Goal: Task Accomplishment & Management: Use online tool/utility

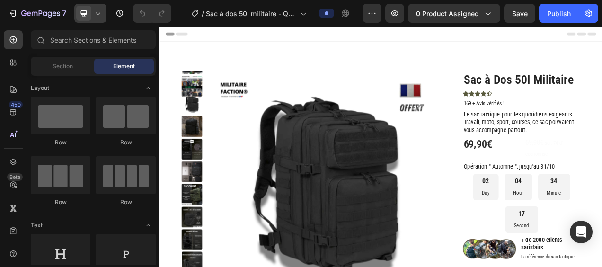
click at [96, 17] on icon at bounding box center [97, 13] width 9 height 9
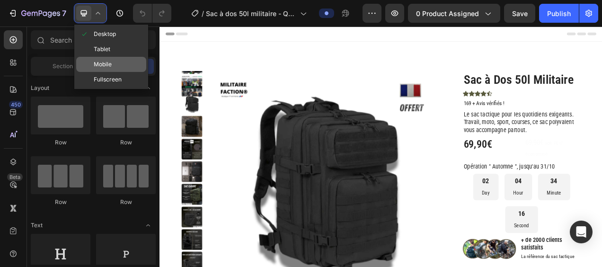
click at [101, 63] on span "Mobile" at bounding box center [103, 64] width 18 height 9
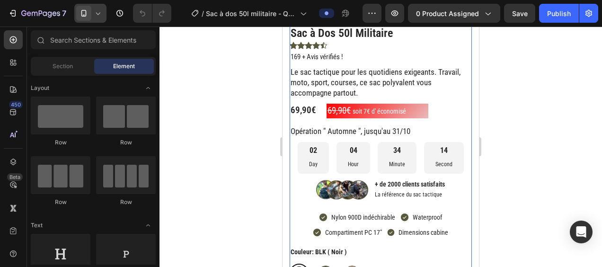
scroll to position [189, 0]
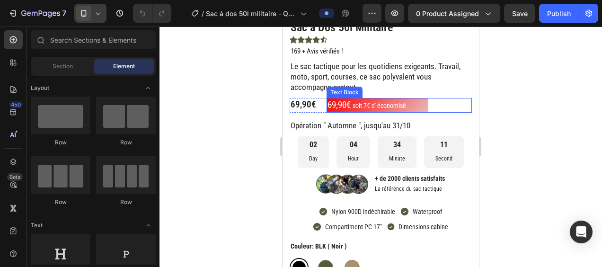
click at [455, 107] on div "69,90€ soit 7€ d' économisé" at bounding box center [399, 105] width 146 height 15
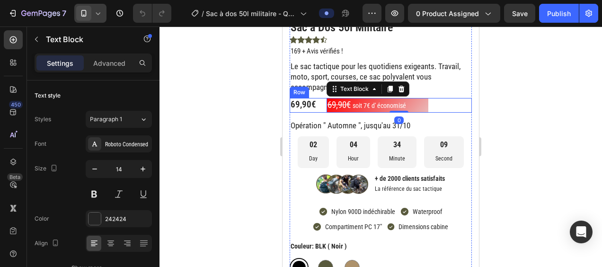
click at [320, 104] on div "69,90€ Product Price Product Price 69,90€ soit 7€ d' économisé Text Block 0 Row" at bounding box center [380, 105] width 182 height 15
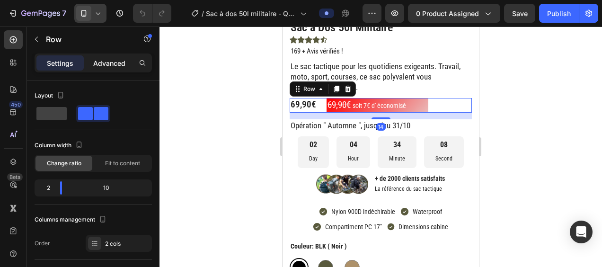
click at [120, 64] on p "Advanced" at bounding box center [109, 63] width 32 height 10
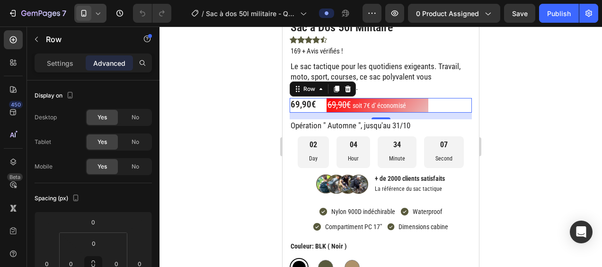
drag, startPoint x: 221, startPoint y: 120, endPoint x: 224, endPoint y: 115, distance: 5.5
click at [222, 120] on div at bounding box center [380, 146] width 442 height 240
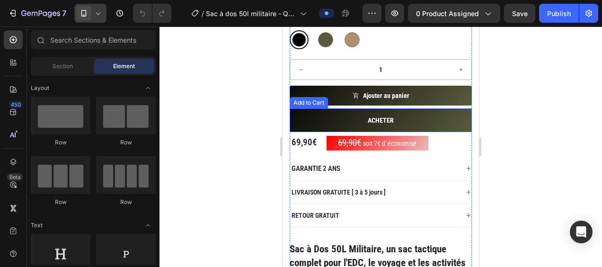
scroll to position [473, 0]
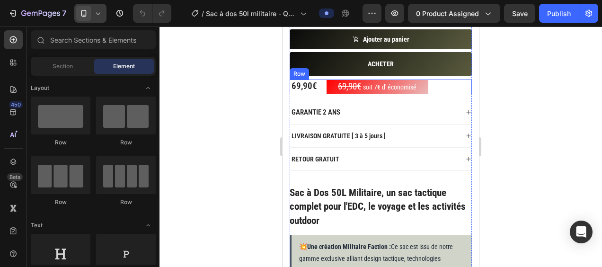
click at [323, 87] on div "69,90€ Product Price Product Price 69,90€ soit 7€ d' économisé Text Block Row" at bounding box center [380, 86] width 182 height 15
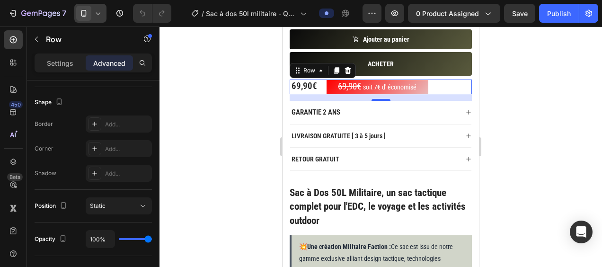
scroll to position [0, 0]
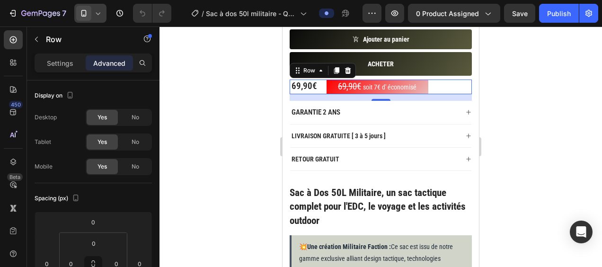
click at [58, 54] on div "Settings Advanced" at bounding box center [93, 62] width 117 height 19
click at [61, 62] on p "Settings" at bounding box center [60, 63] width 26 height 10
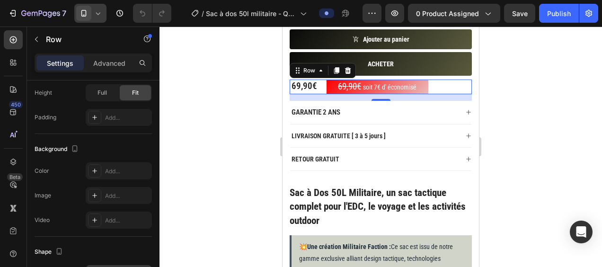
scroll to position [445, 0]
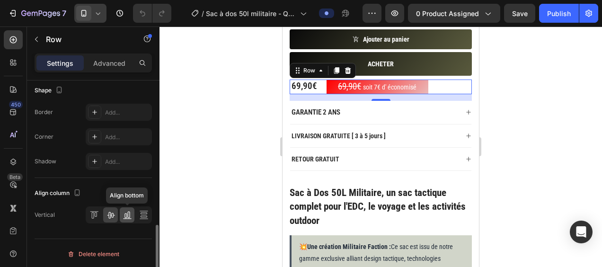
click at [128, 217] on div at bounding box center [127, 214] width 15 height 15
click at [113, 212] on icon at bounding box center [110, 214] width 9 height 9
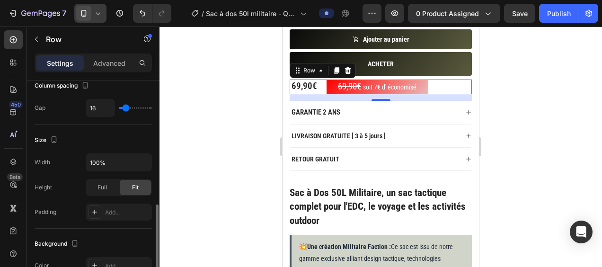
scroll to position [236, 0]
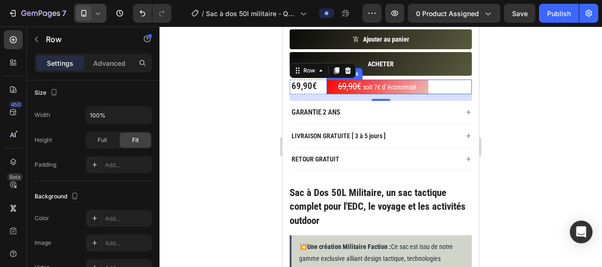
click at [437, 87] on div "69,90€ soit 7€ d' économisé" at bounding box center [399, 86] width 146 height 15
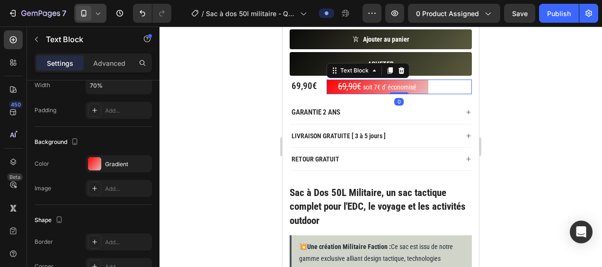
scroll to position [0, 0]
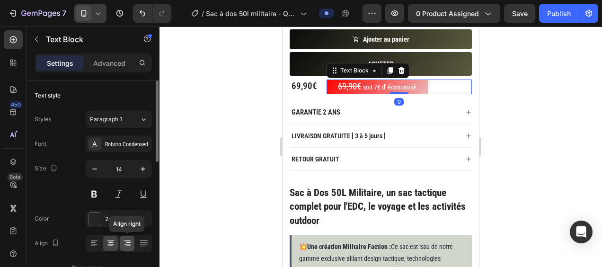
click at [134, 239] on div at bounding box center [127, 243] width 15 height 15
click at [114, 240] on icon at bounding box center [110, 242] width 9 height 9
click at [205, 146] on div at bounding box center [380, 146] width 442 height 240
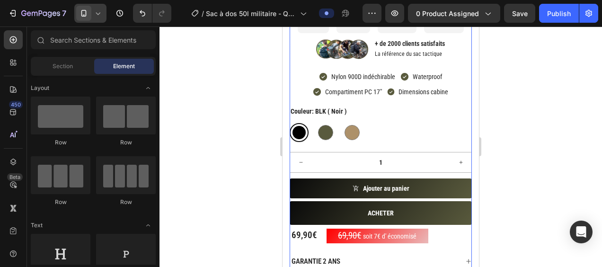
scroll to position [378, 0]
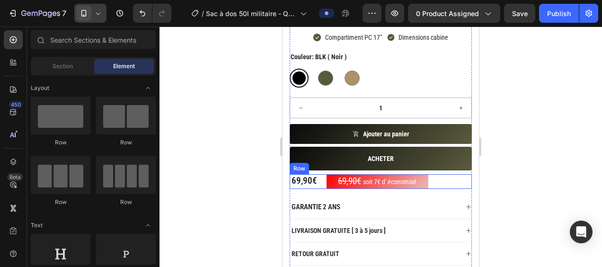
click at [320, 179] on div "69,90€ Product Price Product Price 69,90€ soit 7€ d' économisé Text Block Row" at bounding box center [380, 181] width 182 height 15
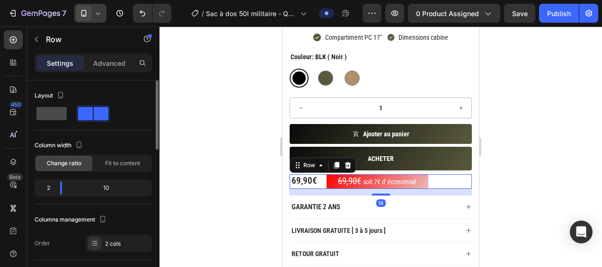
click at [53, 110] on span at bounding box center [51, 113] width 30 height 13
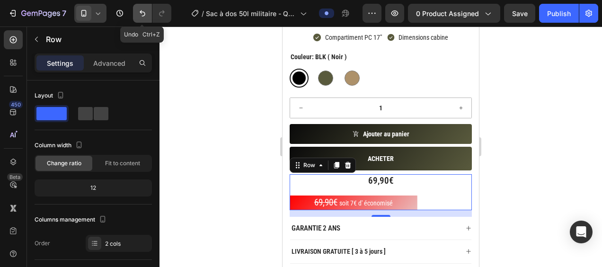
click at [140, 12] on icon "Undo/Redo" at bounding box center [143, 13] width 6 height 6
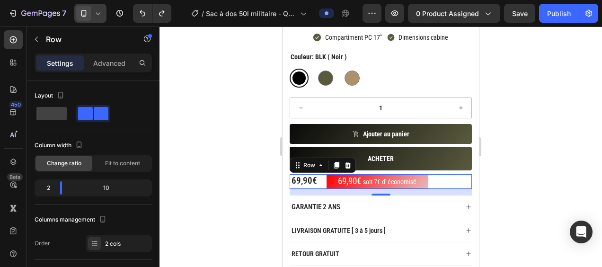
click at [235, 171] on div at bounding box center [380, 146] width 442 height 240
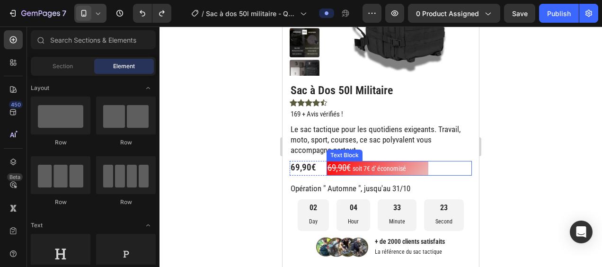
scroll to position [142, 0]
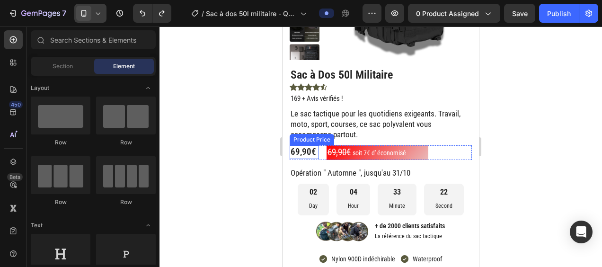
click at [298, 152] on div "69,90€" at bounding box center [303, 152] width 29 height 14
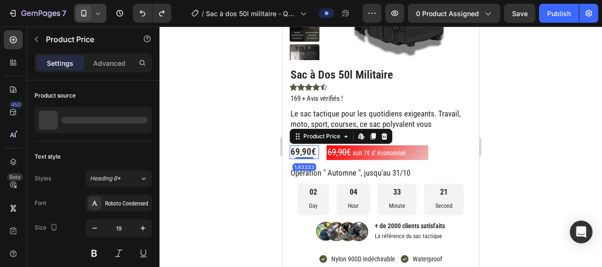
click at [298, 152] on div "69,90€" at bounding box center [303, 152] width 29 height 14
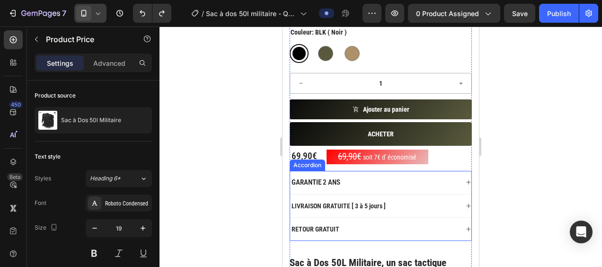
scroll to position [426, 0]
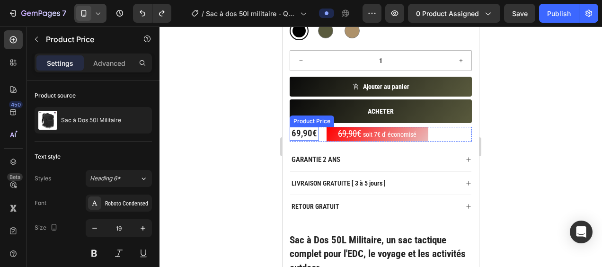
click at [303, 133] on div "69,90€" at bounding box center [303, 134] width 29 height 14
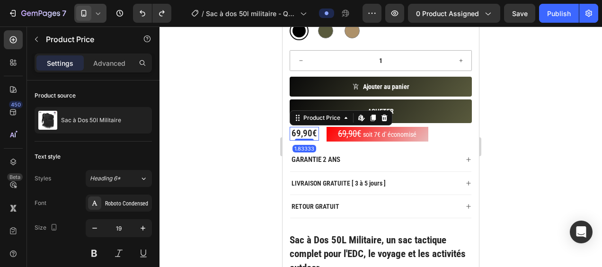
click at [309, 134] on div "69,90€" at bounding box center [303, 134] width 29 height 14
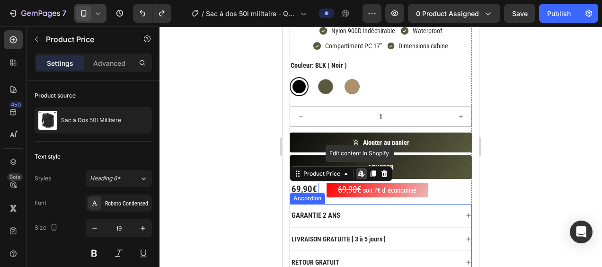
scroll to position [236, 0]
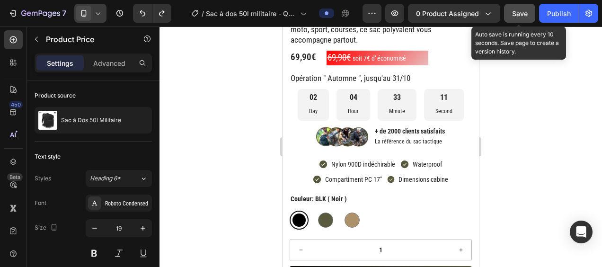
click at [511, 21] on button "Save" at bounding box center [519, 13] width 31 height 19
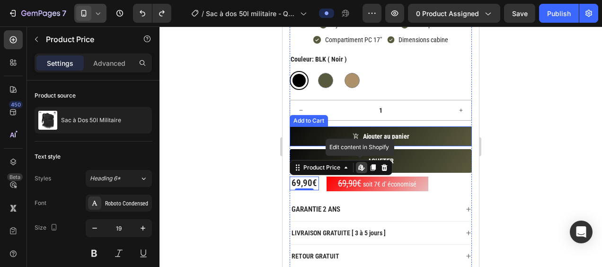
scroll to position [378, 0]
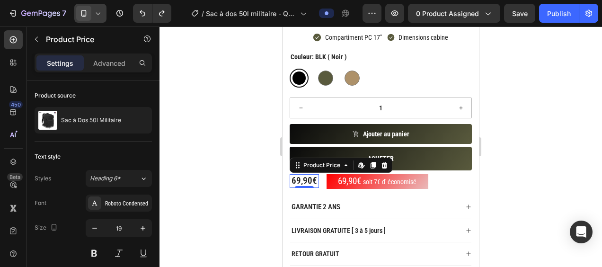
click at [304, 177] on div "69,90€" at bounding box center [303, 181] width 29 height 14
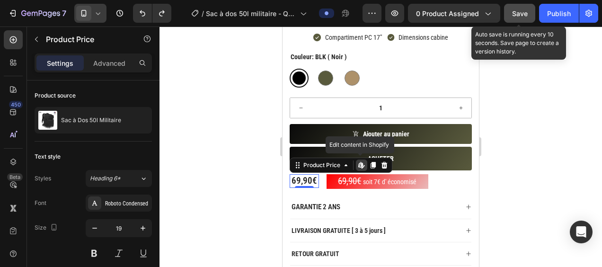
click at [531, 13] on button "Save" at bounding box center [519, 13] width 31 height 19
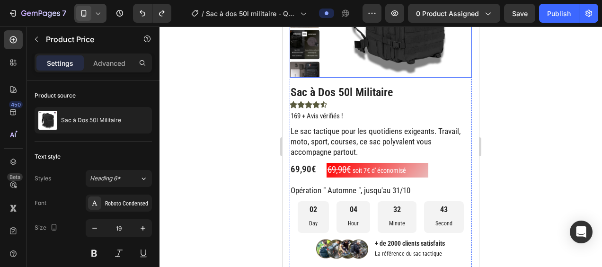
scroll to position [189, 0]
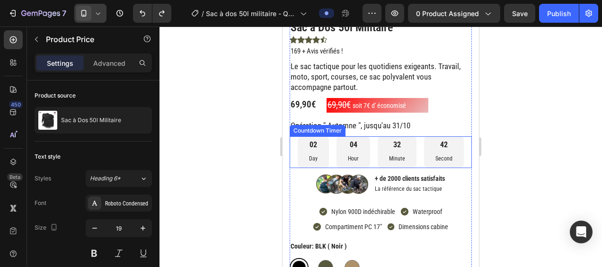
click at [301, 157] on div "02 Day" at bounding box center [313, 151] width 31 height 31
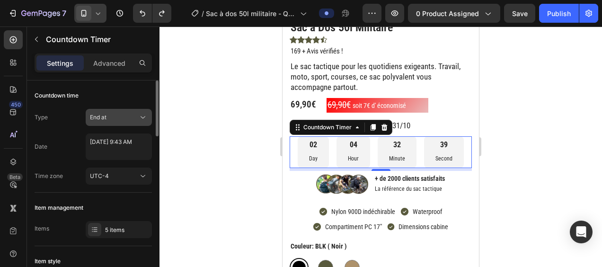
click at [128, 120] on div "End at" at bounding box center [114, 117] width 48 height 9
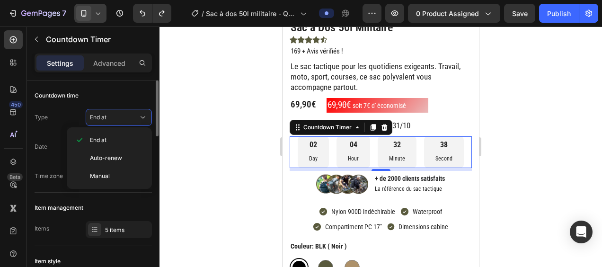
click at [131, 96] on div "Countdown time" at bounding box center [93, 95] width 117 height 15
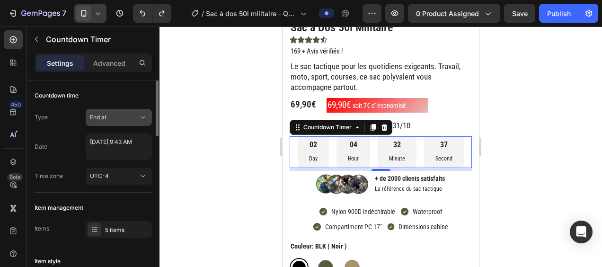
click at [133, 121] on div "End at" at bounding box center [114, 117] width 48 height 9
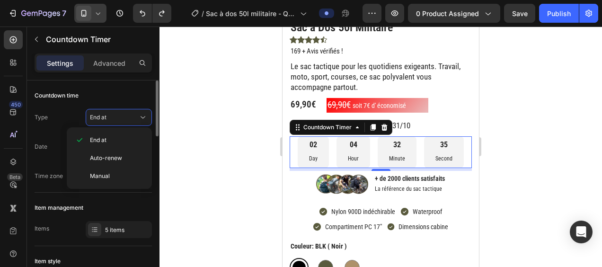
click at [132, 96] on div "Countdown time" at bounding box center [93, 95] width 117 height 15
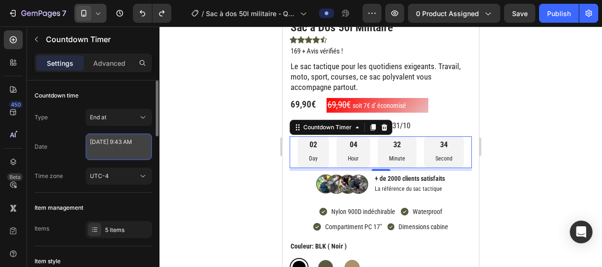
click at [132, 149] on textarea "[DATE] 9:43 AM" at bounding box center [119, 146] width 66 height 26
select select "9"
select select "43"
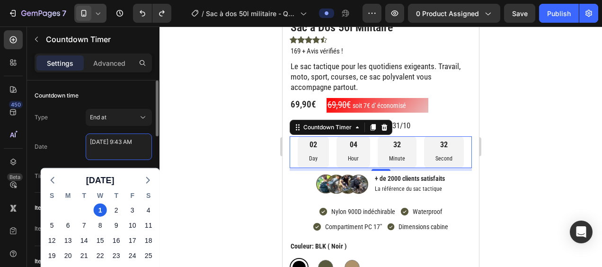
scroll to position [47, 0]
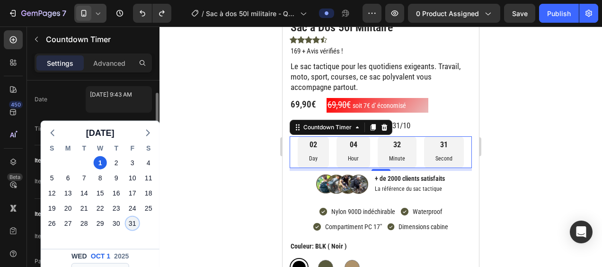
click at [131, 222] on div "31" at bounding box center [132, 223] width 13 height 13
type textarea "[DATE] 9:43 AM"
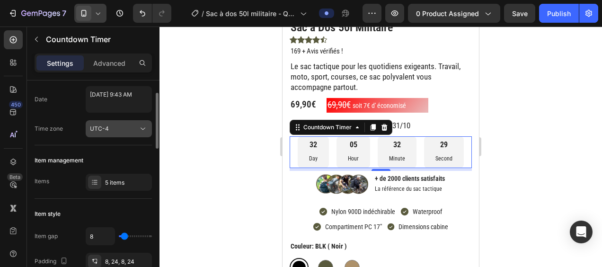
click at [119, 127] on div "UTC-4" at bounding box center [114, 128] width 48 height 9
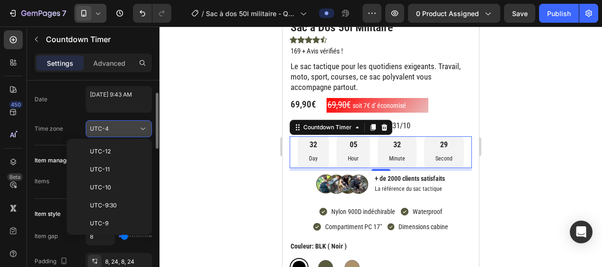
scroll to position [102, 0]
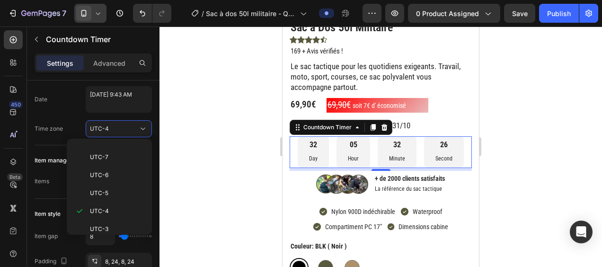
click at [77, 109] on div "Date [DATE] 9:43 AM" at bounding box center [93, 99] width 117 height 26
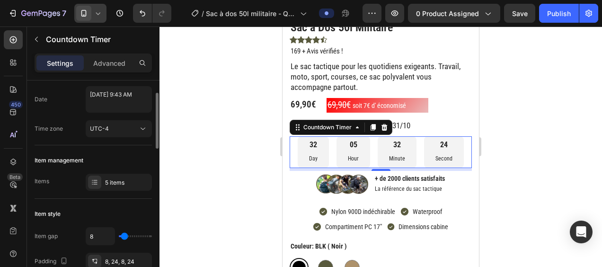
scroll to position [0, 0]
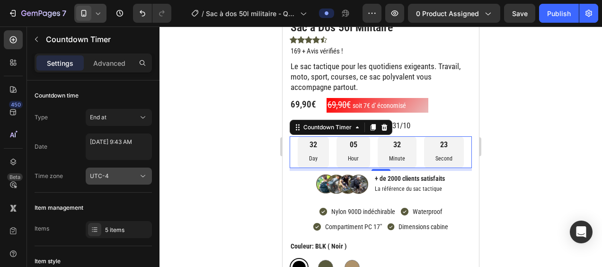
click at [131, 179] on div "UTC-4" at bounding box center [114, 176] width 48 height 9
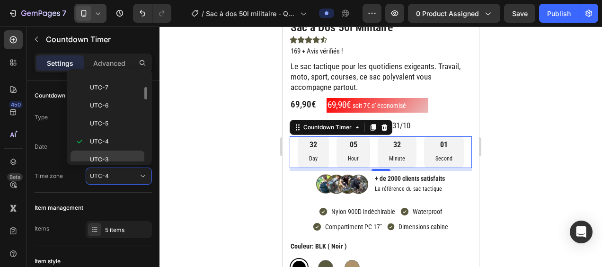
scroll to position [149, 0]
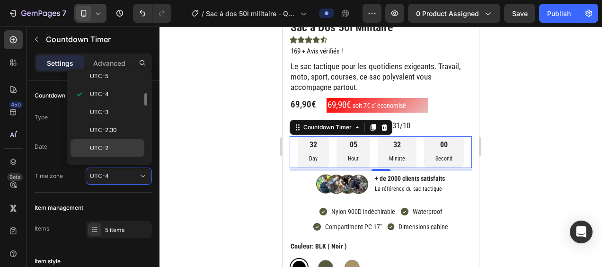
click at [128, 144] on p "UTC-2" at bounding box center [115, 148] width 50 height 9
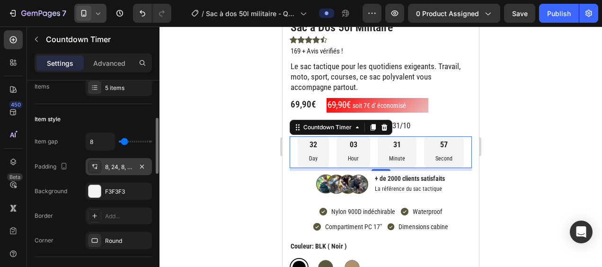
scroll to position [284, 0]
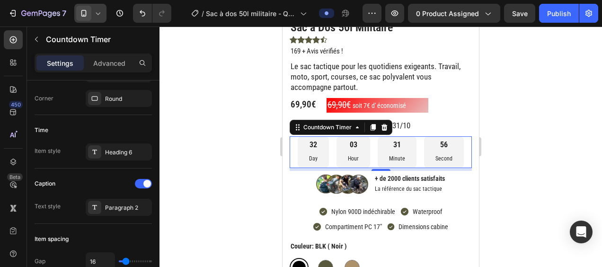
click at [312, 160] on p "Day" at bounding box center [313, 159] width 9 height 10
click at [312, 159] on p "Day" at bounding box center [313, 159] width 9 height 10
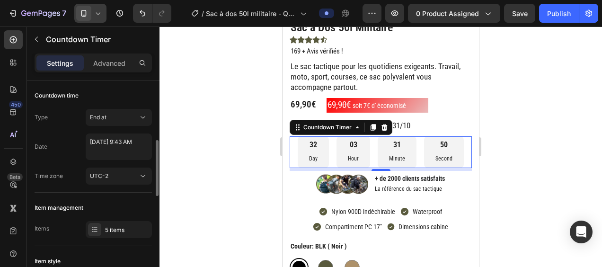
scroll to position [47, 0]
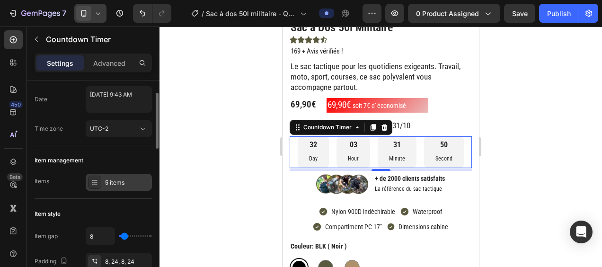
click at [118, 187] on div "5 items" at bounding box center [119, 182] width 66 height 17
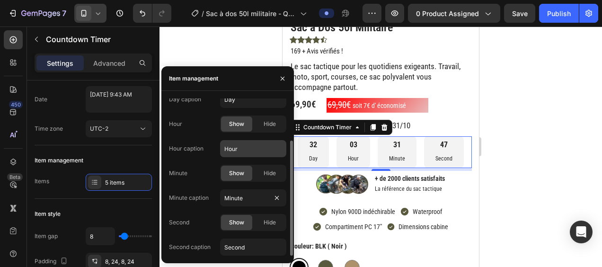
scroll to position [0, 0]
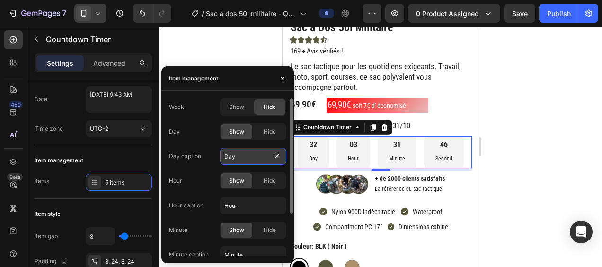
click at [244, 157] on input "Day" at bounding box center [253, 156] width 66 height 17
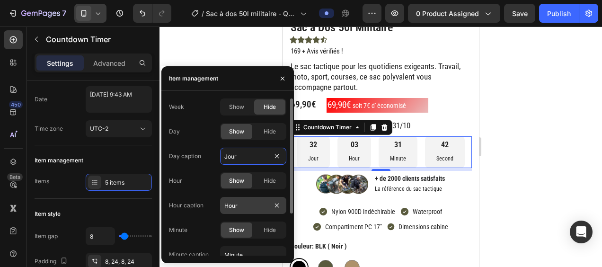
type input "Jour"
click at [256, 206] on input "Hour" at bounding box center [253, 205] width 66 height 17
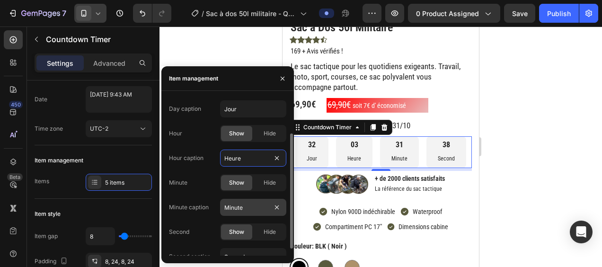
scroll to position [57, 0]
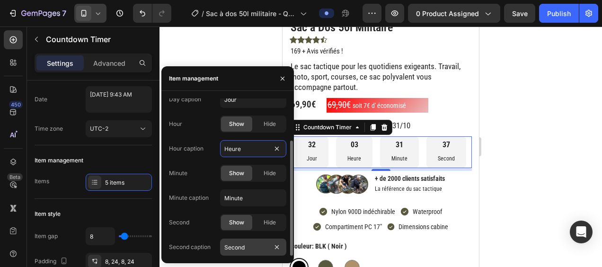
type input "Heure"
click at [269, 254] on input "Second" at bounding box center [253, 246] width 66 height 17
type input "e"
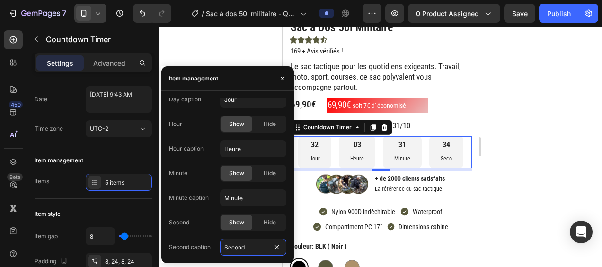
type input "Seconde"
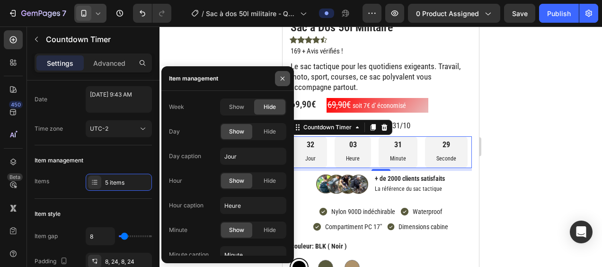
click at [279, 76] on icon "button" at bounding box center [283, 79] width 8 height 8
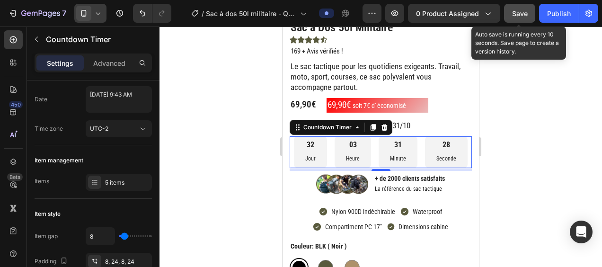
click at [525, 13] on span "Save" at bounding box center [520, 13] width 16 height 8
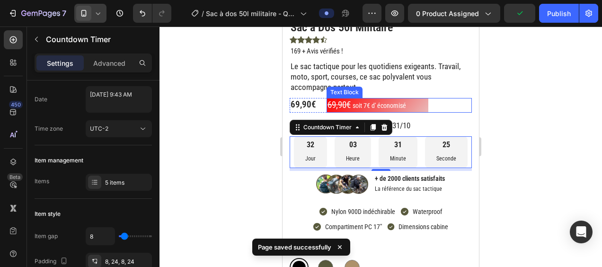
click at [448, 98] on div "69,90€ soit 7€ d' économisé" at bounding box center [399, 105] width 146 height 15
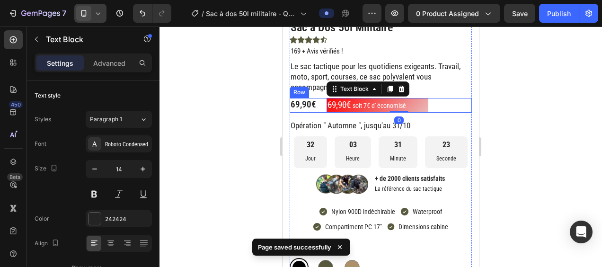
click at [323, 105] on div "69,90€ Product Price Product Price 69,90€ soit 7€ d' économisé Text Block 0 Row" at bounding box center [380, 105] width 182 height 15
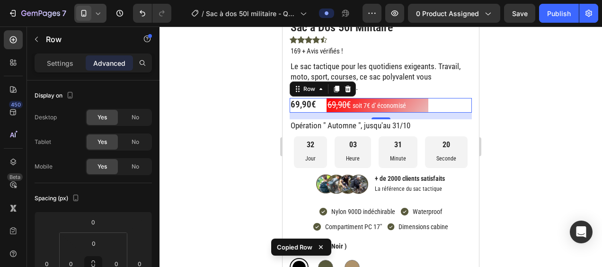
click at [95, 17] on icon at bounding box center [97, 13] width 9 height 9
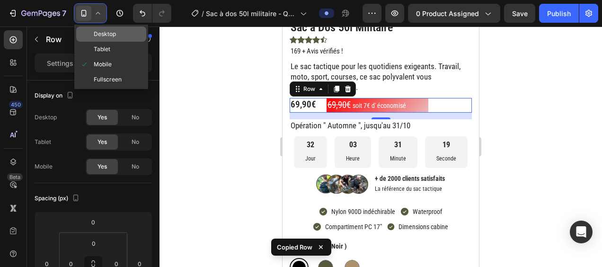
click at [113, 36] on span "Desktop" at bounding box center [105, 33] width 22 height 9
type input "6"
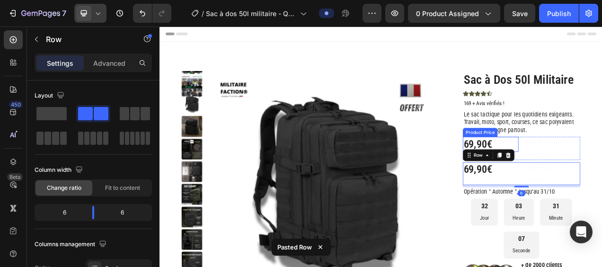
click at [601, 169] on div "69,90€" at bounding box center [583, 177] width 71 height 19
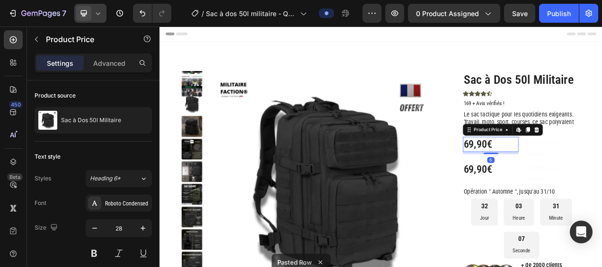
click at [601, 169] on div "69,90€" at bounding box center [583, 177] width 71 height 19
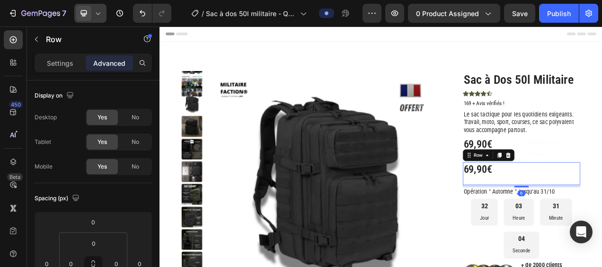
click at [601, 188] on div "Row" at bounding box center [581, 191] width 66 height 15
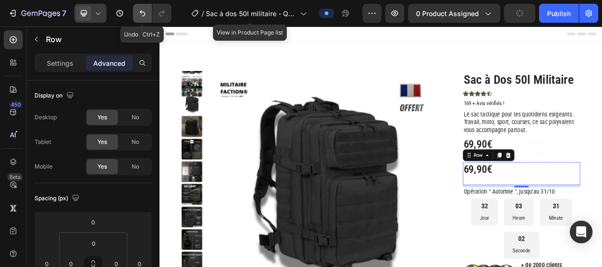
click at [140, 11] on icon "Undo/Redo" at bounding box center [143, 13] width 6 height 6
click at [163, 11] on icon "Undo/Redo" at bounding box center [161, 13] width 5 height 6
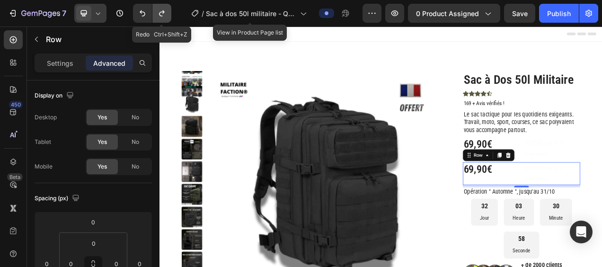
click at [163, 11] on icon "Undo/Redo" at bounding box center [161, 13] width 5 height 6
click at [601, 188] on icon at bounding box center [607, 192] width 8 height 8
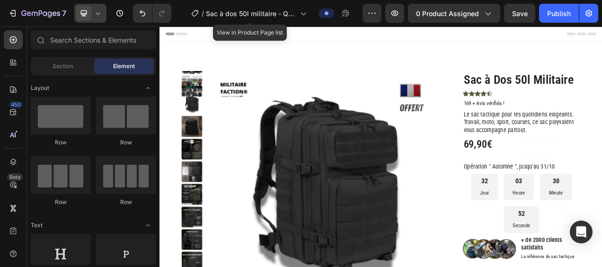
click at [106, 11] on div at bounding box center [90, 13] width 32 height 19
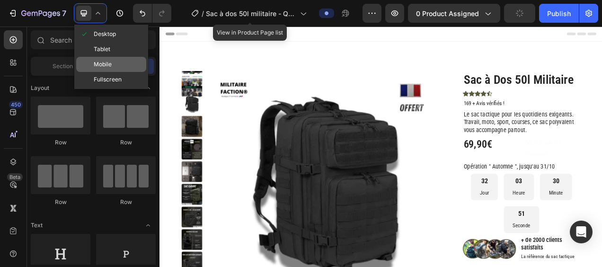
click at [115, 65] on div "Mobile" at bounding box center [111, 64] width 70 height 15
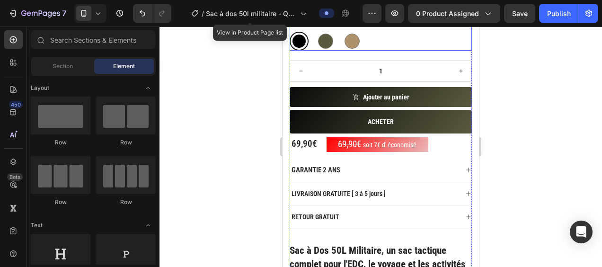
scroll to position [331, 0]
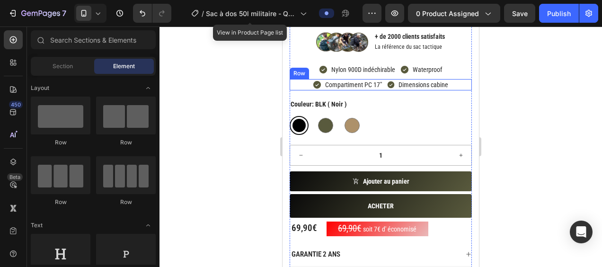
click at [99, 14] on icon at bounding box center [98, 13] width 4 height 2
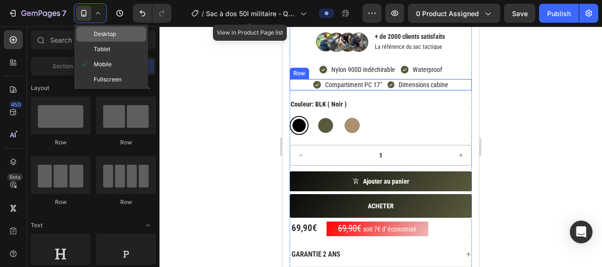
click at [114, 37] on span "Desktop" at bounding box center [105, 33] width 22 height 9
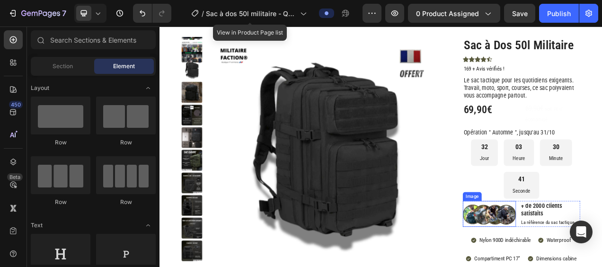
scroll to position [36, 0]
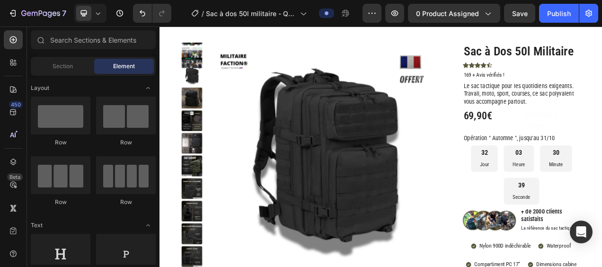
click at [97, 17] on icon at bounding box center [97, 13] width 9 height 9
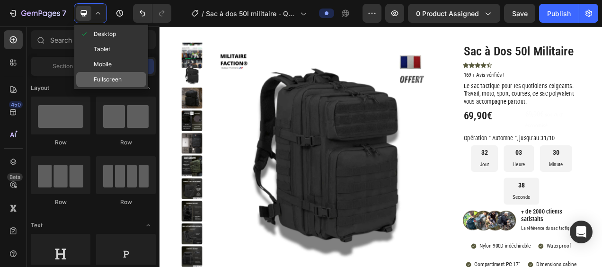
click at [119, 87] on div "Desktop Tablet Mobile Fullscreen" at bounding box center [111, 57] width 74 height 64
drag, startPoint x: 106, startPoint y: 52, endPoint x: 107, endPoint y: 79, distance: 26.5
click at [107, 79] on span "Fullscreen" at bounding box center [108, 79] width 28 height 9
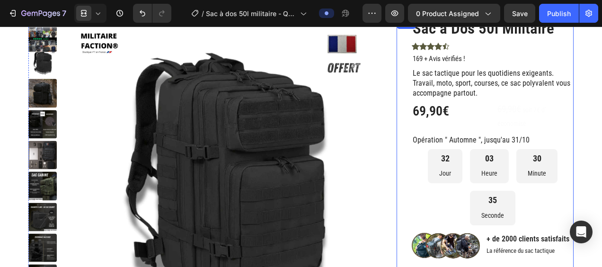
scroll to position [131, 0]
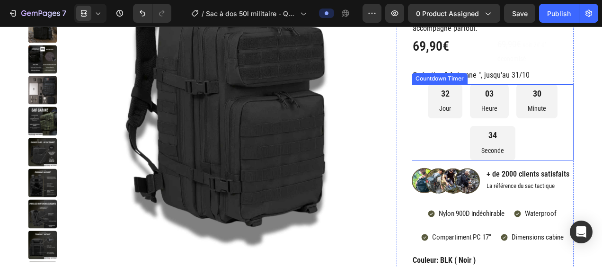
click at [542, 137] on div "32 Jour 03 Heure 30 Minute 34 Seconde" at bounding box center [492, 122] width 162 height 76
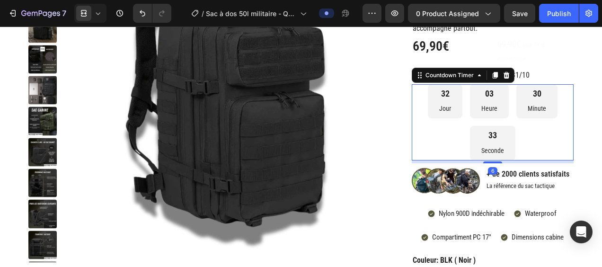
click at [100, 16] on icon at bounding box center [97, 13] width 9 height 9
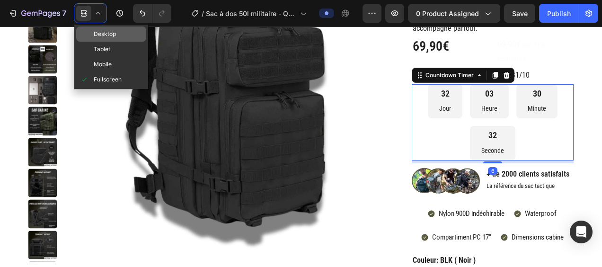
click at [112, 38] on span "Desktop" at bounding box center [105, 33] width 22 height 9
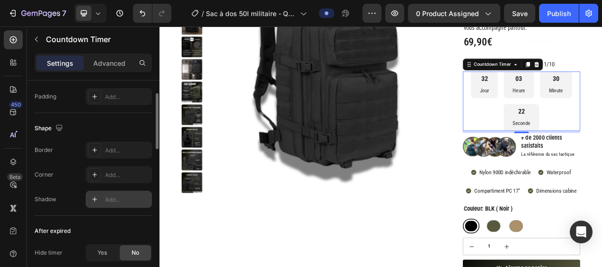
scroll to position [408, 0]
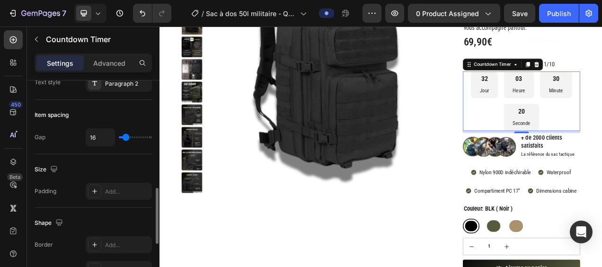
type input "4"
type input "0"
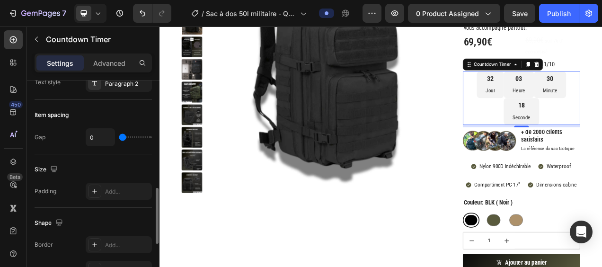
drag, startPoint x: 126, startPoint y: 134, endPoint x: 120, endPoint y: 135, distance: 5.7
type input "0"
click at [120, 136] on input "range" at bounding box center [135, 137] width 33 height 2
click at [143, 18] on icon "Undo/Redo" at bounding box center [142, 13] width 9 height 9
type input "16"
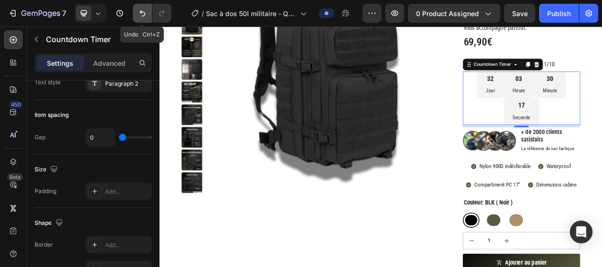
type input "16"
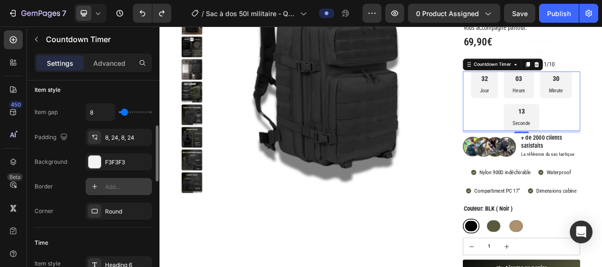
scroll to position [124, 0]
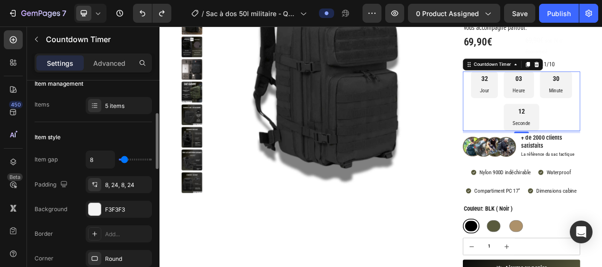
type input "0"
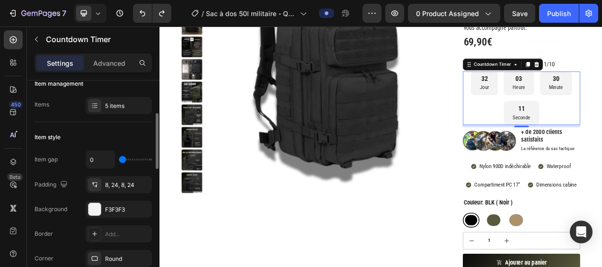
drag, startPoint x: 112, startPoint y: 156, endPoint x: 105, endPoint y: 156, distance: 6.6
type input "0"
click at [119, 158] on input "range" at bounding box center [135, 159] width 33 height 2
click at [141, 10] on icon "Undo/Redo" at bounding box center [143, 13] width 6 height 6
type input "8"
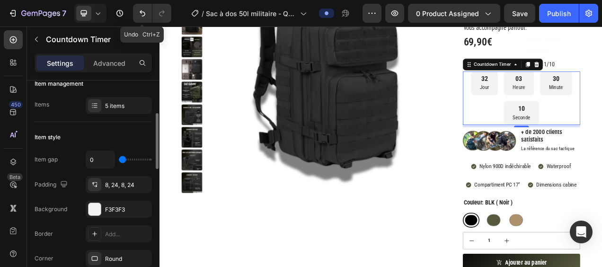
type input "8"
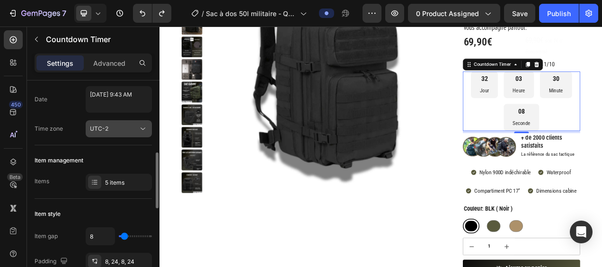
scroll to position [95, 0]
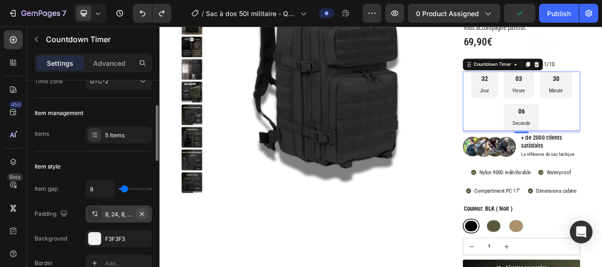
click at [145, 214] on icon "button" at bounding box center [142, 214] width 8 height 8
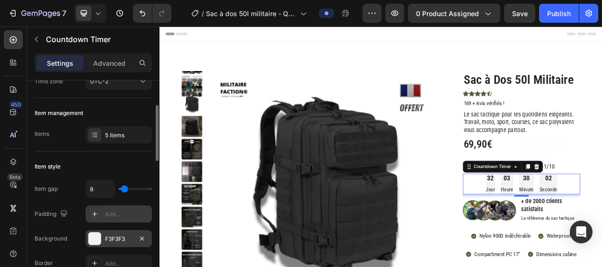
scroll to position [142, 0]
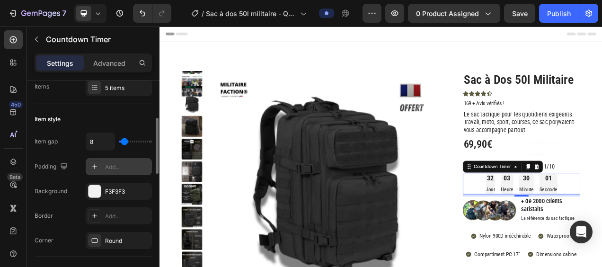
click at [96, 164] on icon at bounding box center [95, 167] width 8 height 8
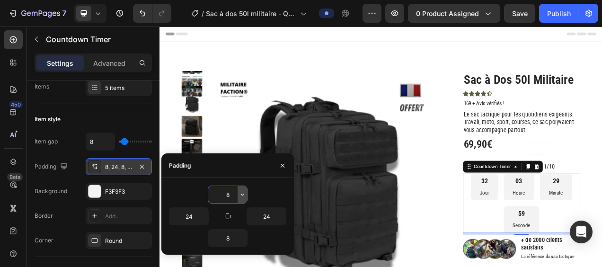
click at [242, 196] on icon "button" at bounding box center [242, 195] width 8 height 8
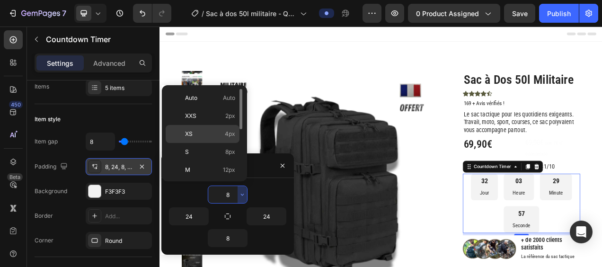
click at [215, 135] on p "XS 4px" at bounding box center [210, 134] width 50 height 9
type input "4"
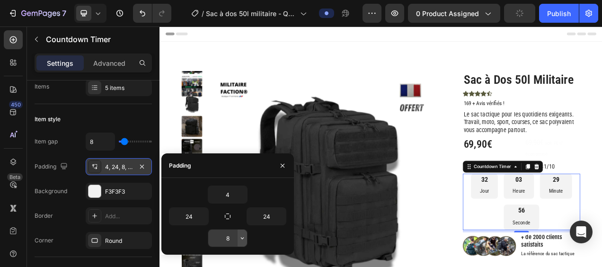
click at [245, 238] on icon "button" at bounding box center [242, 238] width 8 height 8
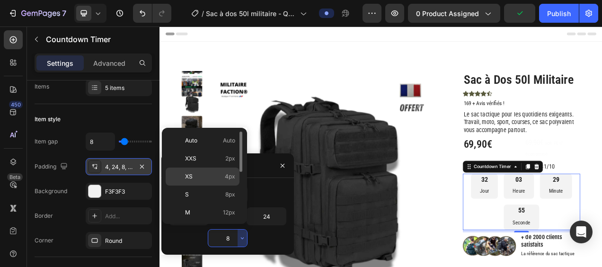
click at [211, 172] on p "XS 4px" at bounding box center [210, 176] width 50 height 9
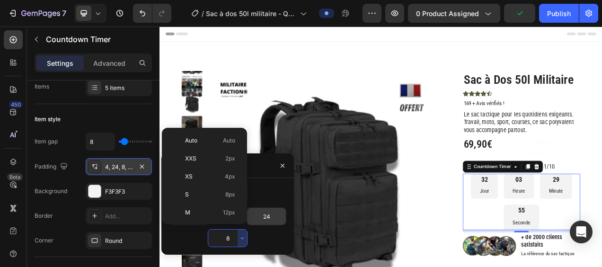
type input "4"
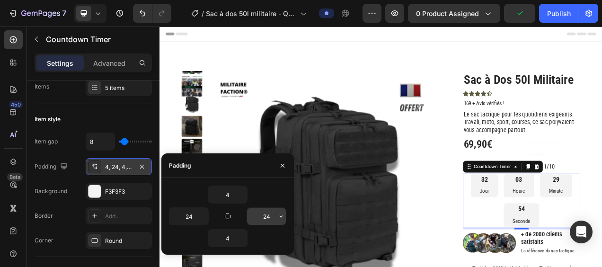
click at [267, 215] on input "24" at bounding box center [266, 216] width 39 height 17
click at [284, 216] on icon "button" at bounding box center [281, 216] width 8 height 8
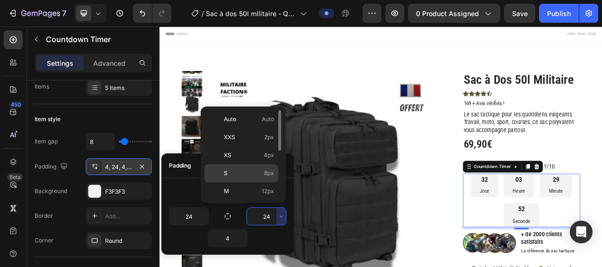
click at [256, 165] on div "S 8px" at bounding box center [241, 173] width 74 height 18
type input "8"
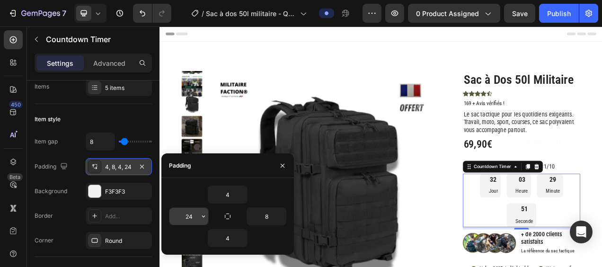
click at [199, 216] on button "button" at bounding box center [203, 216] width 9 height 17
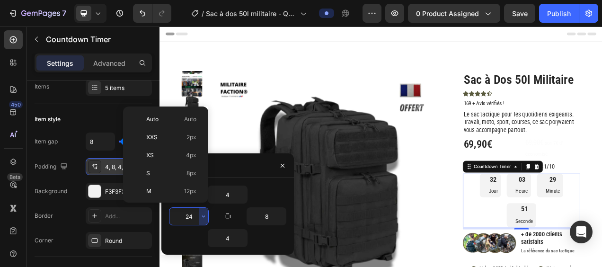
click at [187, 166] on div "S 8px" at bounding box center [164, 173] width 74 height 18
type input "8"
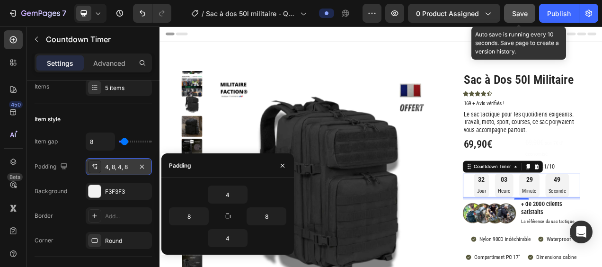
click at [522, 11] on span "Save" at bounding box center [520, 13] width 16 height 8
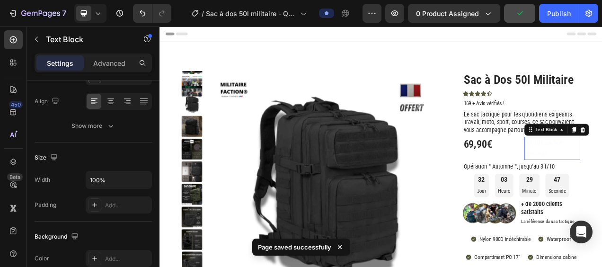
scroll to position [0, 0]
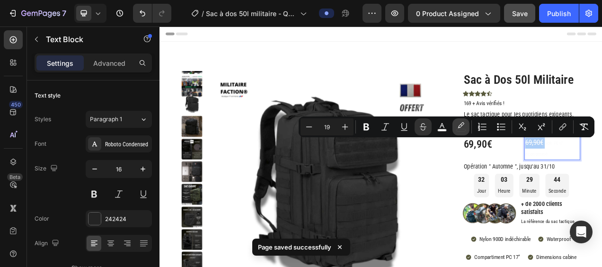
click at [458, 123] on icon "Editor contextual toolbar" at bounding box center [460, 126] width 9 height 9
type input "FFFFFF"
type input "0"
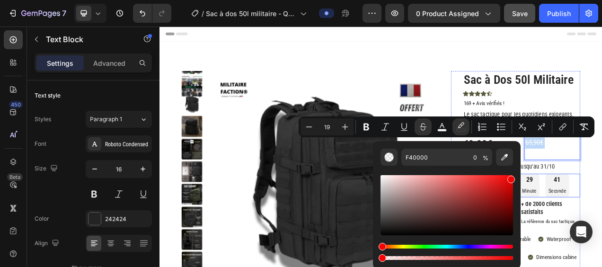
drag, startPoint x: 541, startPoint y: 204, endPoint x: 642, endPoint y: 216, distance: 101.9
drag, startPoint x: 509, startPoint y: 176, endPoint x: 480, endPoint y: 172, distance: 30.1
click at [510, 170] on div "Editor contextual toolbar" at bounding box center [446, 214] width 132 height 96
type input "FF0505"
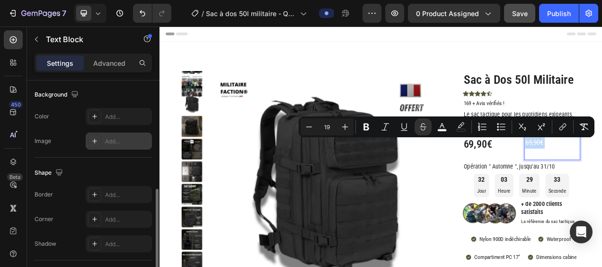
scroll to position [189, 0]
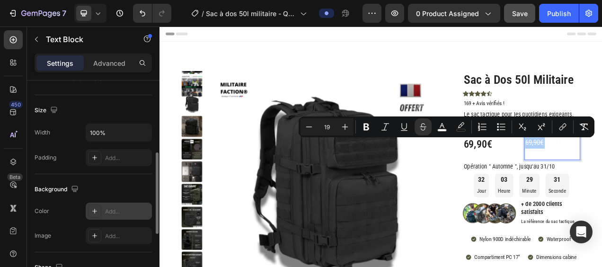
click at [96, 207] on icon at bounding box center [95, 211] width 8 height 8
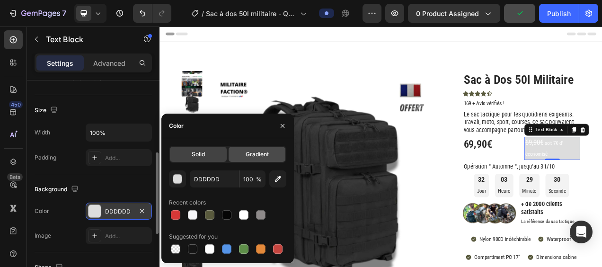
click at [250, 155] on span "Gradient" at bounding box center [256, 154] width 23 height 9
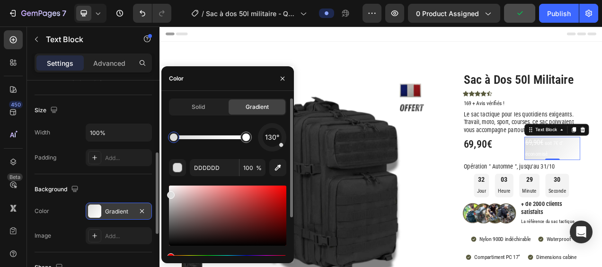
scroll to position [51, 0]
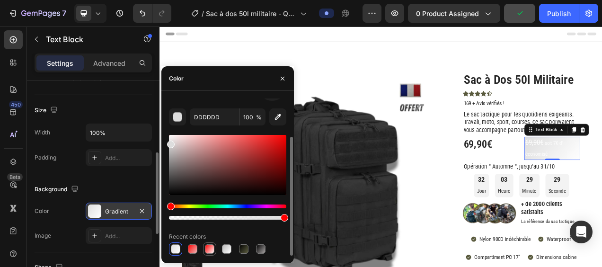
click at [212, 246] on div at bounding box center [209, 248] width 9 height 9
type input "FF0000"
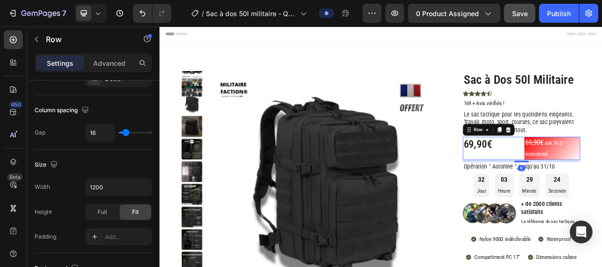
scroll to position [0, 0]
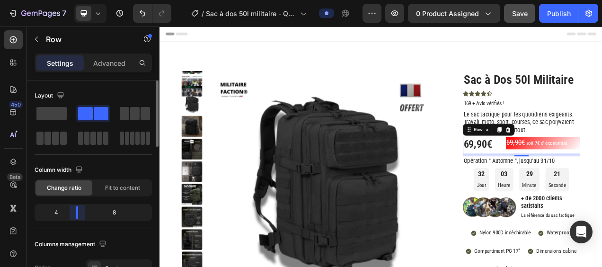
drag, startPoint x: 94, startPoint y: 210, endPoint x: 271, endPoint y: 201, distance: 177.1
click at [75, 0] on body "7 Version history / Sac à dos 50l militaire - Q4 KILLER 2025 Preview 0 product …" at bounding box center [301, 0] width 602 height 0
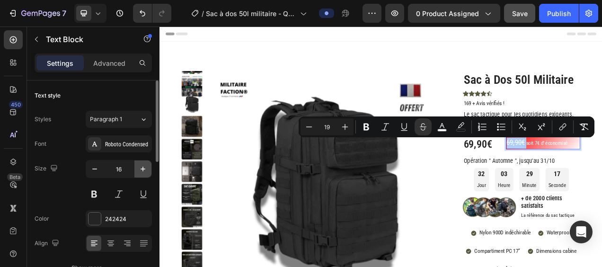
click at [143, 169] on icon "button" at bounding box center [142, 168] width 5 height 5
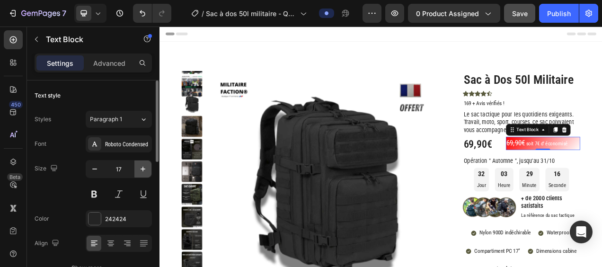
click at [143, 169] on icon "button" at bounding box center [142, 168] width 5 height 5
type input "19"
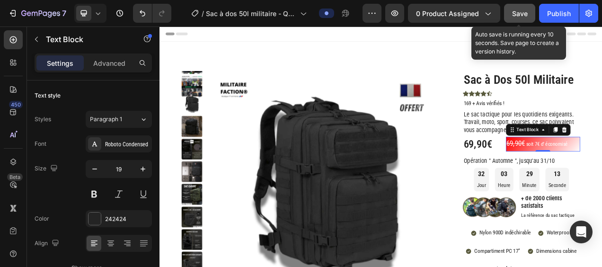
click at [520, 6] on button "Save" at bounding box center [519, 13] width 31 height 19
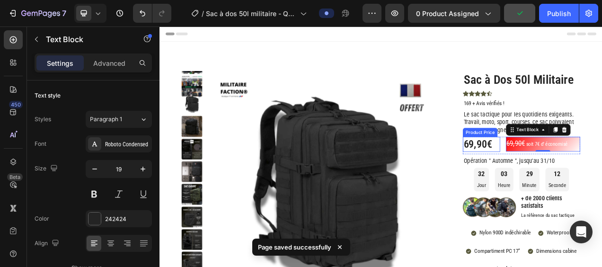
click at [573, 177] on div "69,90€" at bounding box center [572, 177] width 48 height 19
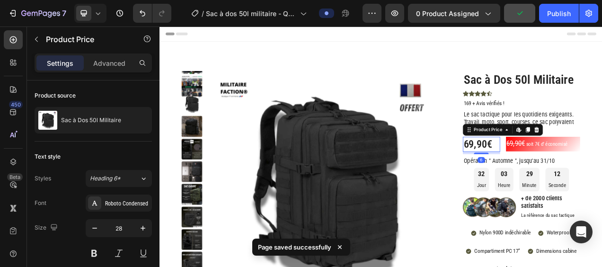
click at [573, 177] on div "69,90€" at bounding box center [572, 177] width 48 height 19
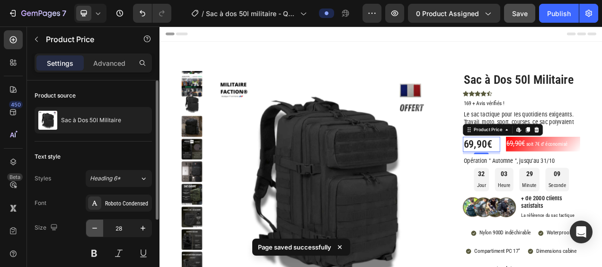
click at [96, 228] on icon "button" at bounding box center [94, 227] width 9 height 9
click at [96, 229] on icon "button" at bounding box center [94, 227] width 9 height 9
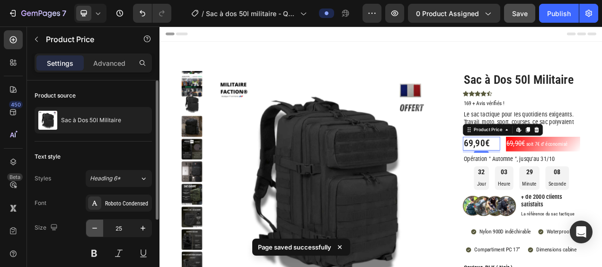
click at [97, 229] on icon "button" at bounding box center [94, 227] width 9 height 9
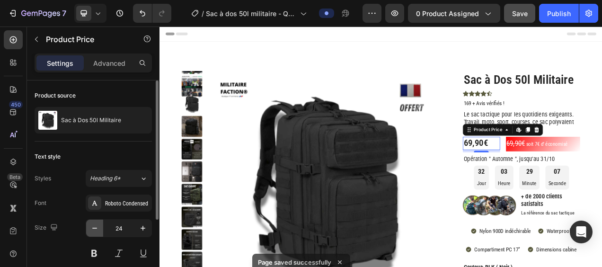
click at [97, 229] on icon "button" at bounding box center [94, 227] width 9 height 9
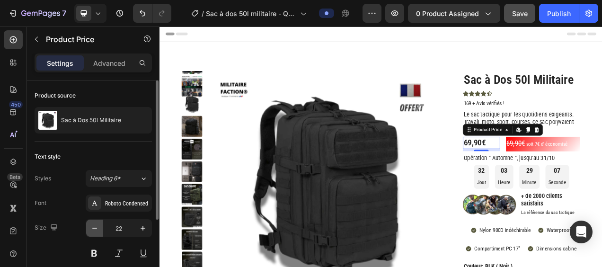
type input "21"
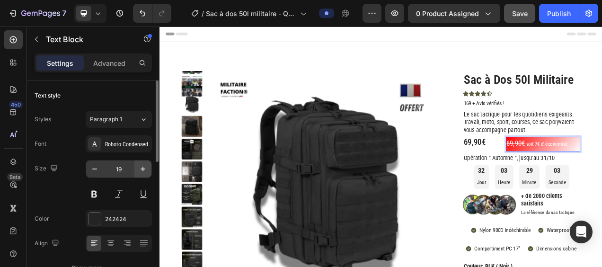
click at [133, 172] on input "19" at bounding box center [118, 168] width 31 height 17
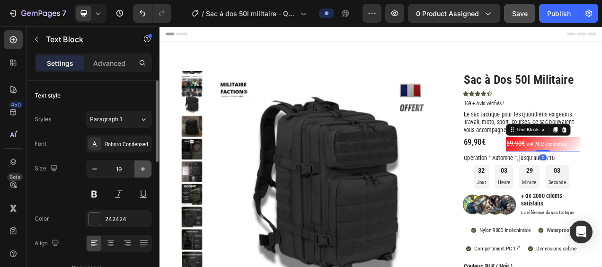
click at [141, 169] on icon "button" at bounding box center [142, 168] width 9 height 9
click at [142, 169] on icon "button" at bounding box center [142, 168] width 9 height 9
type input "21"
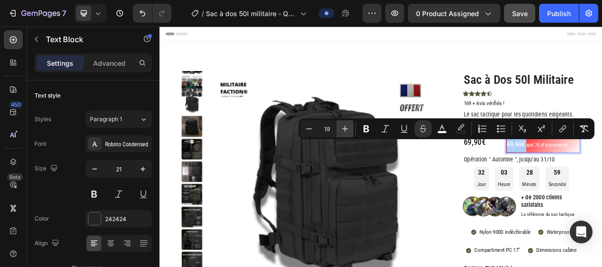
click at [345, 124] on icon "Editor contextual toolbar" at bounding box center [344, 128] width 9 height 9
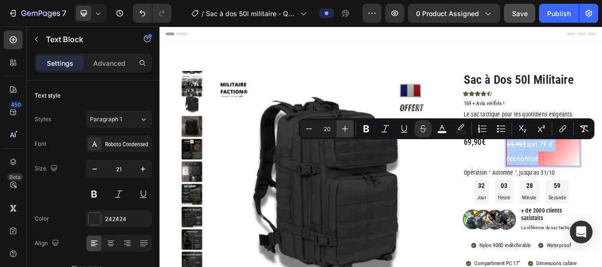
click at [345, 124] on icon "Editor contextual toolbar" at bounding box center [344, 128] width 9 height 9
type input "21"
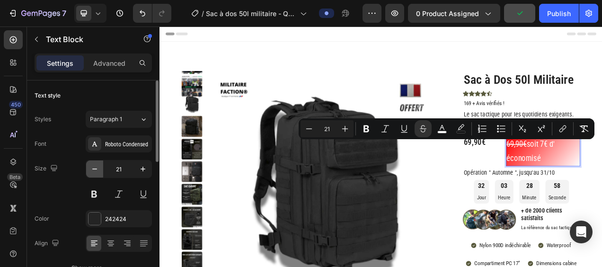
click at [89, 169] on button "button" at bounding box center [94, 168] width 17 height 17
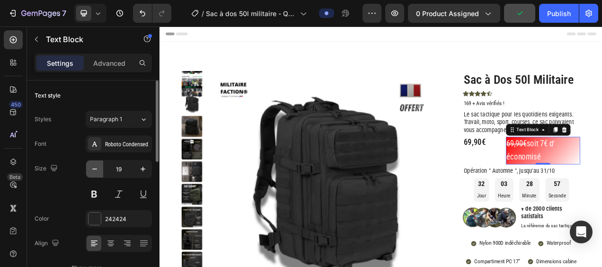
click at [89, 169] on button "button" at bounding box center [94, 168] width 17 height 17
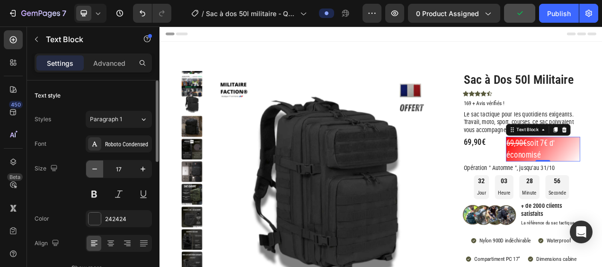
click at [89, 169] on button "button" at bounding box center [94, 168] width 17 height 17
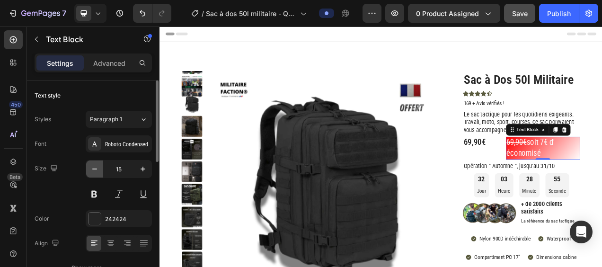
click at [90, 169] on icon "button" at bounding box center [94, 168] width 9 height 9
type input "14"
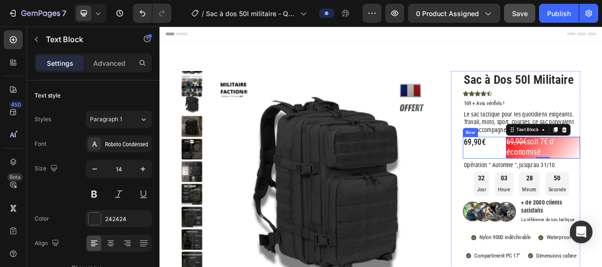
click at [584, 185] on div "69,90€ Product Price Product Price" at bounding box center [572, 181] width 48 height 27
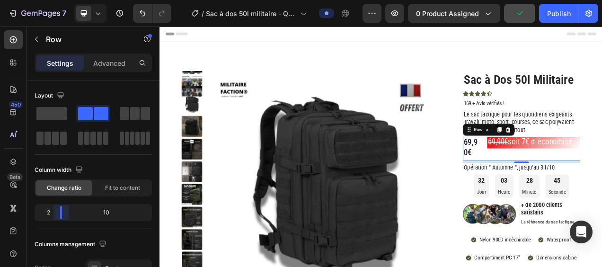
drag, startPoint x: 79, startPoint y: 209, endPoint x: 58, endPoint y: 209, distance: 20.8
click at [58, 0] on body "7 Version history / Sac à dos 50l militaire - Q4 KILLER 2025 Preview 0 product …" at bounding box center [301, 0] width 602 height 0
click at [548, 178] on div "69,90€" at bounding box center [560, 182] width 24 height 28
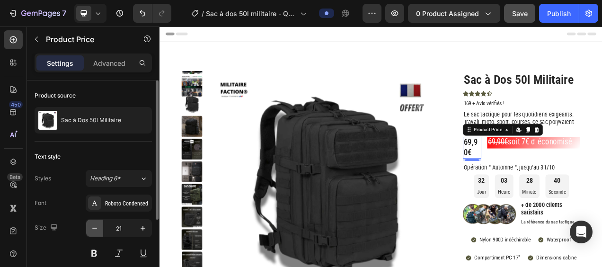
click at [89, 225] on button "button" at bounding box center [94, 227] width 17 height 17
type input "19"
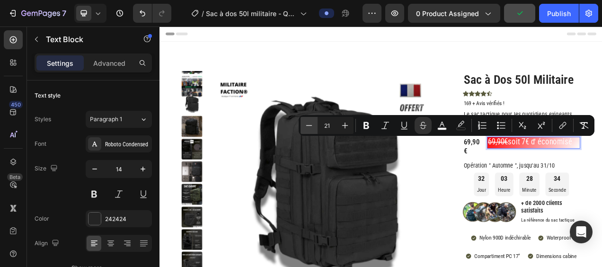
click at [308, 125] on icon "Editor contextual toolbar" at bounding box center [308, 125] width 9 height 9
type input "19"
click at [556, 187] on div "69,90€" at bounding box center [560, 180] width 24 height 25
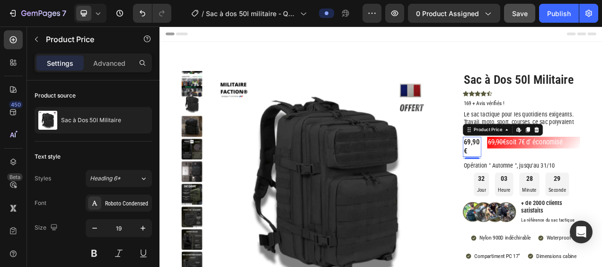
click at [555, 175] on div "69,90€" at bounding box center [560, 180] width 24 height 25
click at [90, 228] on icon "button" at bounding box center [94, 227] width 9 height 9
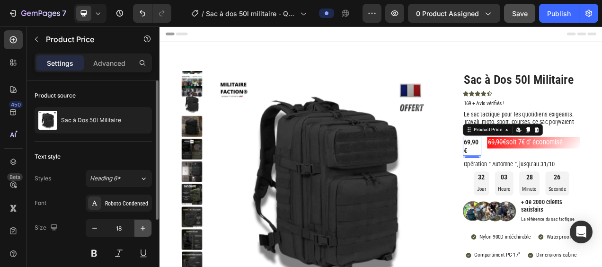
click at [144, 227] on icon "button" at bounding box center [142, 227] width 9 height 9
type input "19"
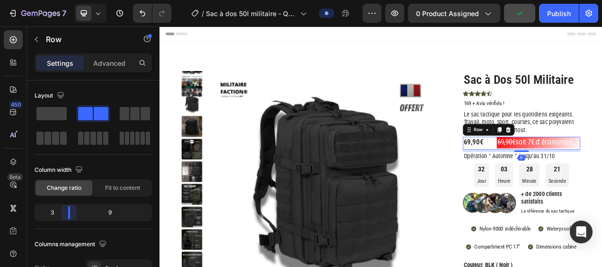
click at [64, 0] on body "7 Version history / Sac à dos 50l militaire - Q4 KILLER 2025 Preview 0 product …" at bounding box center [301, 0] width 602 height 0
click at [385, 175] on img at bounding box center [372, 230] width 293 height 293
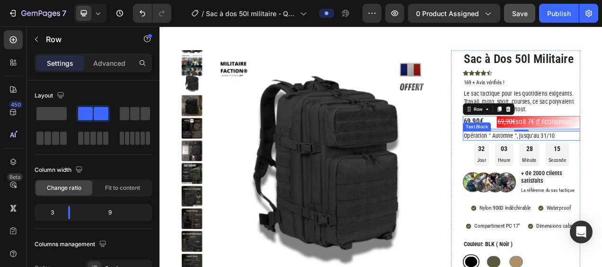
scroll to position [47, 0]
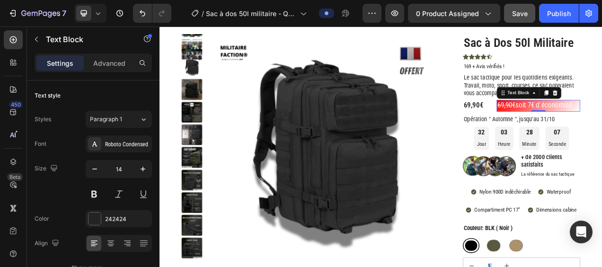
click at [96, 14] on icon at bounding box center [98, 13] width 4 height 2
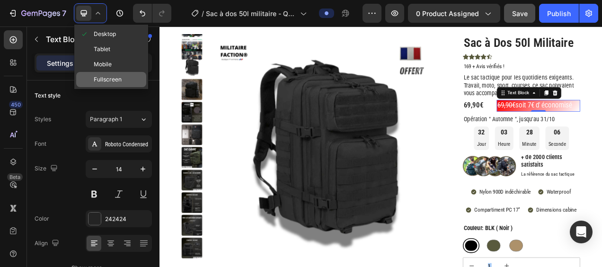
drag, startPoint x: 112, startPoint y: 83, endPoint x: 334, endPoint y: 128, distance: 227.4
click at [112, 83] on span "Fullscreen" at bounding box center [108, 79] width 28 height 9
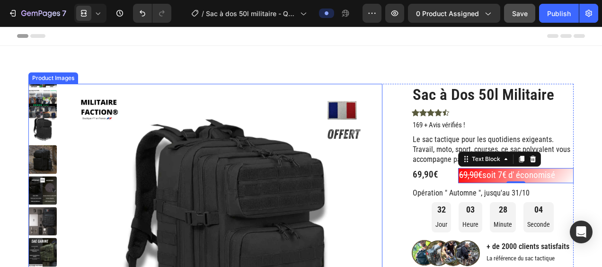
scroll to position [47, 0]
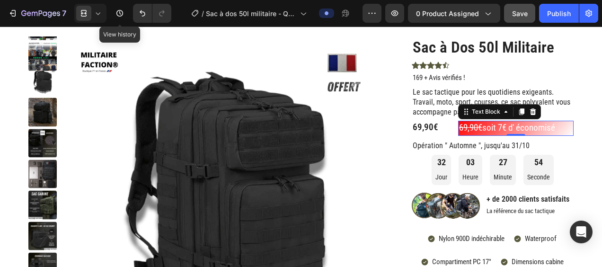
click at [106, 12] on div "7 Version history View history" at bounding box center [89, 13] width 179 height 19
click at [104, 13] on div at bounding box center [90, 13] width 32 height 19
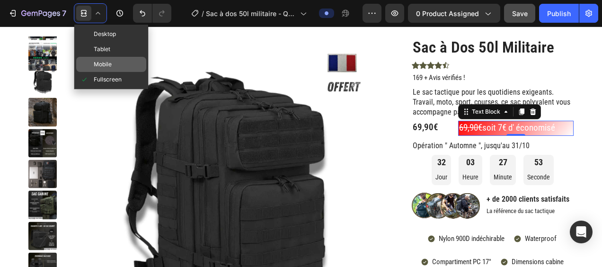
click at [111, 62] on span "Mobile" at bounding box center [103, 64] width 18 height 9
type input "70%"
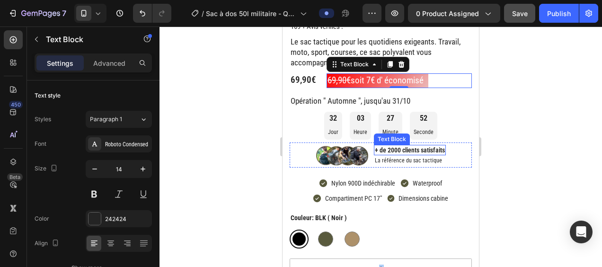
scroll to position [179, 0]
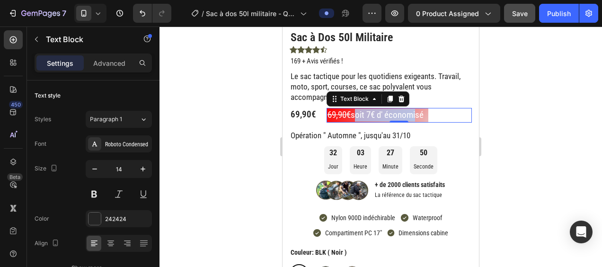
click at [353, 121] on p "69,90€ soit 7€ d' économisé" at bounding box center [377, 115] width 100 height 13
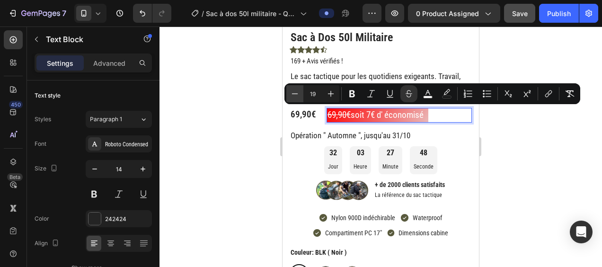
click at [298, 91] on icon "Editor contextual toolbar" at bounding box center [294, 93] width 9 height 9
click at [299, 92] on icon "Editor contextual toolbar" at bounding box center [294, 93] width 9 height 9
type input "17"
click at [222, 122] on div at bounding box center [380, 146] width 442 height 240
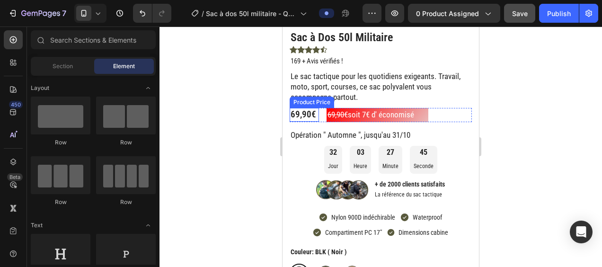
click at [302, 113] on div "69,90€" at bounding box center [303, 115] width 29 height 14
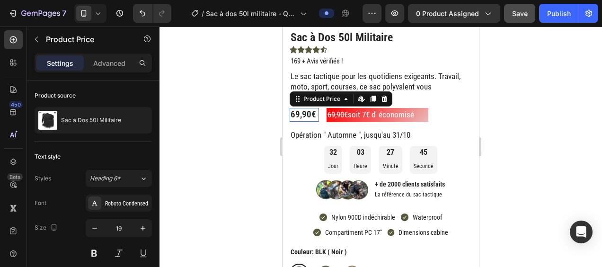
click at [302, 113] on div "69,90€" at bounding box center [303, 115] width 29 height 14
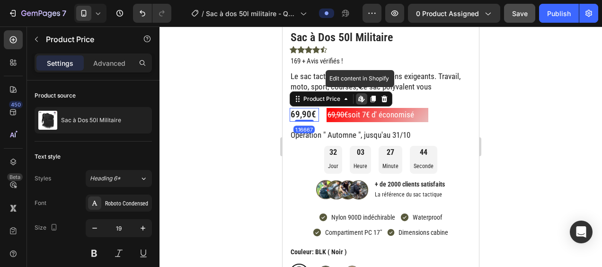
click at [301, 113] on div "69,90€" at bounding box center [303, 115] width 29 height 14
click at [245, 112] on div at bounding box center [380, 146] width 442 height 240
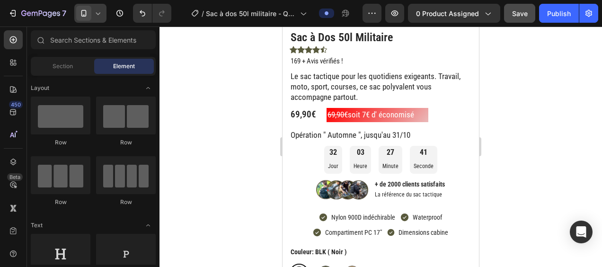
click at [99, 18] on div at bounding box center [90, 13] width 32 height 19
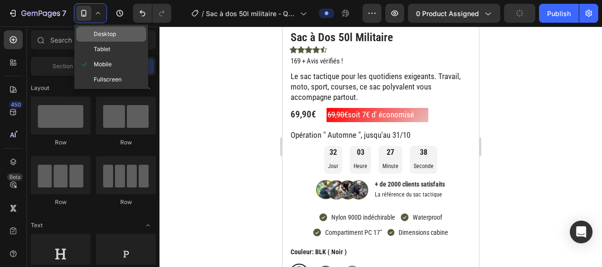
click at [121, 33] on div "Desktop" at bounding box center [111, 33] width 70 height 15
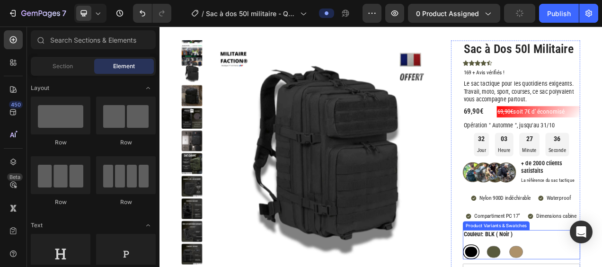
scroll to position [37, 0]
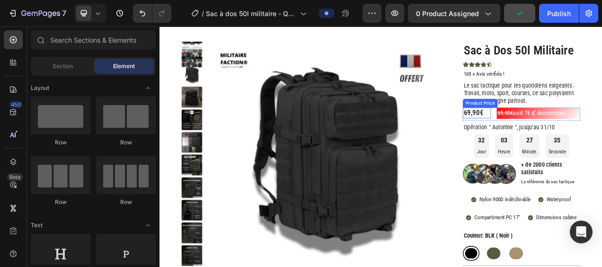
click at [575, 139] on div "69,90€" at bounding box center [566, 138] width 36 height 14
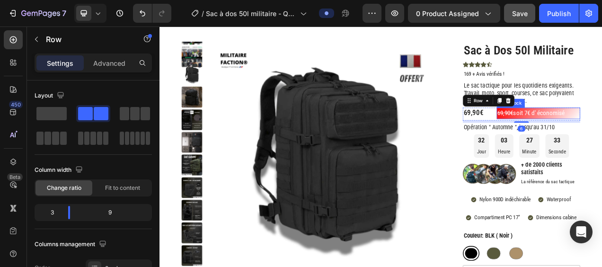
click at [596, 138] on s "69,90€" at bounding box center [603, 136] width 20 height 9
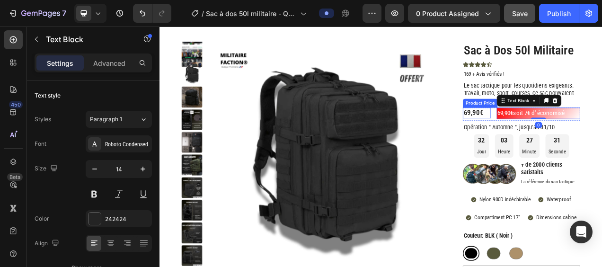
click at [575, 137] on div "69,90€" at bounding box center [566, 138] width 36 height 14
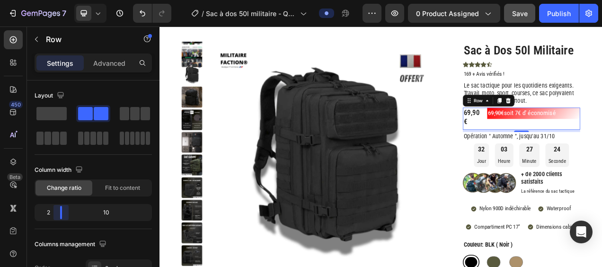
drag, startPoint x: 64, startPoint y: 211, endPoint x: 384, endPoint y: 116, distance: 333.1
click at [57, 0] on body "7 Version history / Sac à dos 50l militaire - Q4 KILLER 2025 Preview 0 product …" at bounding box center [301, 0] width 602 height 0
click at [561, 140] on div "69,90€" at bounding box center [560, 143] width 24 height 25
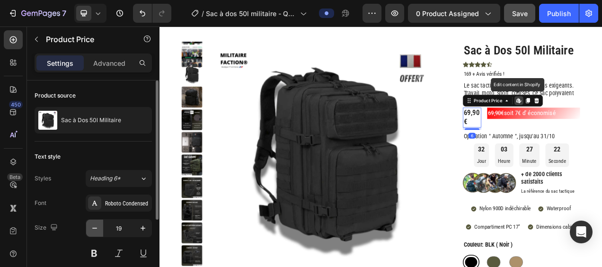
click at [97, 227] on icon "button" at bounding box center [94, 227] width 9 height 9
click at [95, 227] on icon "button" at bounding box center [94, 227] width 9 height 9
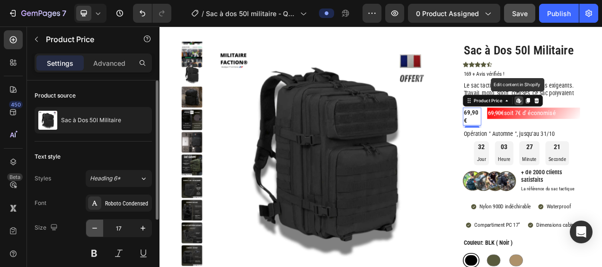
click at [95, 227] on icon "button" at bounding box center [94, 227] width 9 height 9
type input "16"
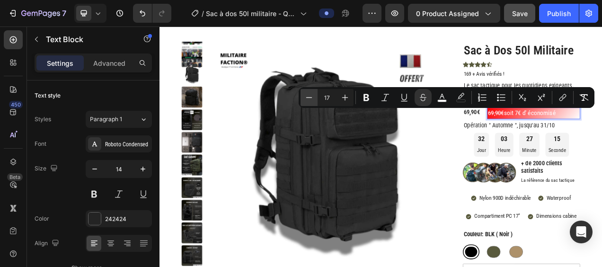
click at [313, 94] on icon "Editor contextual toolbar" at bounding box center [308, 97] width 9 height 9
type input "16"
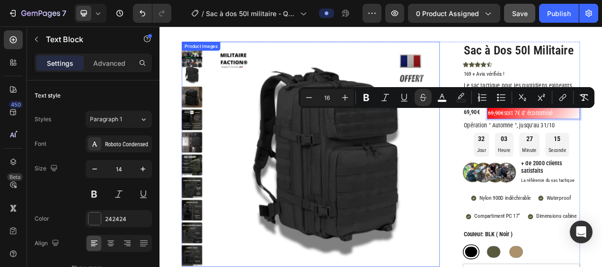
click at [407, 212] on img at bounding box center [372, 192] width 293 height 293
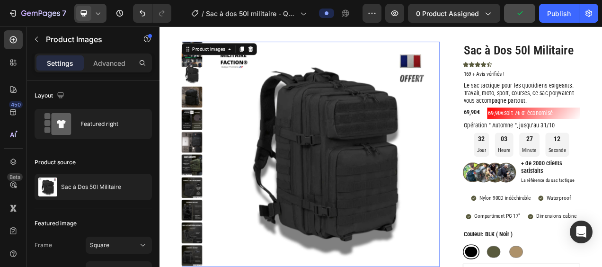
click at [103, 14] on div at bounding box center [90, 13] width 32 height 19
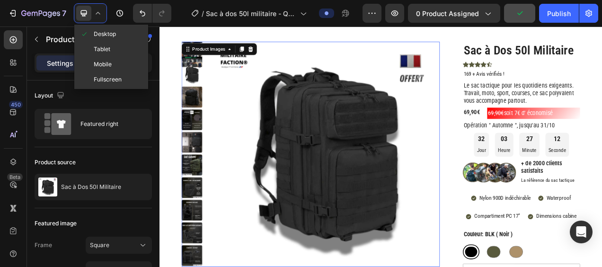
click at [109, 64] on span "Mobile" at bounding box center [103, 64] width 18 height 9
type input "8"
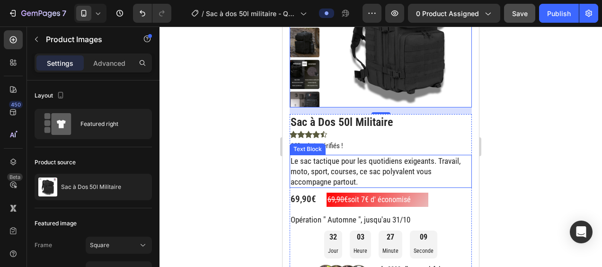
scroll to position [142, 0]
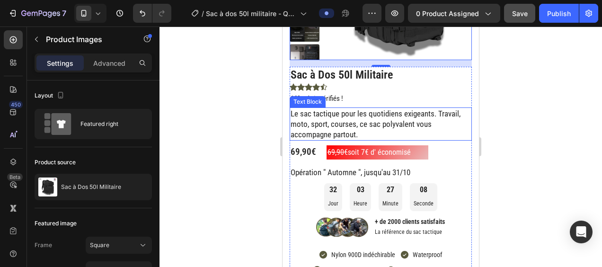
click at [95, 18] on icon at bounding box center [97, 13] width 9 height 9
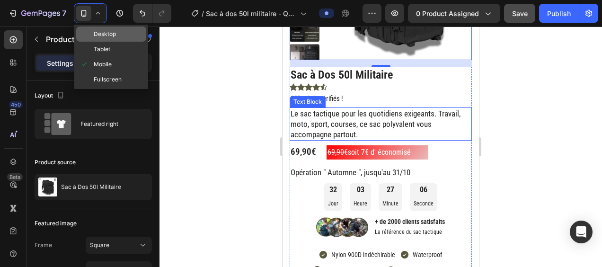
click at [120, 38] on div "Desktop" at bounding box center [111, 33] width 70 height 15
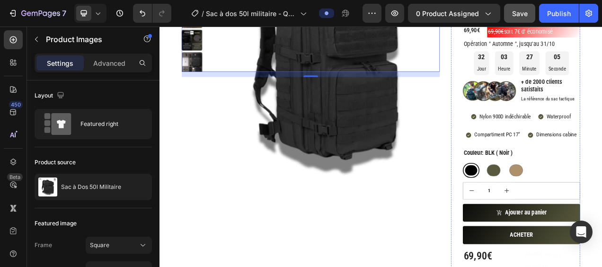
type input "24"
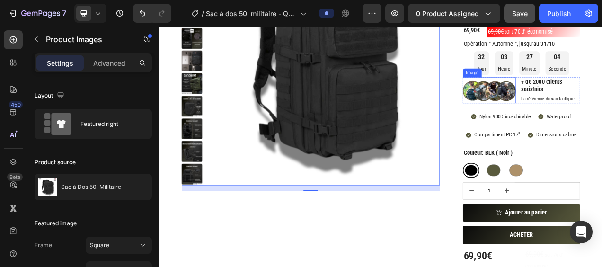
scroll to position [24, 0]
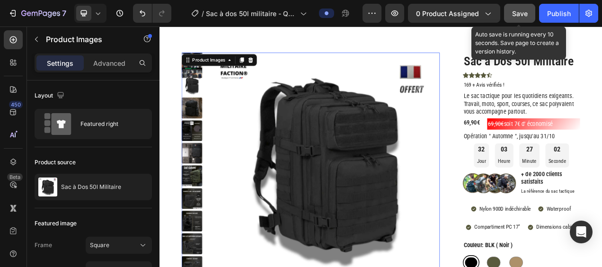
click at [524, 15] on span "Save" at bounding box center [520, 13] width 16 height 8
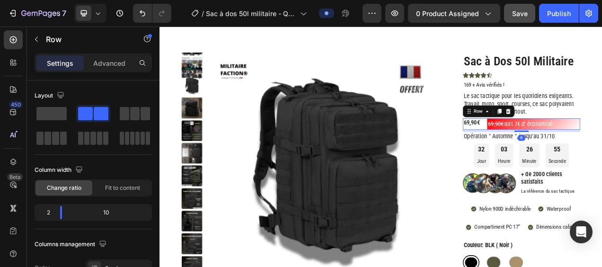
click at [591, 138] on icon at bounding box center [595, 135] width 8 height 8
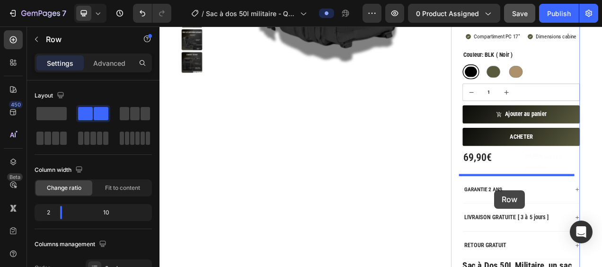
scroll to position [287, 0]
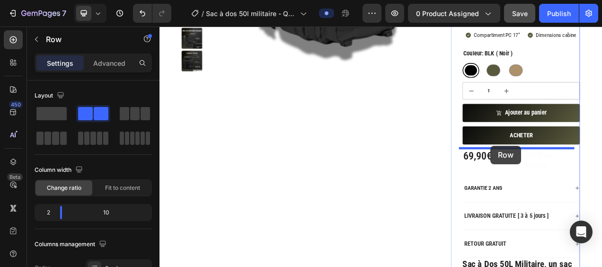
drag, startPoint x: 550, startPoint y: 149, endPoint x: 584, endPoint y: 179, distance: 44.9
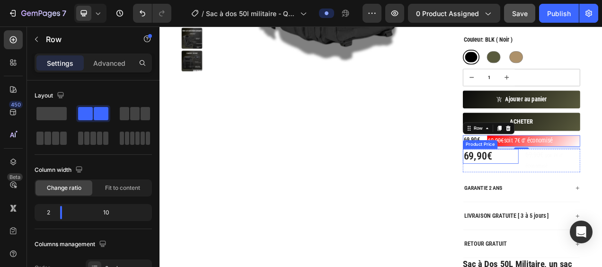
click at [601, 199] on div "69,90€" at bounding box center [583, 193] width 71 height 19
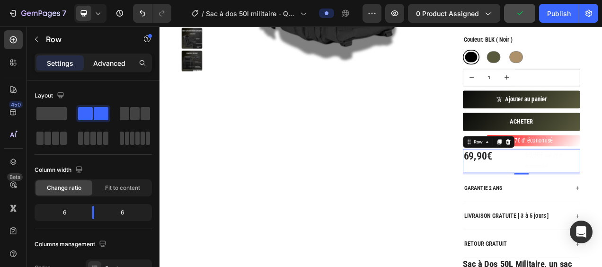
click at [130, 64] on div "Advanced" at bounding box center [109, 62] width 47 height 15
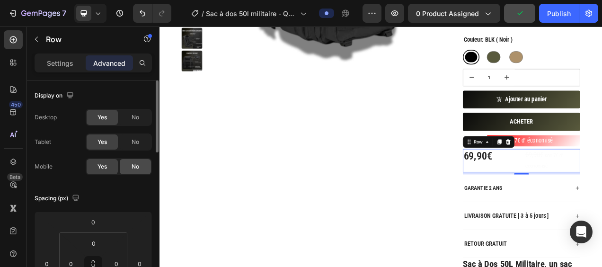
click at [133, 166] on span "No" at bounding box center [135, 166] width 8 height 9
click at [95, 170] on div "Yes" at bounding box center [102, 166] width 31 height 15
click at [131, 110] on div "No" at bounding box center [135, 117] width 31 height 15
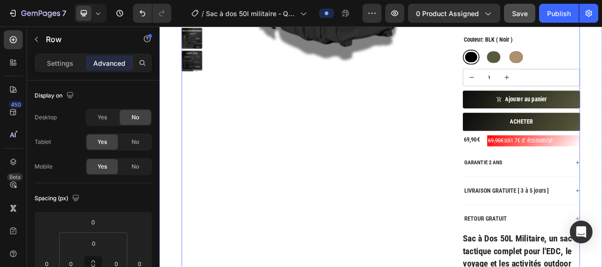
click at [418, 194] on div "Product Images" at bounding box center [353, 132] width 331 height 671
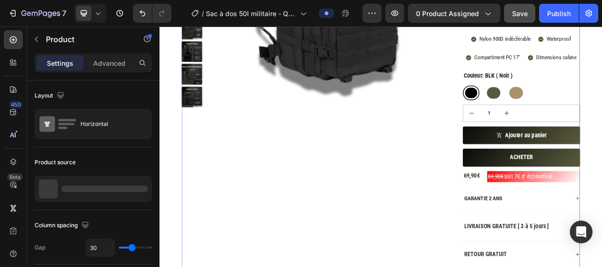
scroll to position [240, 0]
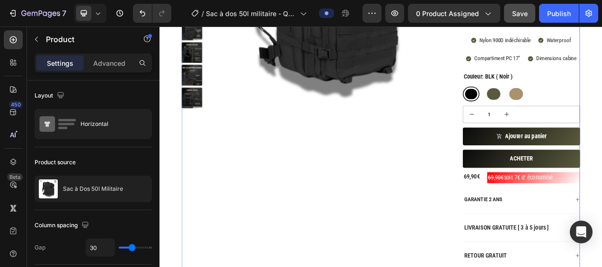
click at [99, 16] on icon at bounding box center [97, 13] width 9 height 9
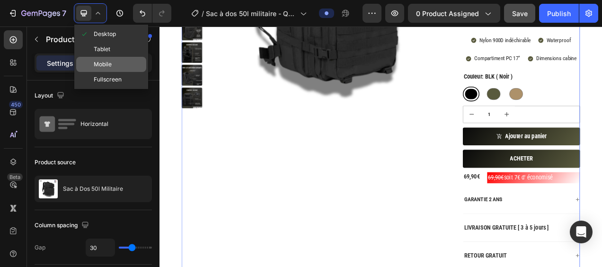
drag, startPoint x: 121, startPoint y: 70, endPoint x: 154, endPoint y: 79, distance: 34.9
click at [121, 70] on div "Mobile" at bounding box center [111, 64] width 70 height 15
type input "0"
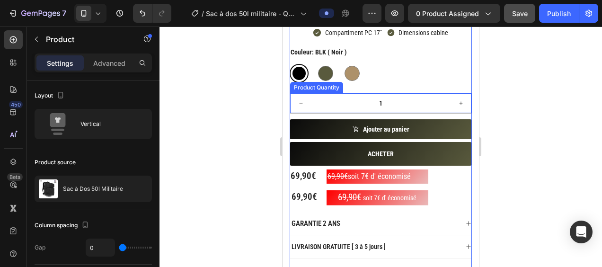
scroll to position [426, 0]
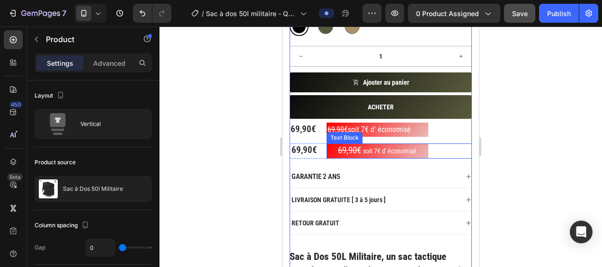
click at [454, 153] on div "69,90€ soit 7€ d' économisé" at bounding box center [399, 150] width 146 height 15
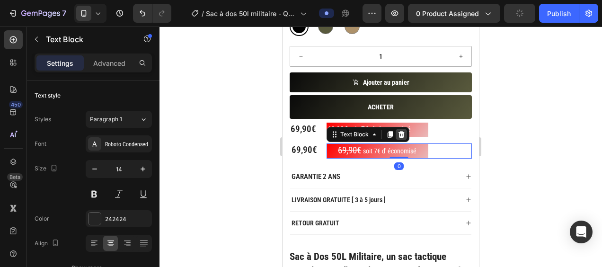
click at [401, 131] on icon at bounding box center [401, 134] width 6 height 7
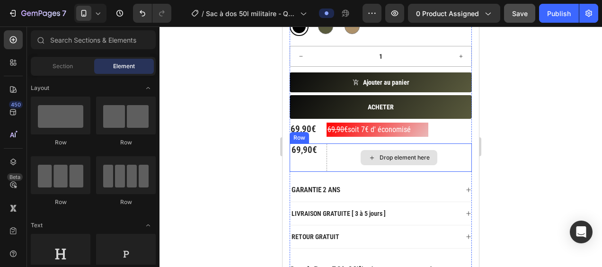
click at [320, 161] on div "69,90€ Product Price Product Price Drop element here Row" at bounding box center [380, 157] width 182 height 28
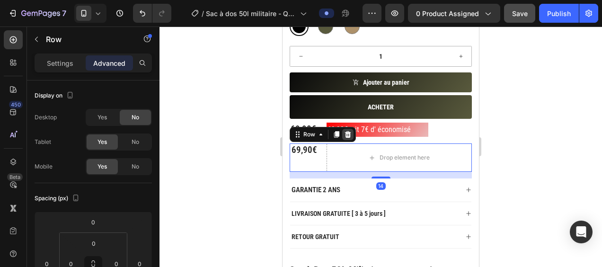
click at [344, 132] on icon at bounding box center [348, 135] width 8 height 8
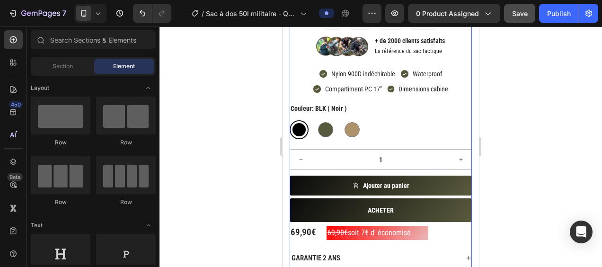
scroll to position [378, 0]
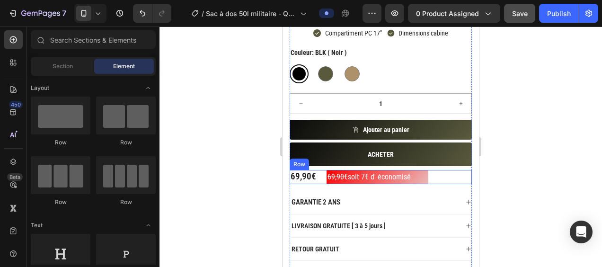
click at [321, 179] on div "69,90€ Product Price Product Price 69,90€ soit 7€ d' économisé Text Block Row" at bounding box center [380, 177] width 182 height 14
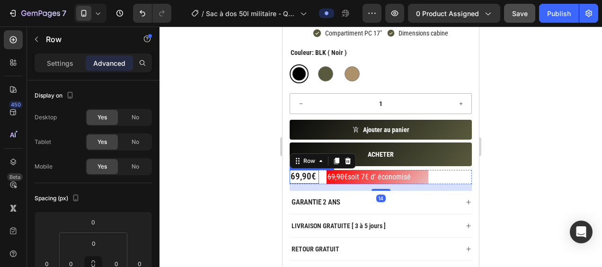
click at [314, 179] on div "69,90€" at bounding box center [303, 177] width 29 height 14
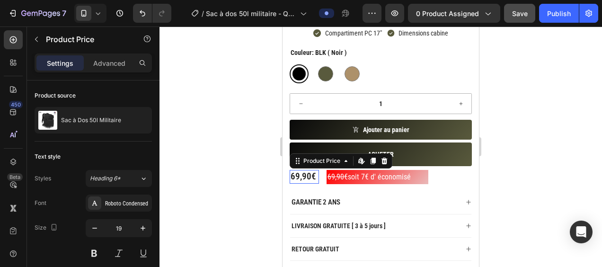
click at [314, 179] on div "69,90€" at bounding box center [303, 177] width 29 height 14
click at [304, 172] on div "69,90€" at bounding box center [303, 177] width 29 height 14
click at [302, 172] on div "69,90€" at bounding box center [303, 177] width 29 height 14
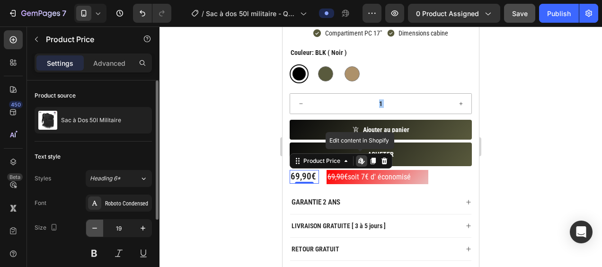
click at [99, 224] on button "button" at bounding box center [94, 227] width 17 height 17
type input "17"
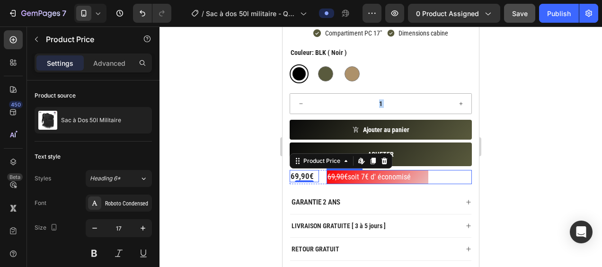
click at [334, 178] on s "69,90€" at bounding box center [337, 176] width 20 height 9
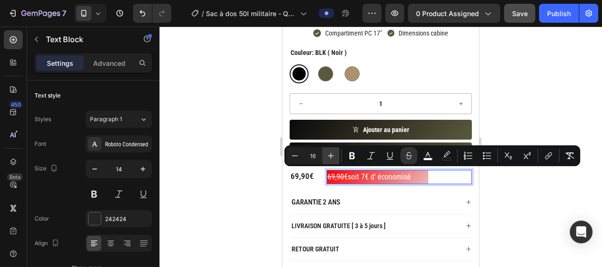
click at [330, 155] on icon "Editor contextual toolbar" at bounding box center [330, 155] width 9 height 9
type input "17"
click at [319, 173] on div "69,90€ Product Price Product Price 69,90€ soit 7€ d' économisé Text Block 0 Row" at bounding box center [380, 177] width 182 height 14
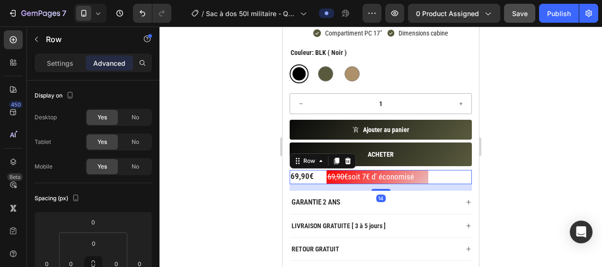
click at [323, 170] on div "69,90€ Product Price Product Price 69,90€ soit 7€ d' économisé Text Block Row 14" at bounding box center [380, 177] width 182 height 14
click at [54, 63] on p "Settings" at bounding box center [60, 63] width 26 height 10
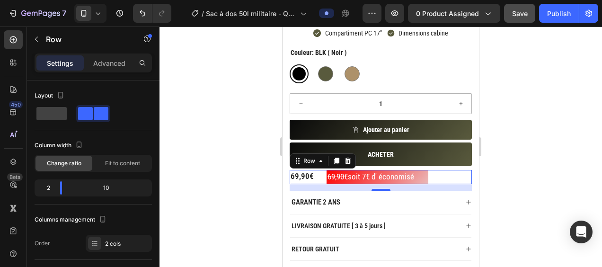
click at [228, 160] on div at bounding box center [380, 146] width 442 height 240
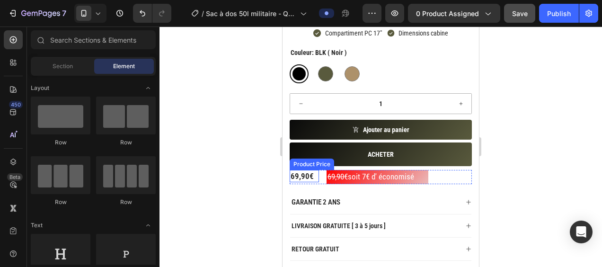
click at [310, 175] on div "69,90€" at bounding box center [303, 176] width 29 height 12
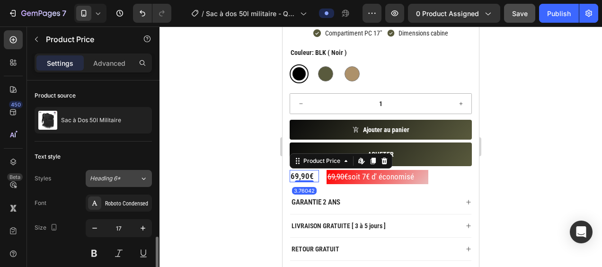
scroll to position [114, 0]
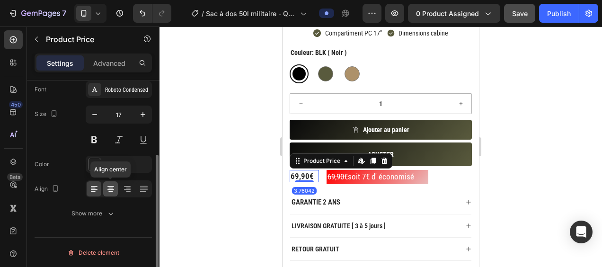
click at [114, 187] on icon at bounding box center [110, 188] width 9 height 9
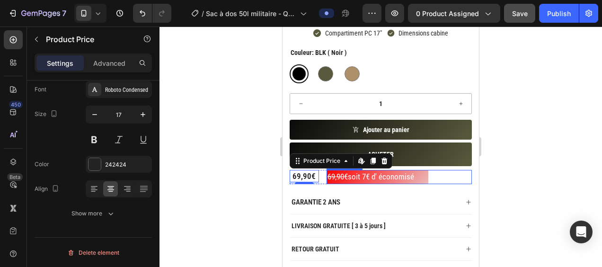
click at [348, 174] on s "69,90€" at bounding box center [337, 176] width 20 height 9
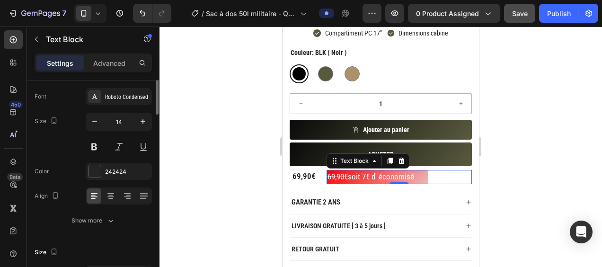
scroll to position [0, 0]
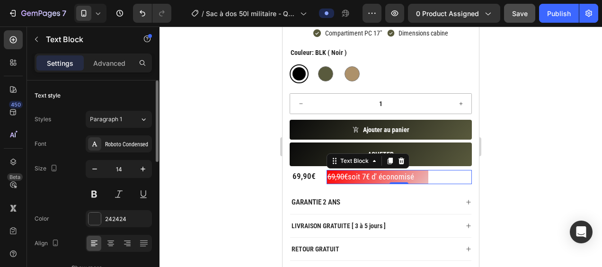
click at [193, 154] on div at bounding box center [380, 146] width 442 height 240
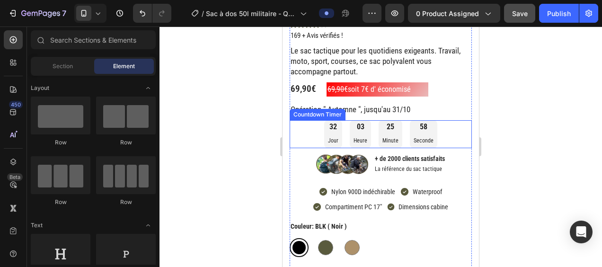
scroll to position [331, 0]
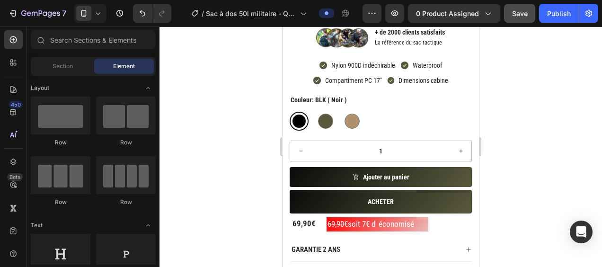
click at [218, 204] on div at bounding box center [380, 146] width 442 height 240
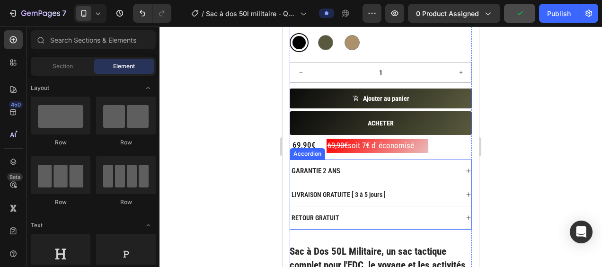
scroll to position [426, 0]
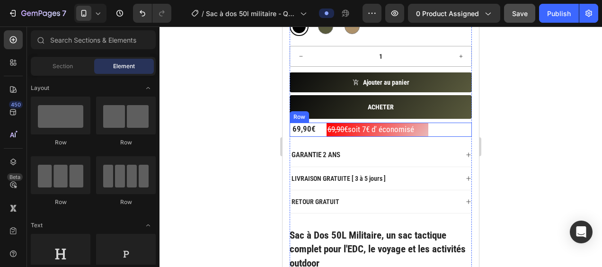
click at [320, 126] on div "69,90€ Product Price Product Price 69,90€ soit 7€ d' économisé Text Block Row" at bounding box center [380, 130] width 182 height 14
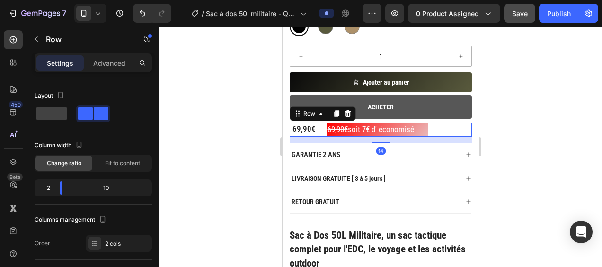
click at [348, 113] on icon at bounding box center [348, 114] width 8 height 8
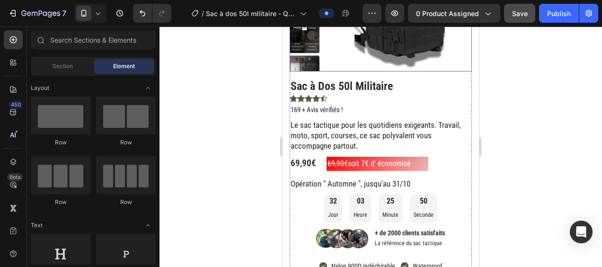
scroll to position [142, 0]
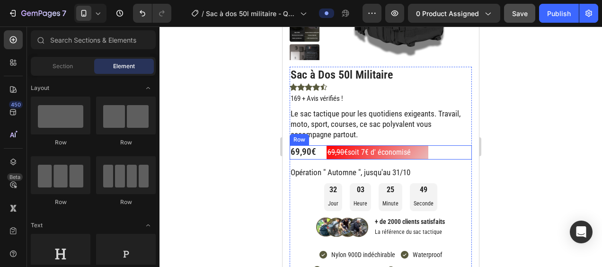
click at [321, 153] on div "69,90€ Product Price Product Price 69,90€ soit 7€ d' économisé Text Block Row" at bounding box center [380, 152] width 182 height 14
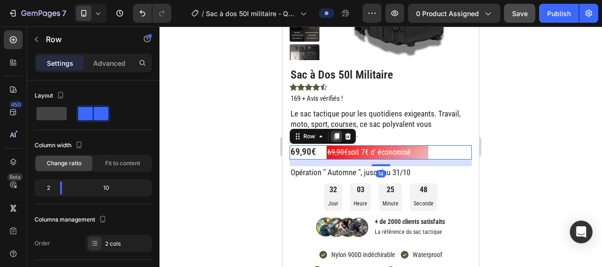
click at [335, 134] on icon at bounding box center [336, 136] width 5 height 7
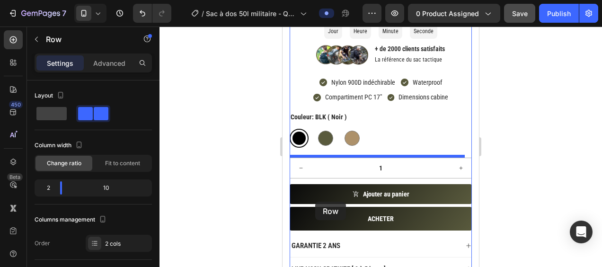
scroll to position [378, 0]
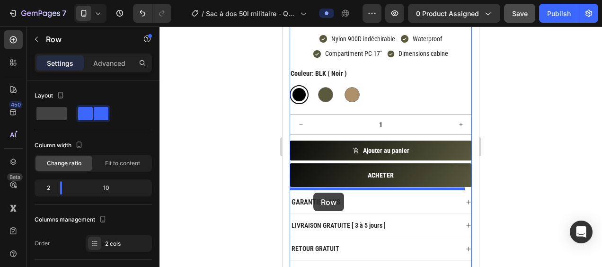
drag, startPoint x: 299, startPoint y: 158, endPoint x: 518, endPoint y: 198, distance: 222.6
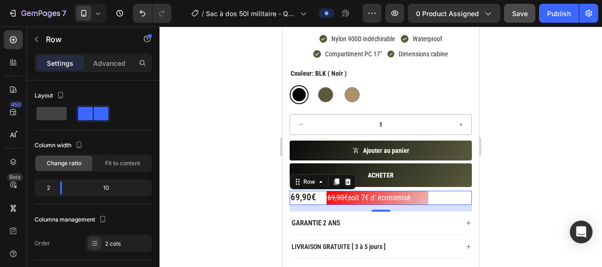
click at [235, 172] on div at bounding box center [380, 146] width 442 height 240
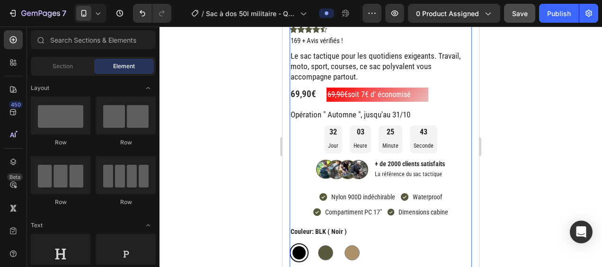
scroll to position [121, 0]
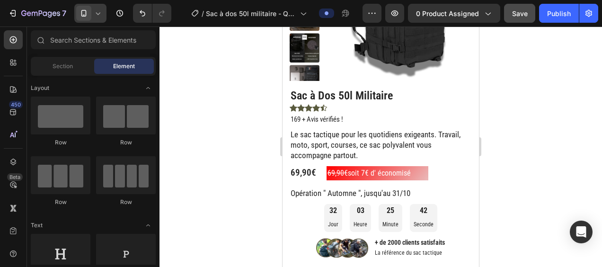
click at [106, 14] on div at bounding box center [90, 13] width 32 height 19
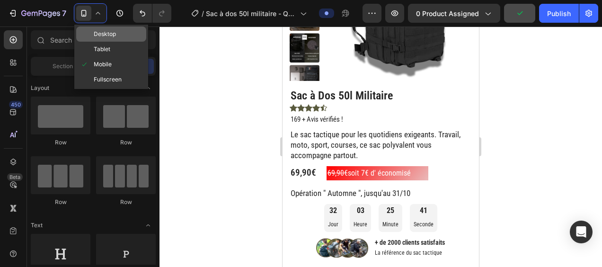
click at [122, 37] on div "Desktop" at bounding box center [111, 33] width 70 height 15
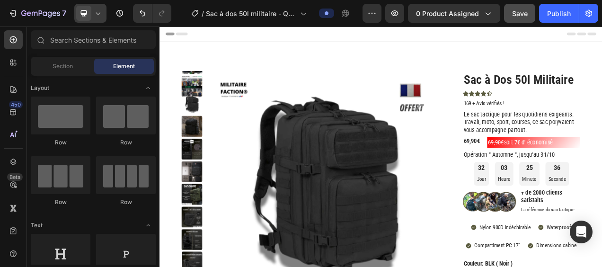
click at [98, 7] on div at bounding box center [90, 13] width 32 height 19
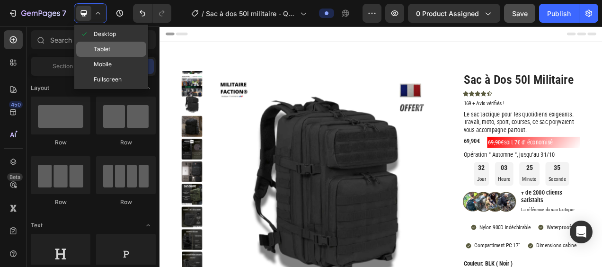
click at [117, 54] on div "Tablet" at bounding box center [111, 49] width 70 height 15
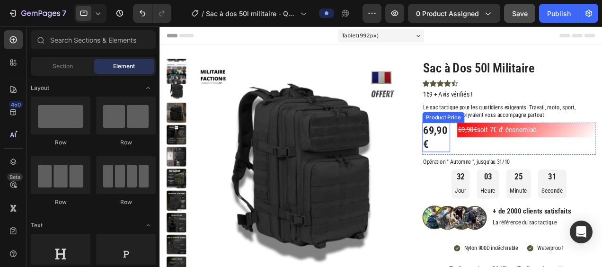
click at [456, 135] on div "69,90€" at bounding box center [452, 143] width 29 height 31
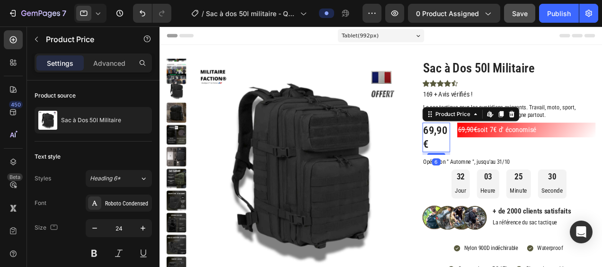
click at [456, 137] on div "69,90€" at bounding box center [452, 143] width 29 height 31
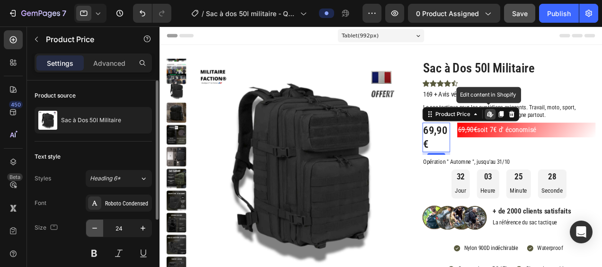
click at [96, 228] on icon "button" at bounding box center [94, 227] width 9 height 9
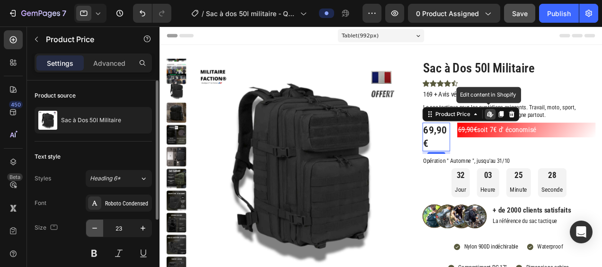
click at [96, 228] on icon "button" at bounding box center [94, 227] width 9 height 9
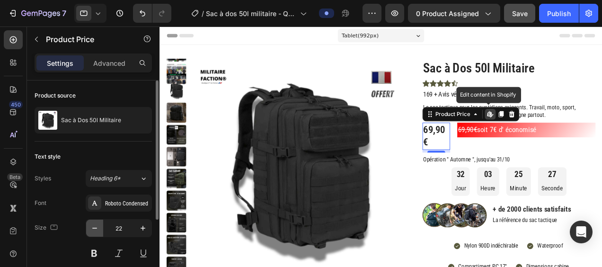
click at [96, 228] on icon "button" at bounding box center [94, 227] width 9 height 9
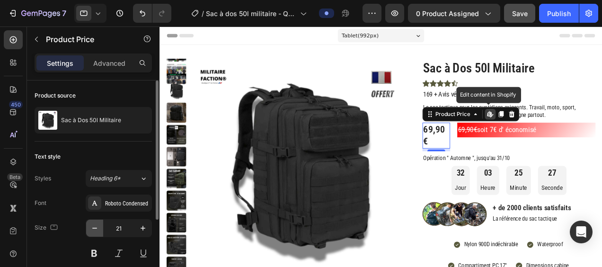
click at [96, 229] on icon "button" at bounding box center [94, 227] width 9 height 9
type input "20"
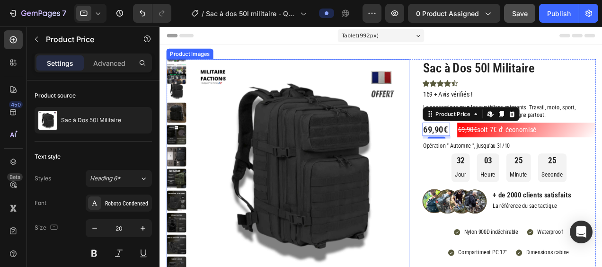
click at [368, 217] on img at bounding box center [308, 176] width 230 height 230
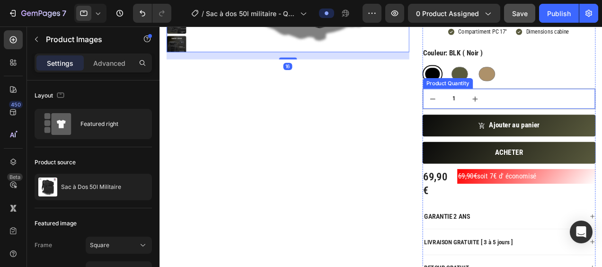
scroll to position [236, 0]
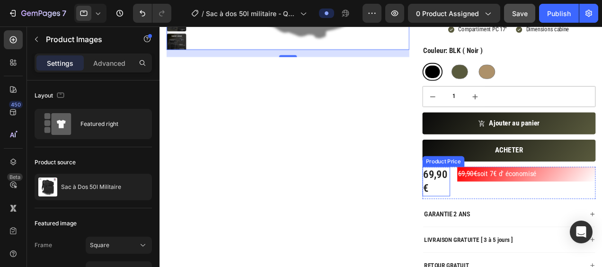
click at [439, 190] on div "69,90€" at bounding box center [452, 190] width 29 height 31
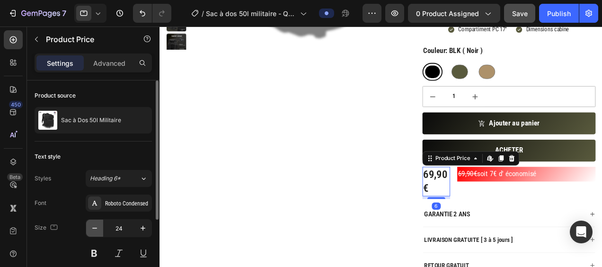
click at [93, 223] on icon "button" at bounding box center [94, 227] width 9 height 9
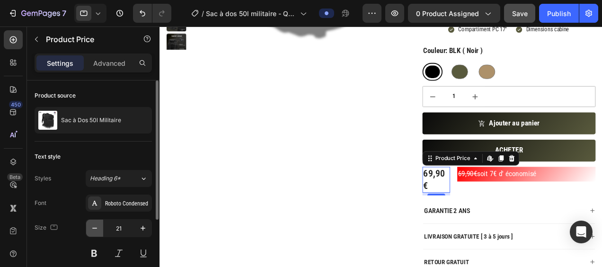
click at [93, 223] on icon "button" at bounding box center [94, 227] width 9 height 9
type input "20"
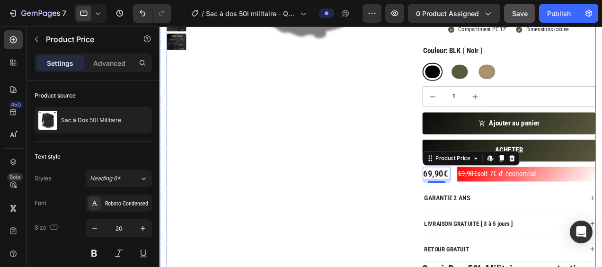
drag, startPoint x: 345, startPoint y: 212, endPoint x: 415, endPoint y: 205, distance: 69.9
click at [346, 211] on div "Product Images" at bounding box center [294, 139] width 257 height 628
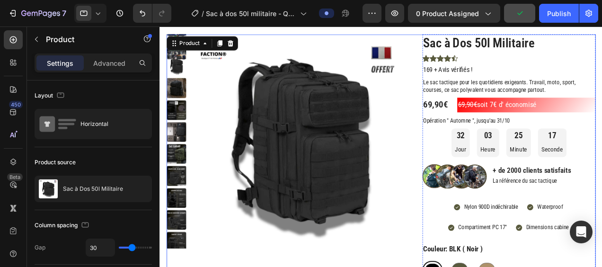
scroll to position [0, 0]
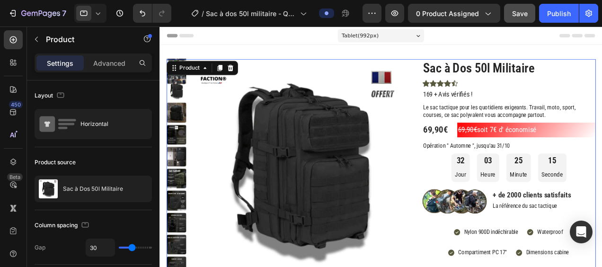
click at [98, 13] on icon at bounding box center [97, 13] width 9 height 9
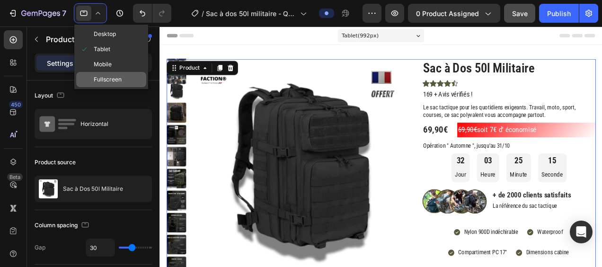
click at [111, 83] on span "Fullscreen" at bounding box center [108, 79] width 28 height 9
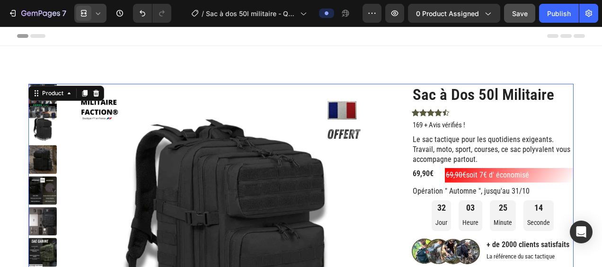
scroll to position [24, 0]
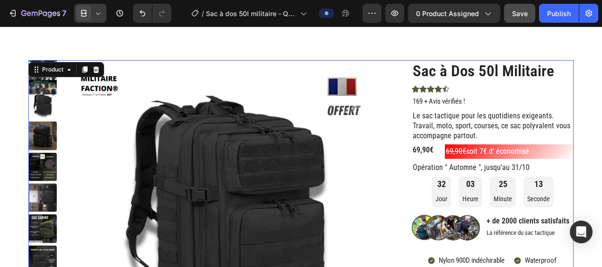
click at [98, 8] on div at bounding box center [90, 13] width 32 height 19
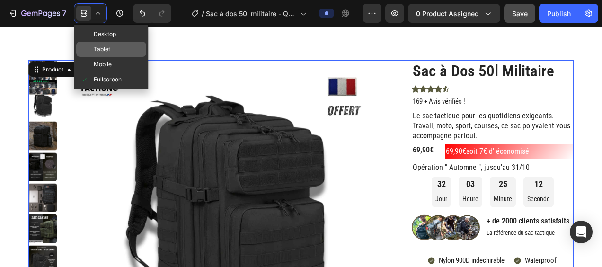
click at [121, 48] on div "Tablet" at bounding box center [111, 49] width 70 height 15
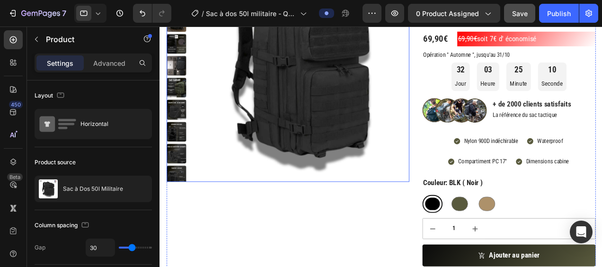
scroll to position [143, 0]
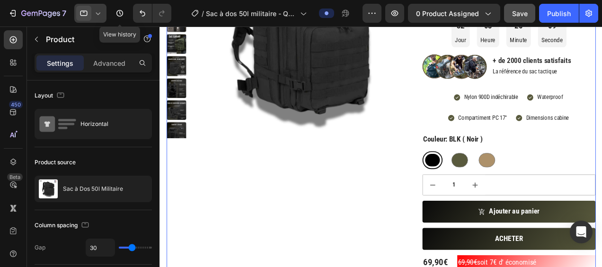
click at [104, 13] on div at bounding box center [90, 13] width 32 height 19
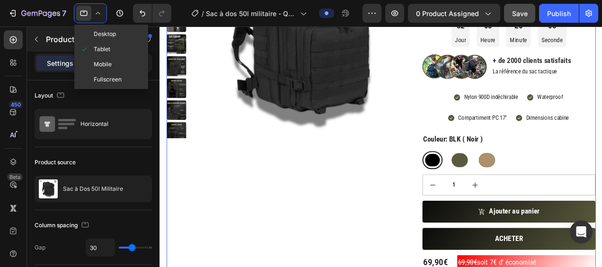
click at [113, 39] on div "Desktop" at bounding box center [111, 33] width 70 height 15
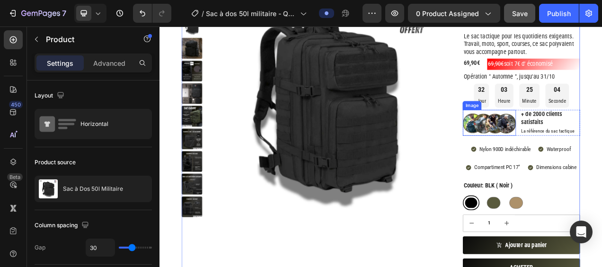
scroll to position [24, 0]
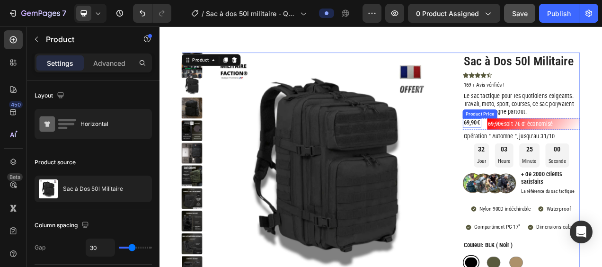
click at [558, 152] on div "69,90€" at bounding box center [560, 150] width 24 height 12
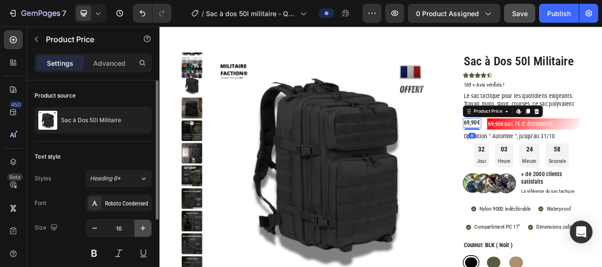
click at [138, 228] on icon "button" at bounding box center [142, 227] width 9 height 9
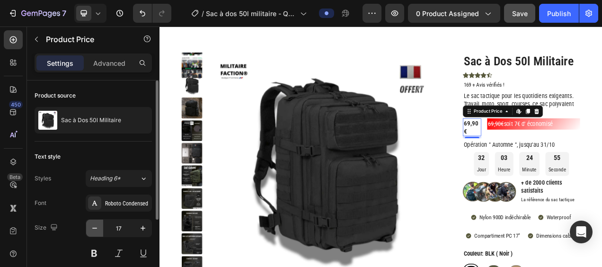
click at [87, 230] on button "button" at bounding box center [94, 227] width 17 height 17
type input "16"
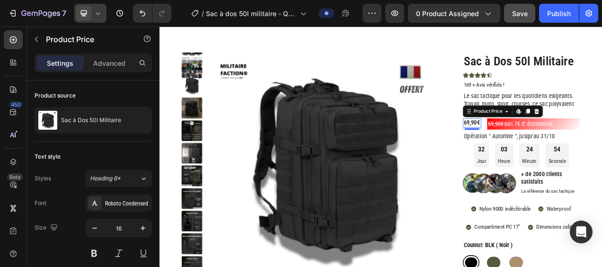
click at [91, 6] on div at bounding box center [90, 13] width 32 height 19
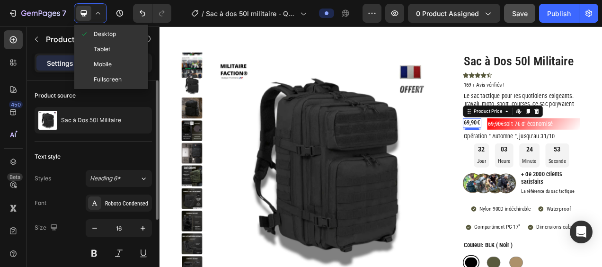
click at [111, 89] on div "Product source" at bounding box center [93, 95] width 117 height 15
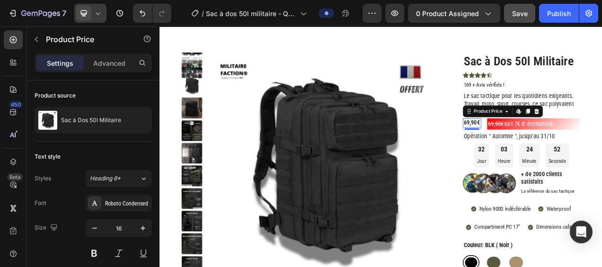
click at [104, 14] on div at bounding box center [90, 13] width 32 height 19
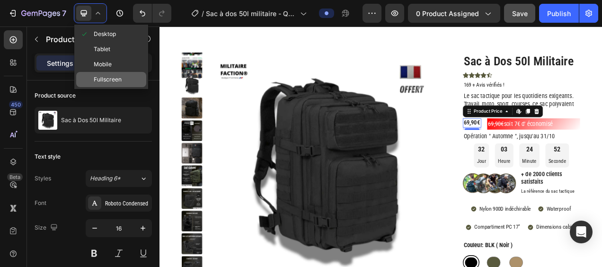
click at [120, 76] on span "Fullscreen" at bounding box center [108, 79] width 28 height 9
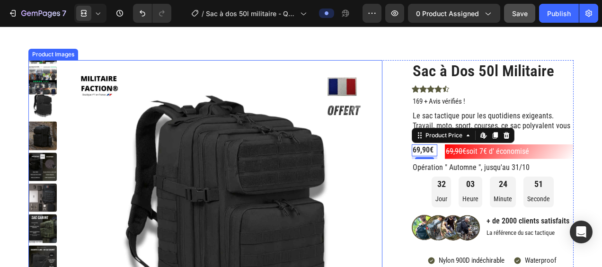
click at [364, 146] on img at bounding box center [225, 217] width 314 height 314
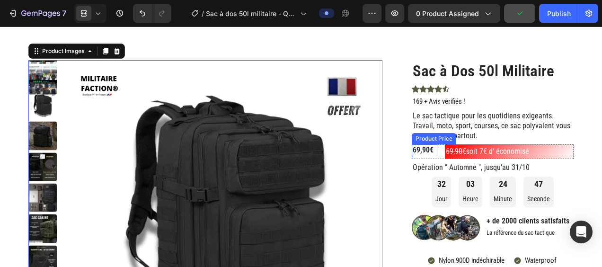
click at [420, 147] on div "69,90€" at bounding box center [424, 150] width 26 height 12
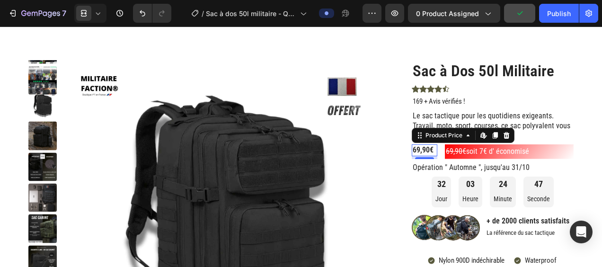
click at [420, 147] on div "69,90€" at bounding box center [424, 150] width 26 height 12
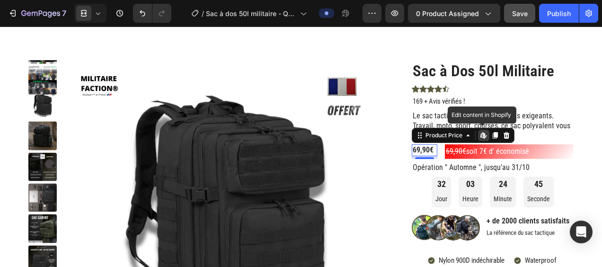
click at [102, 10] on icon at bounding box center [97, 13] width 9 height 9
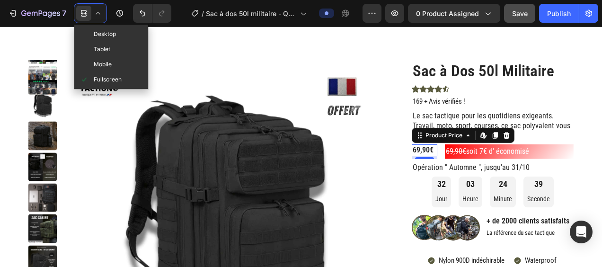
drag, startPoint x: 119, startPoint y: 64, endPoint x: 117, endPoint y: 69, distance: 5.5
click at [119, 64] on div "Mobile" at bounding box center [111, 64] width 70 height 15
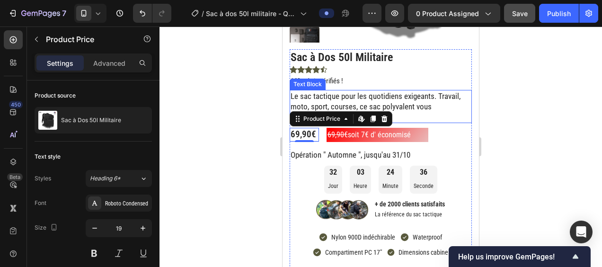
scroll to position [132, 0]
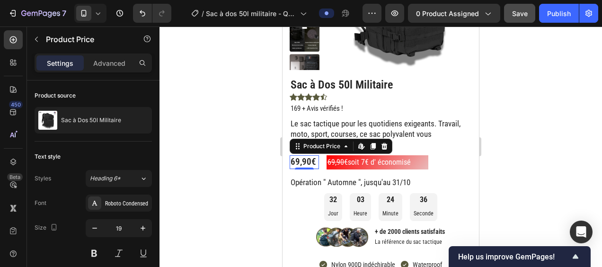
click at [96, 15] on icon at bounding box center [97, 13] width 9 height 9
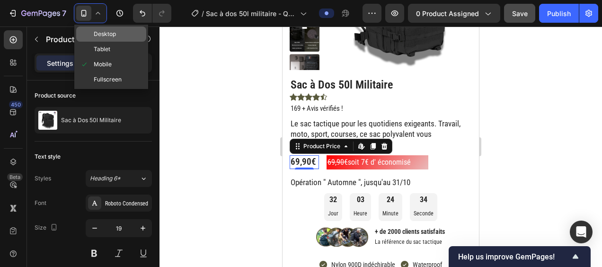
click at [120, 36] on div "Desktop" at bounding box center [111, 33] width 70 height 15
type input "16"
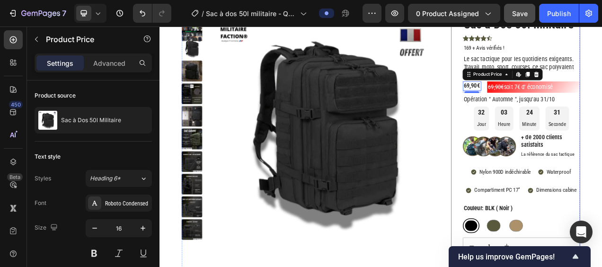
scroll to position [13, 0]
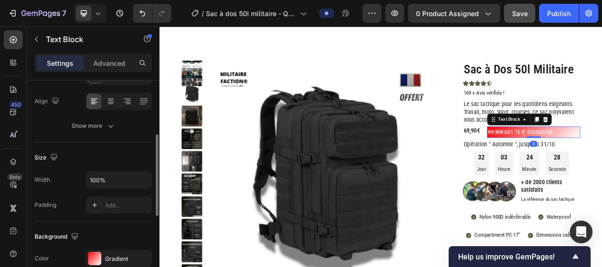
scroll to position [189, 0]
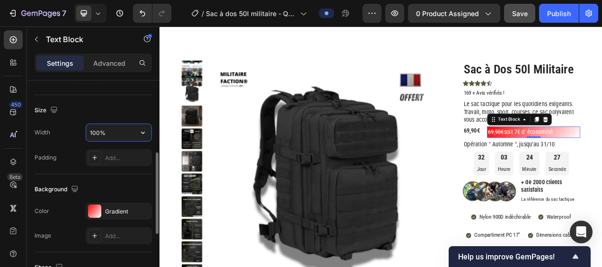
click at [97, 130] on input "100%" at bounding box center [118, 132] width 65 height 17
type input "80%"
click at [97, 205] on div at bounding box center [94, 210] width 13 height 13
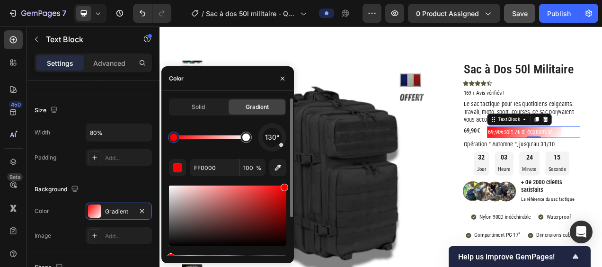
scroll to position [51, 0]
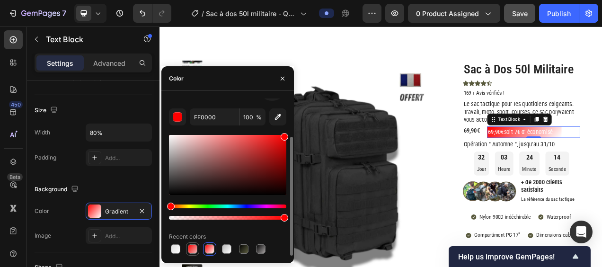
click at [194, 247] on div at bounding box center [192, 248] width 9 height 9
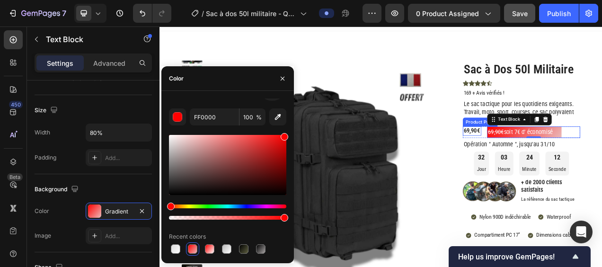
click at [557, 160] on div "69,90€" at bounding box center [560, 161] width 24 height 12
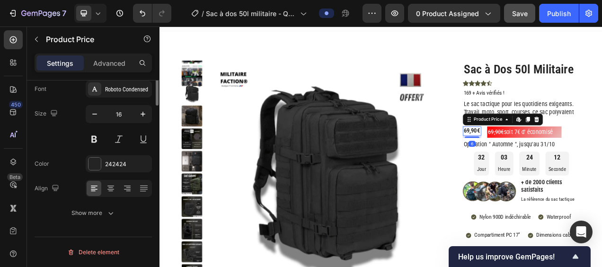
scroll to position [0, 0]
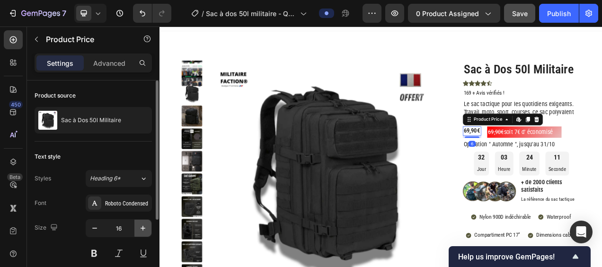
click at [144, 228] on icon "button" at bounding box center [142, 228] width 5 height 5
type input "17"
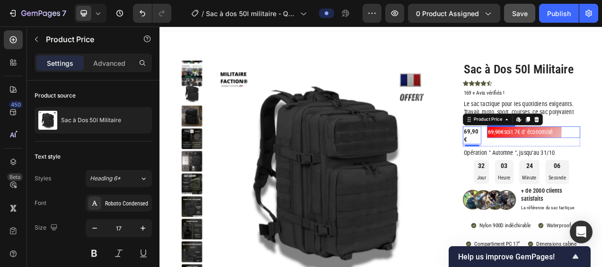
click at [582, 164] on s "69,90€" at bounding box center [590, 161] width 20 height 9
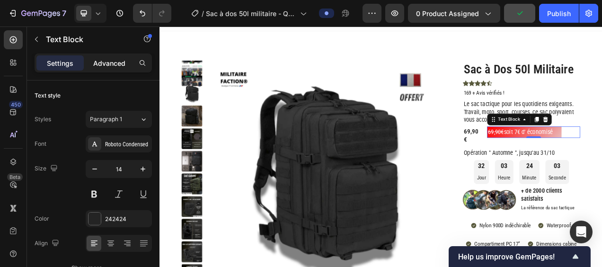
click at [103, 61] on p "Advanced" at bounding box center [109, 63] width 32 height 10
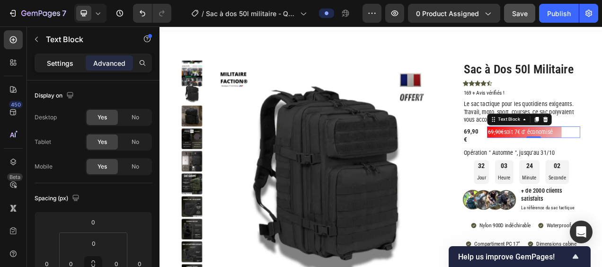
click at [45, 59] on div "Settings" at bounding box center [59, 62] width 47 height 15
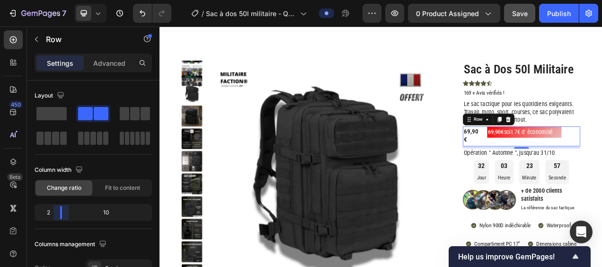
drag, startPoint x: 64, startPoint y: 210, endPoint x: 335, endPoint y: 177, distance: 272.5
click at [57, 0] on body "7 Version history / Sac à dos 50l militaire - Q4 KILLER 2025 Preview 0 product …" at bounding box center [301, 0] width 602 height 0
click at [560, 166] on div "69,90€" at bounding box center [560, 166] width 24 height 23
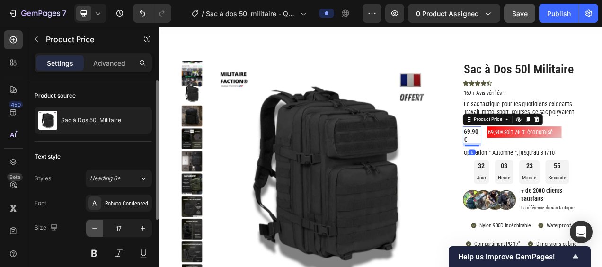
click at [93, 227] on icon "button" at bounding box center [94, 227] width 9 height 9
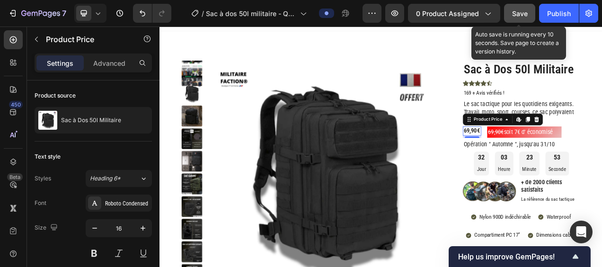
click at [517, 14] on span "Save" at bounding box center [520, 13] width 16 height 8
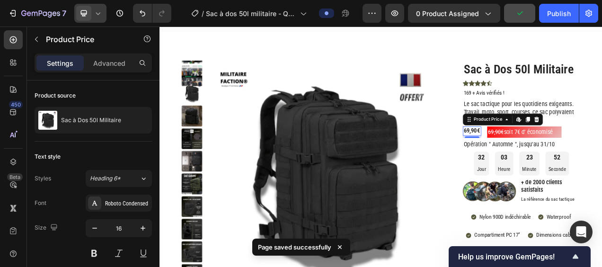
click at [103, 11] on div at bounding box center [90, 13] width 32 height 19
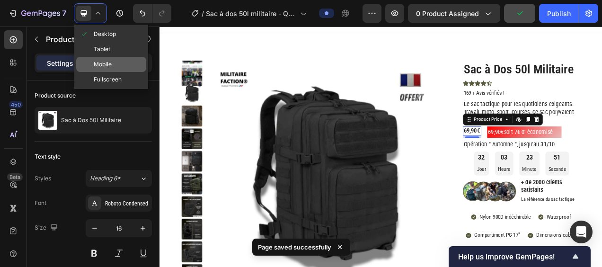
click at [107, 59] on div "Mobile" at bounding box center [111, 64] width 70 height 15
type input "19"
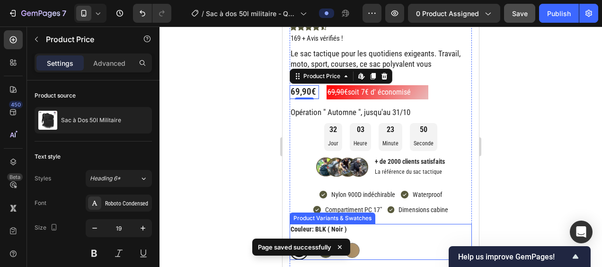
scroll to position [128, 0]
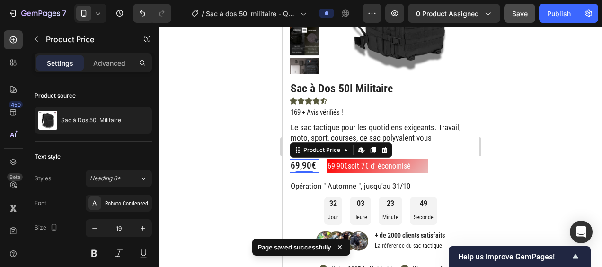
click at [227, 170] on div at bounding box center [380, 146] width 442 height 240
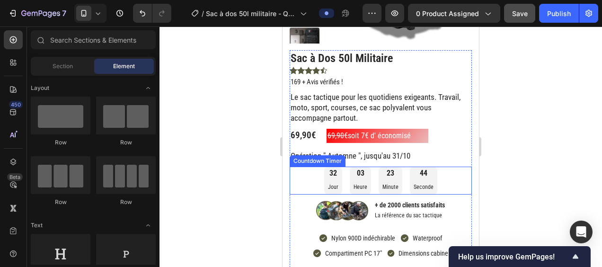
scroll to position [0, 0]
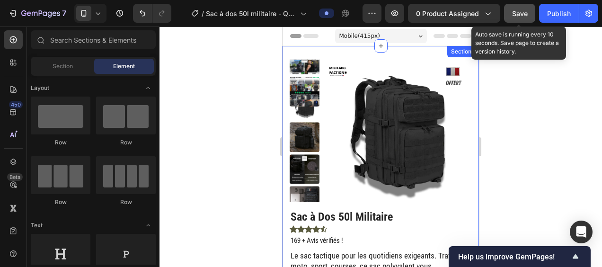
click at [524, 10] on div "Save" at bounding box center [520, 14] width 16 height 10
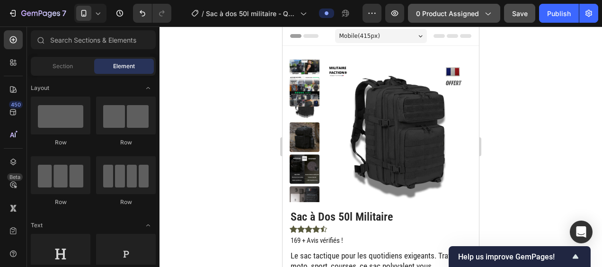
click at [490, 15] on icon "button" at bounding box center [486, 13] width 9 height 9
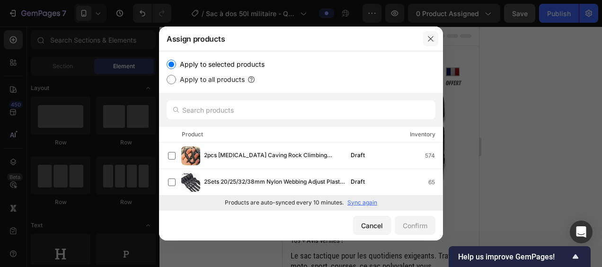
drag, startPoint x: 428, startPoint y: 40, endPoint x: 130, endPoint y: 5, distance: 300.1
click at [428, 40] on icon "button" at bounding box center [431, 39] width 8 height 8
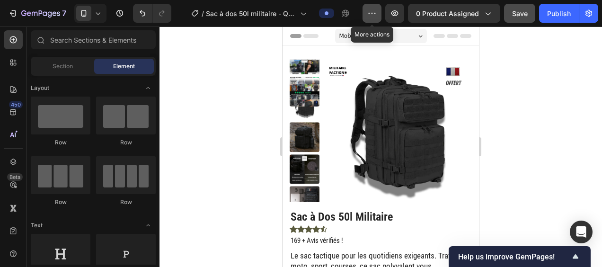
click at [378, 14] on button "button" at bounding box center [371, 13] width 19 height 19
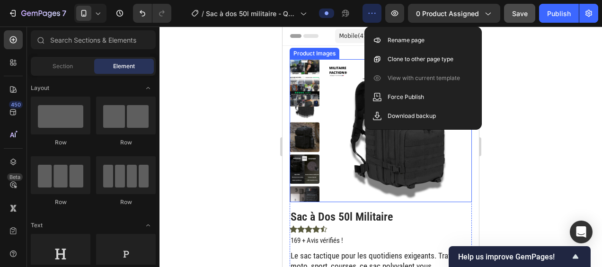
click at [228, 110] on div at bounding box center [380, 146] width 442 height 240
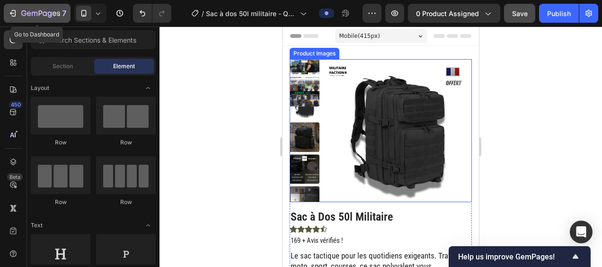
click at [39, 11] on icon "button" at bounding box center [41, 13] width 4 height 6
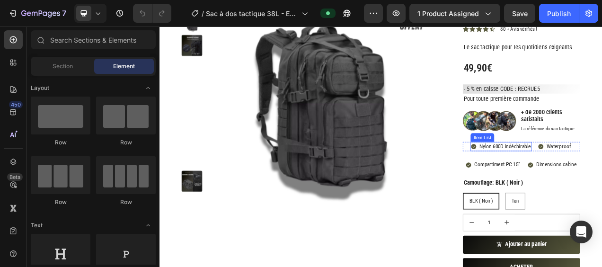
scroll to position [47, 0]
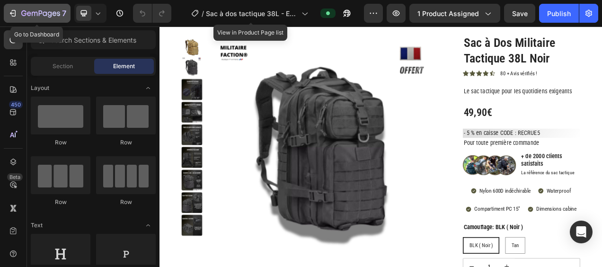
click at [24, 9] on div "7" at bounding box center [43, 13] width 45 height 11
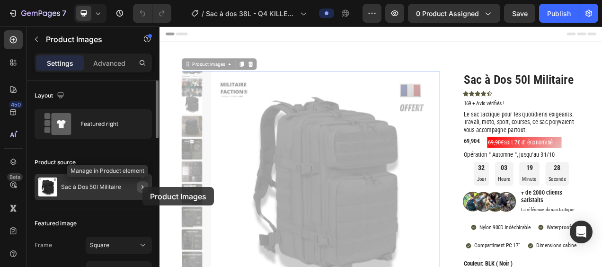
click at [142, 187] on icon "button" at bounding box center [142, 187] width 2 height 4
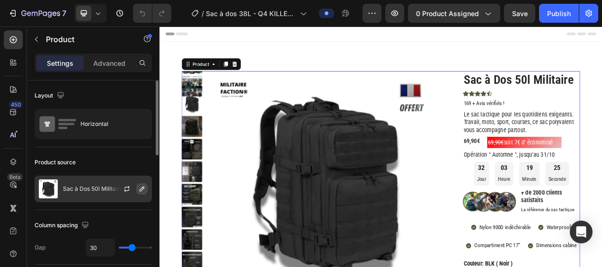
click at [141, 187] on icon "button" at bounding box center [142, 189] width 8 height 8
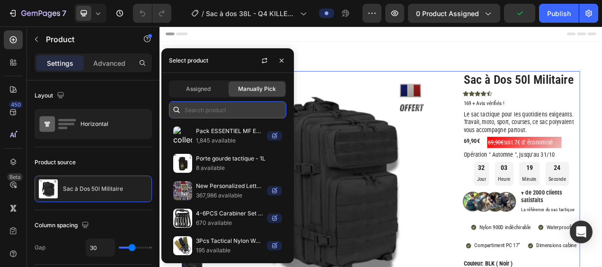
click at [227, 111] on input "text" at bounding box center [227, 109] width 117 height 17
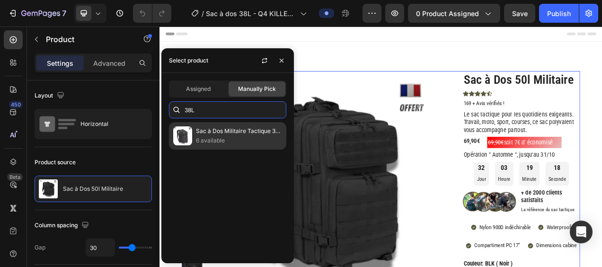
type input "38L"
click at [240, 137] on p "6 available" at bounding box center [239, 140] width 86 height 9
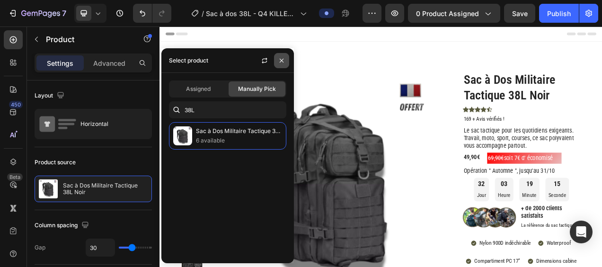
click at [284, 63] on icon "button" at bounding box center [282, 61] width 8 height 8
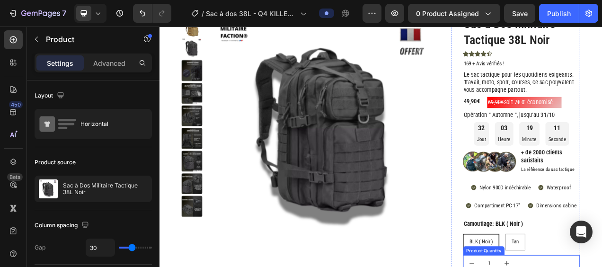
scroll to position [47, 0]
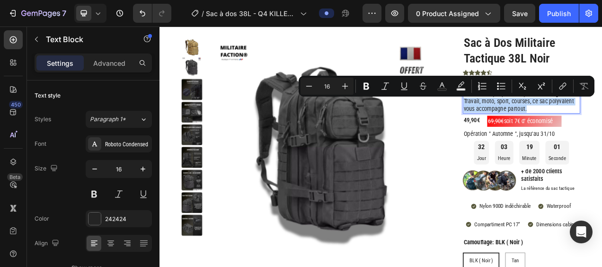
drag, startPoint x: 546, startPoint y: 121, endPoint x: 639, endPoint y: 131, distance: 93.2
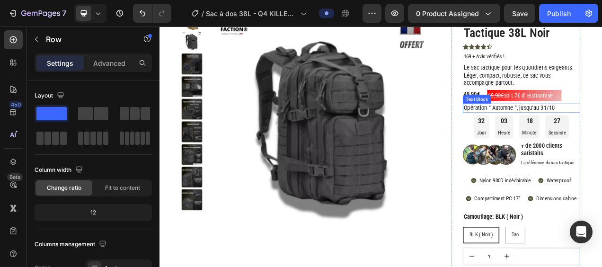
scroll to position [95, 0]
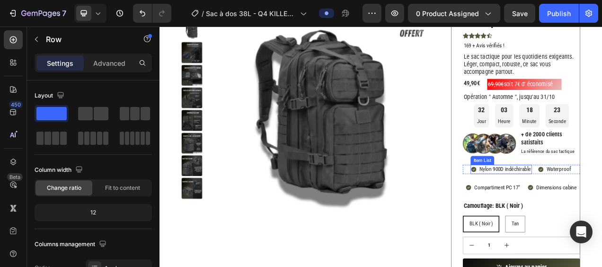
click at [586, 210] on p "Nylon 900D indéchirable" at bounding box center [602, 209] width 66 height 9
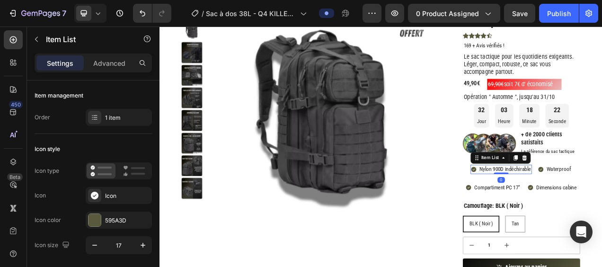
click at [586, 210] on p "Nylon 900D indéchirable" at bounding box center [602, 209] width 66 height 9
click at [588, 210] on p "Nylon 900D indéchirable" at bounding box center [602, 209] width 66 height 9
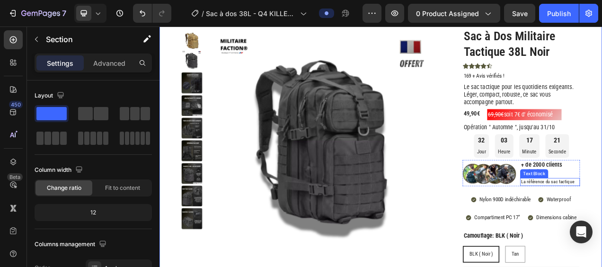
scroll to position [47, 0]
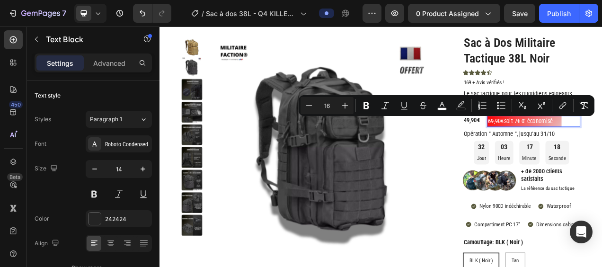
click at [584, 149] on s "69,90€" at bounding box center [590, 147] width 20 height 9
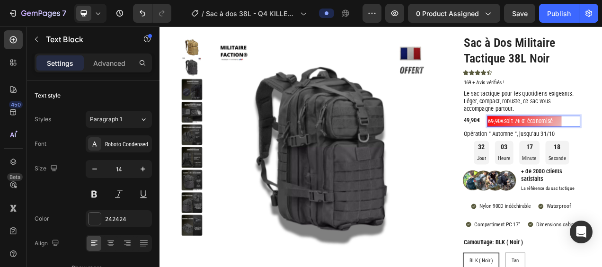
click at [581, 149] on s "69,90€" at bounding box center [590, 147] width 20 height 9
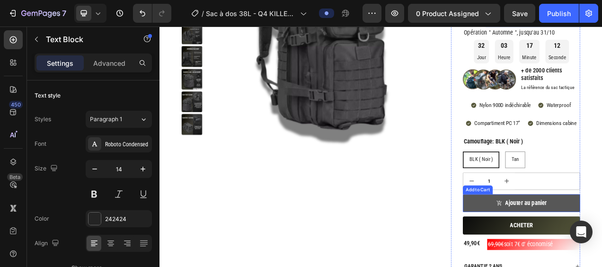
scroll to position [236, 0]
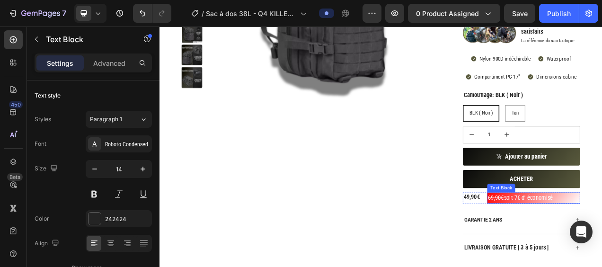
click at [580, 246] on s "69,90€" at bounding box center [590, 246] width 20 height 9
click at [583, 245] on s "69,90€" at bounding box center [590, 246] width 20 height 9
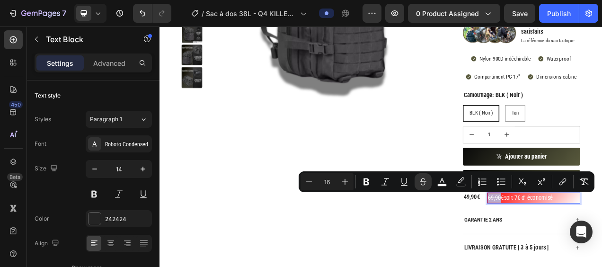
click at [581, 245] on s "69,90€" at bounding box center [590, 246] width 20 height 9
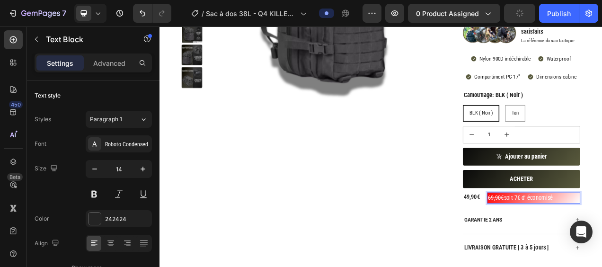
click at [581, 245] on s "69,90€" at bounding box center [590, 246] width 20 height 9
click at [581, 247] on s "69,90€" at bounding box center [590, 246] width 20 height 9
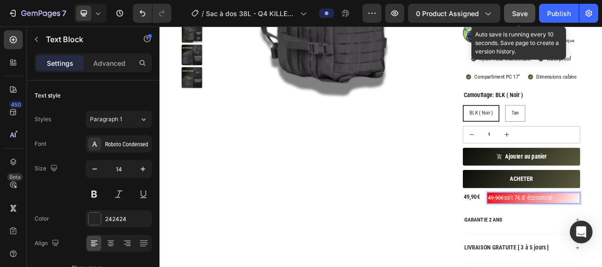
click at [518, 8] on button "Save" at bounding box center [519, 13] width 31 height 19
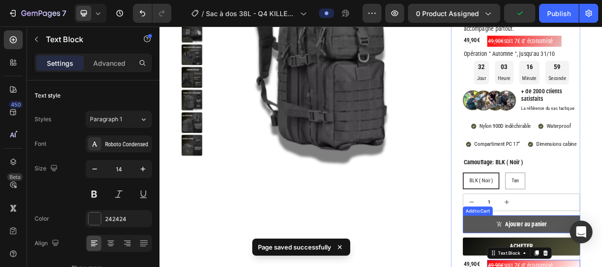
scroll to position [0, 0]
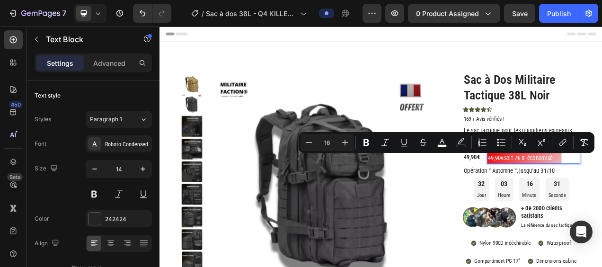
drag, startPoint x: 668, startPoint y: 194, endPoint x: 598, endPoint y: 198, distance: 70.1
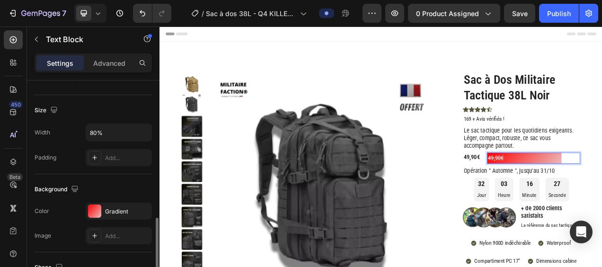
scroll to position [284, 0]
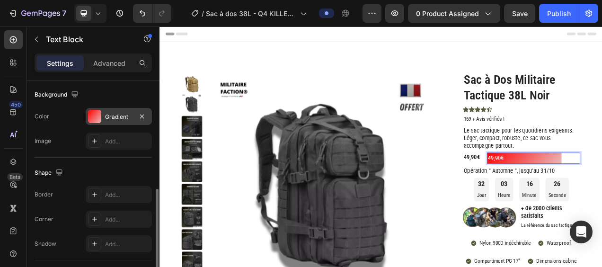
click at [103, 114] on div "Gradient" at bounding box center [119, 116] width 66 height 17
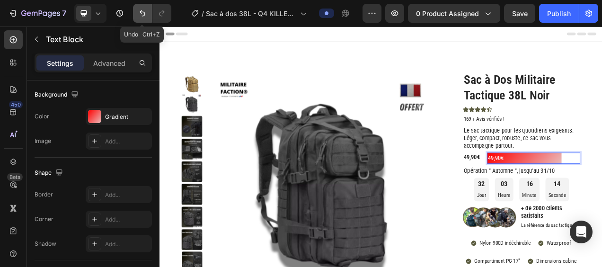
click at [139, 16] on icon "Undo/Redo" at bounding box center [142, 13] width 9 height 9
click at [140, 15] on icon "Undo/Redo" at bounding box center [142, 13] width 9 height 9
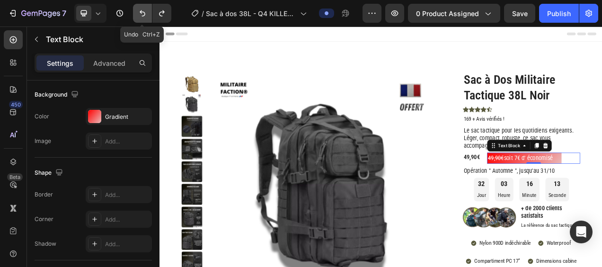
click at [140, 15] on icon "Undo/Redo" at bounding box center [142, 13] width 9 height 9
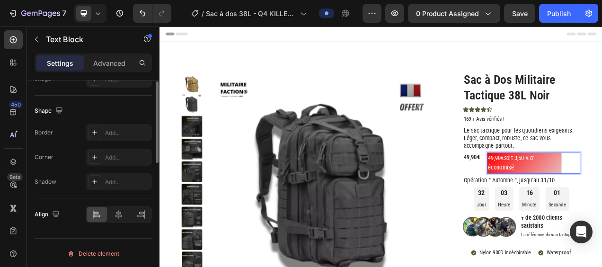
scroll to position [157, 0]
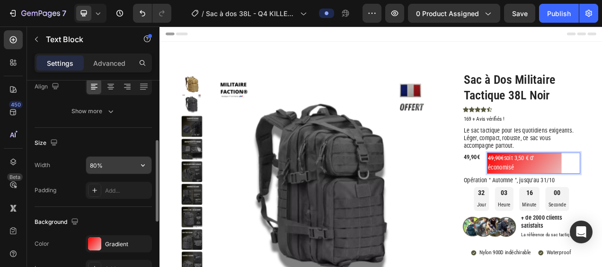
click at [96, 162] on input "80%" at bounding box center [118, 165] width 65 height 17
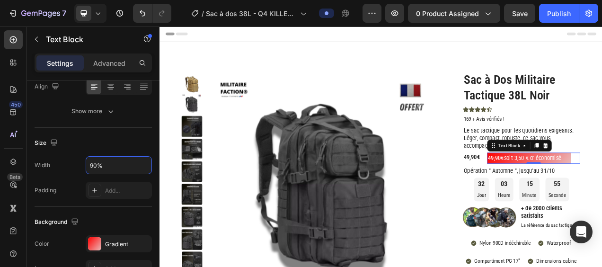
type input "90%"
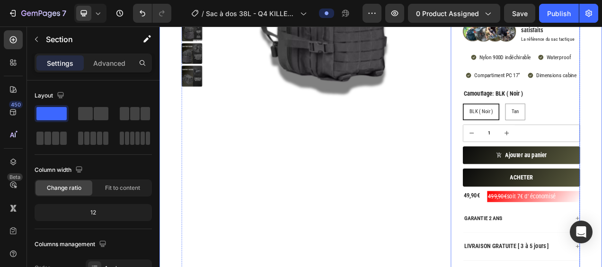
scroll to position [284, 0]
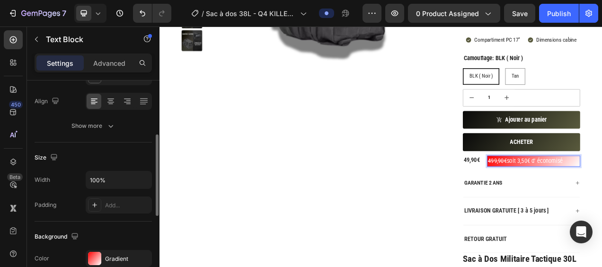
scroll to position [236, 0]
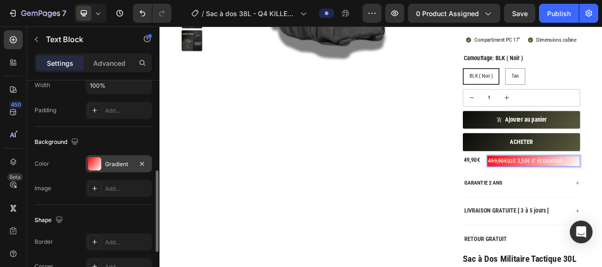
click at [93, 162] on div at bounding box center [94, 163] width 13 height 13
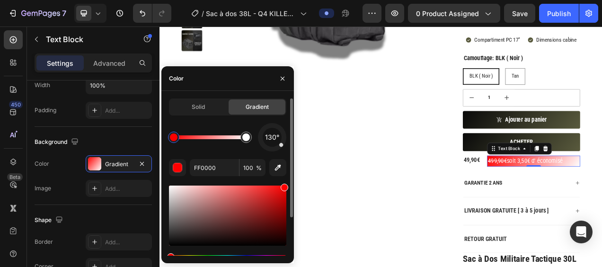
scroll to position [51, 0]
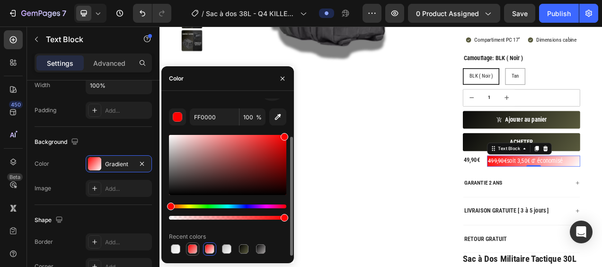
click at [192, 248] on div at bounding box center [192, 248] width 9 height 9
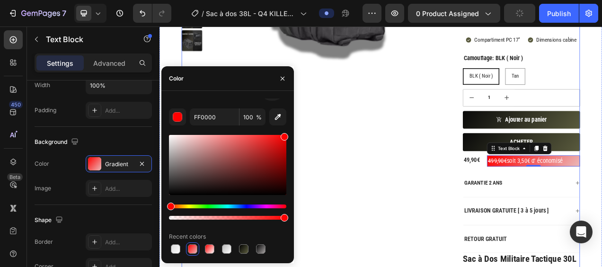
click at [420, 233] on div "Product Images" at bounding box center [353, 146] width 331 height 693
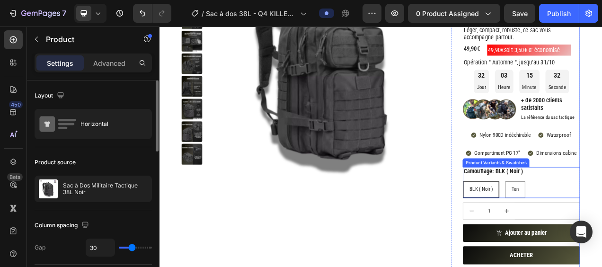
scroll to position [189, 0]
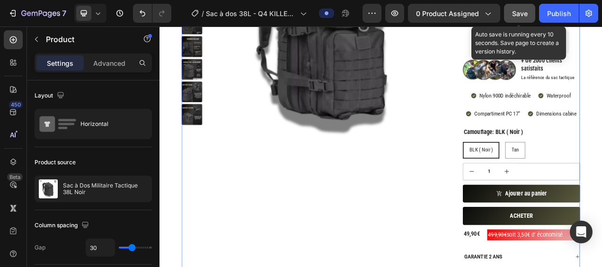
drag, startPoint x: 529, startPoint y: 11, endPoint x: 529, endPoint y: 18, distance: 6.6
click at [529, 12] on button "Save" at bounding box center [519, 13] width 31 height 19
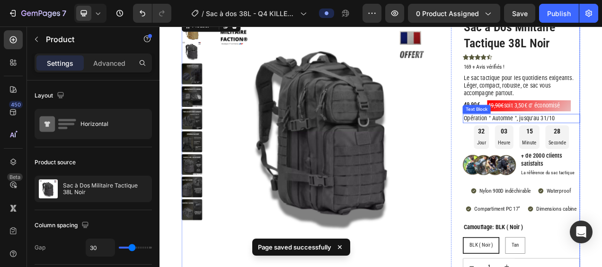
scroll to position [47, 0]
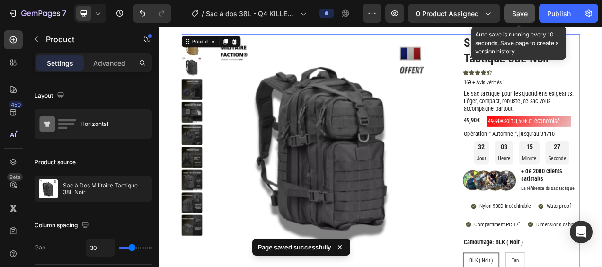
click at [524, 9] on div "Save" at bounding box center [520, 14] width 16 height 10
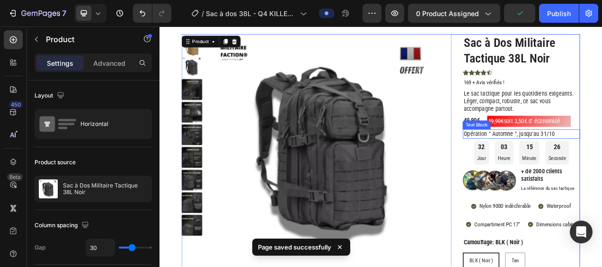
scroll to position [142, 0]
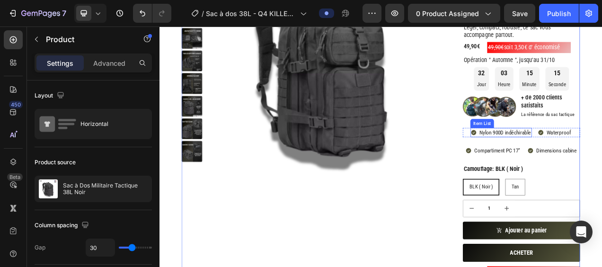
click at [592, 159] on p "Nylon 900D indéchirable" at bounding box center [602, 162] width 66 height 9
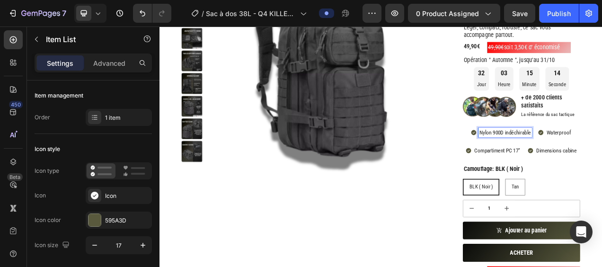
click at [586, 164] on p "Nylon 900D indéchirable" at bounding box center [602, 162] width 66 height 9
click at [601, 186] on p "Compartiment PC 17"" at bounding box center [592, 185] width 59 height 9
click at [601, 185] on p "Compartiment PC 17"" at bounding box center [592, 185] width 59 height 9
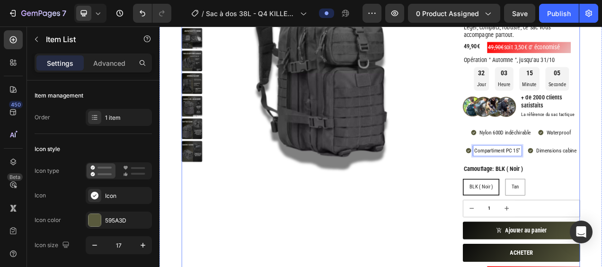
drag, startPoint x: 515, startPoint y: 298, endPoint x: 513, endPoint y: 265, distance: 33.2
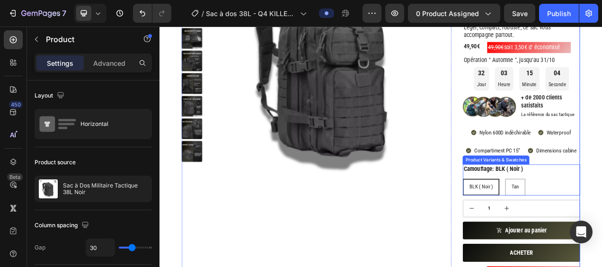
scroll to position [47, 0]
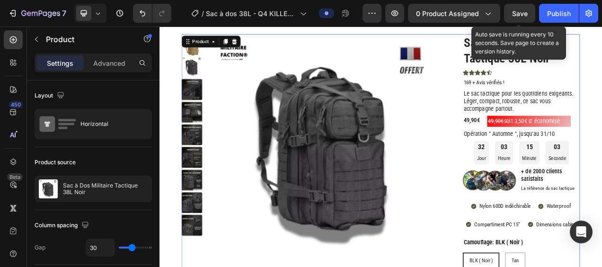
click at [520, 13] on span "Save" at bounding box center [520, 13] width 16 height 8
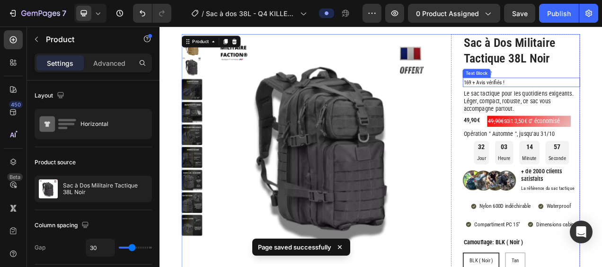
click at [572, 101] on span "169 + Avis vérifiés !" at bounding box center [575, 98] width 53 height 9
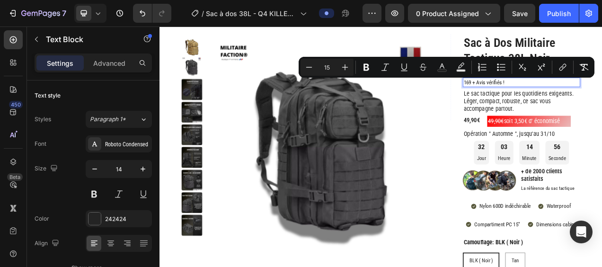
click at [553, 99] on span "169 + Avis vérifiés !" at bounding box center [575, 98] width 53 height 9
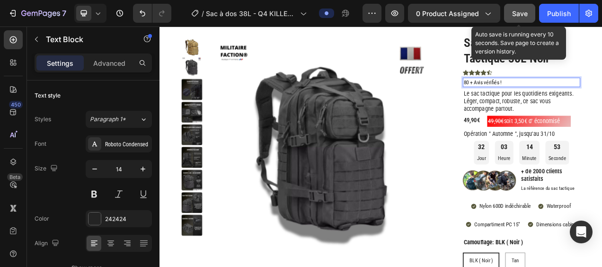
click at [525, 13] on span "Save" at bounding box center [520, 13] width 16 height 8
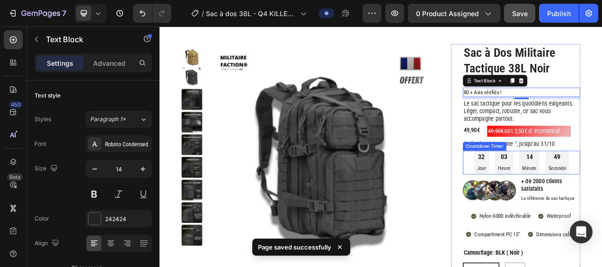
scroll to position [95, 0]
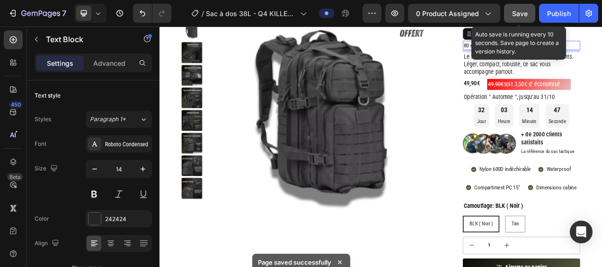
click at [518, 9] on div "Save" at bounding box center [520, 14] width 16 height 10
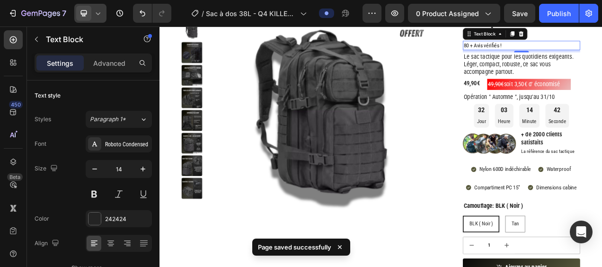
click at [100, 15] on icon at bounding box center [97, 13] width 9 height 9
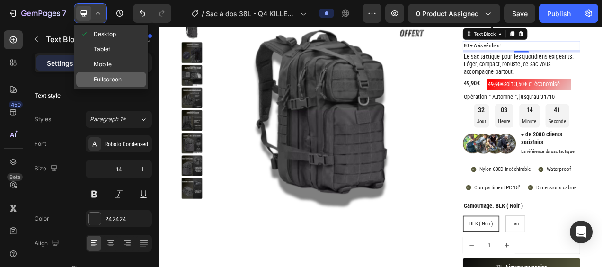
click at [116, 75] on span "Fullscreen" at bounding box center [108, 79] width 28 height 9
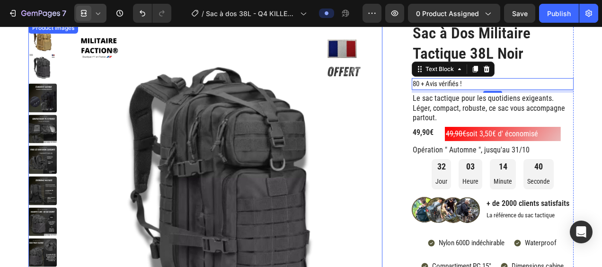
scroll to position [47, 0]
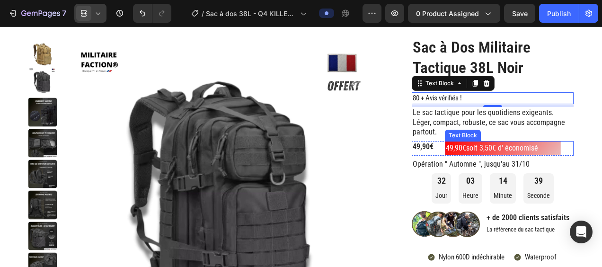
click at [509, 143] on span "49,90€ soit 3,50€ d' économisé" at bounding box center [492, 147] width 92 height 9
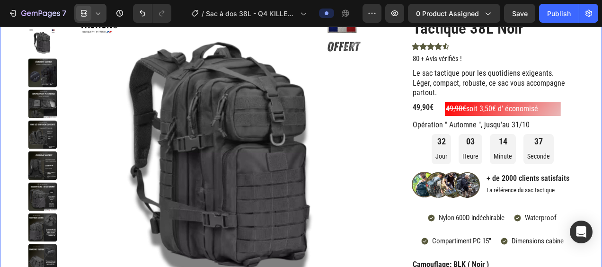
scroll to position [142, 0]
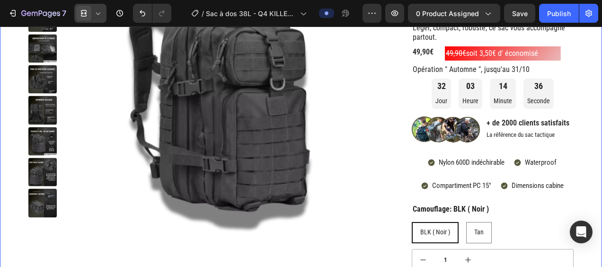
click at [103, 18] on div at bounding box center [90, 13] width 32 height 19
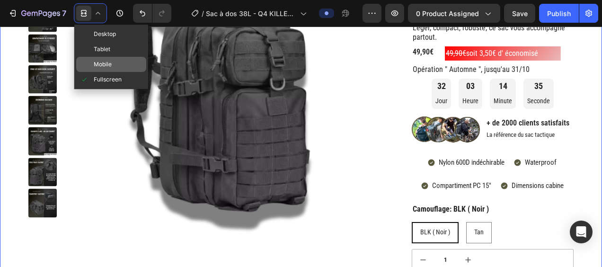
drag, startPoint x: 127, startPoint y: 62, endPoint x: 85, endPoint y: 120, distance: 71.8
click at [127, 62] on div "Mobile" at bounding box center [111, 64] width 70 height 15
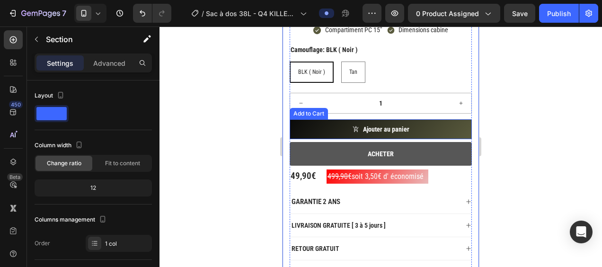
scroll to position [378, 0]
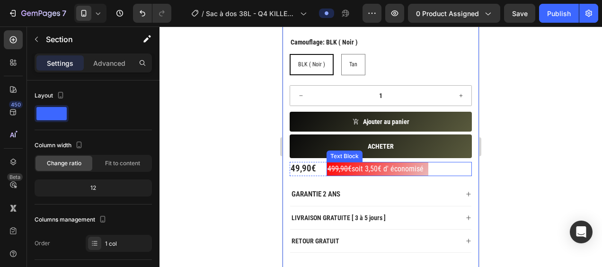
click at [432, 171] on div "499,90€ soit 3,50€ d' économisé" at bounding box center [399, 169] width 146 height 14
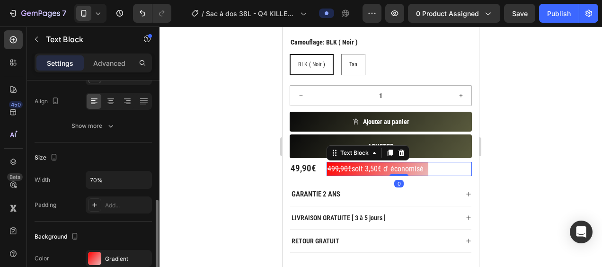
scroll to position [189, 0]
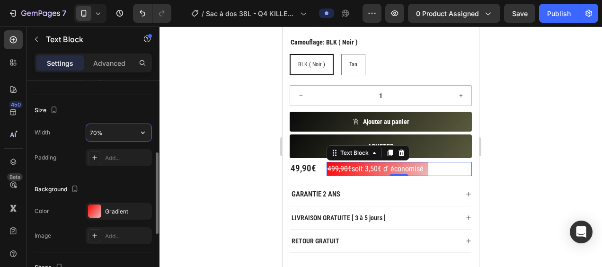
click at [93, 135] on input "70%" at bounding box center [118, 132] width 65 height 17
click at [92, 135] on input "70%" at bounding box center [118, 132] width 65 height 17
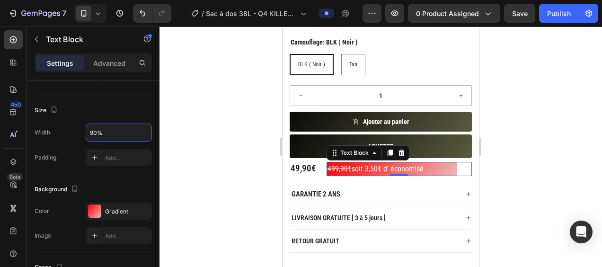
type input "90%"
click at [522, 14] on span "Save" at bounding box center [520, 13] width 16 height 8
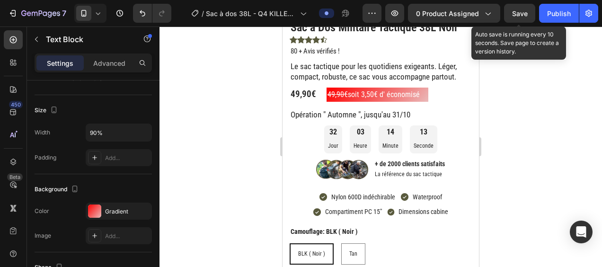
drag, startPoint x: 522, startPoint y: 14, endPoint x: 503, endPoint y: 20, distance: 19.8
click at [522, 14] on span "Save" at bounding box center [520, 13] width 16 height 8
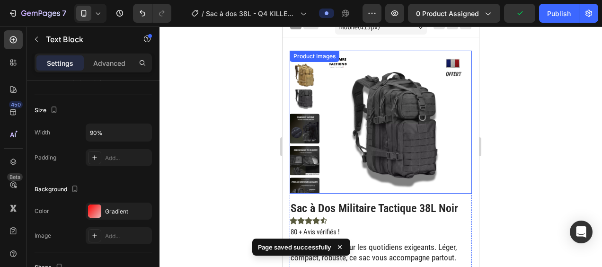
scroll to position [0, 0]
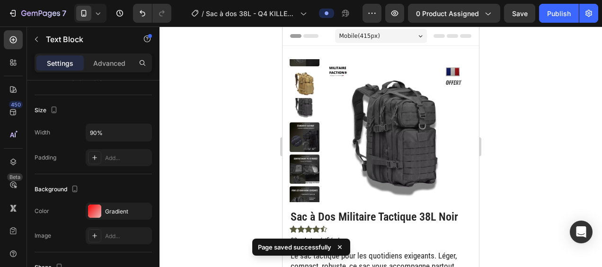
click at [102, 12] on icon at bounding box center [97, 13] width 9 height 9
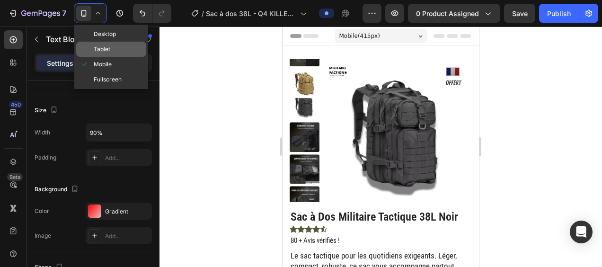
click at [113, 53] on div "Tablet" at bounding box center [111, 49] width 70 height 15
type input "16"
type input "100%"
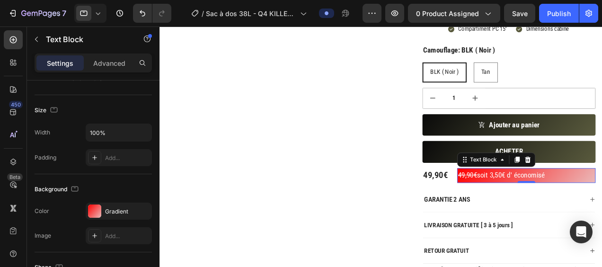
scroll to position [370, 0]
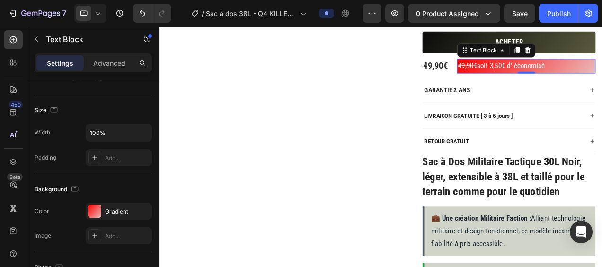
click at [99, 12] on icon at bounding box center [97, 13] width 9 height 9
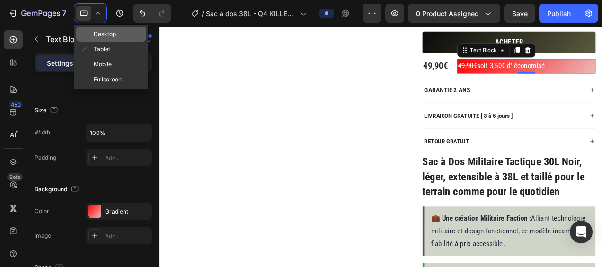
click at [98, 36] on span "Desktop" at bounding box center [105, 33] width 22 height 9
type input "14"
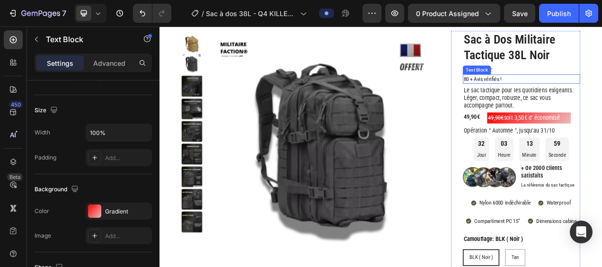
scroll to position [37, 0]
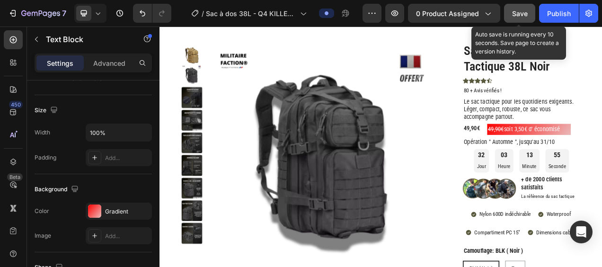
click at [516, 16] on span "Save" at bounding box center [520, 13] width 16 height 8
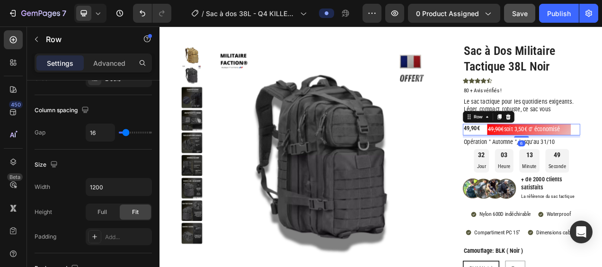
scroll to position [0, 0]
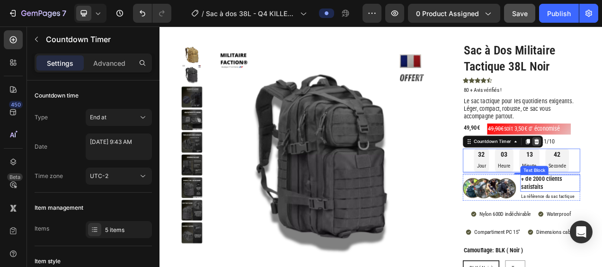
scroll to position [37, 0]
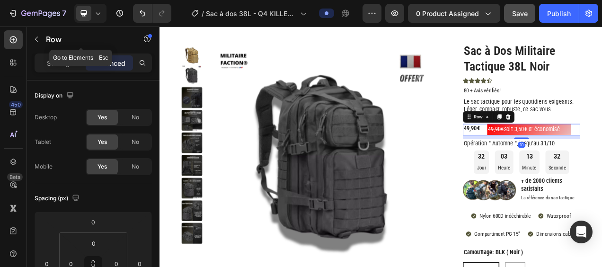
click at [100, 16] on icon at bounding box center [97, 13] width 9 height 9
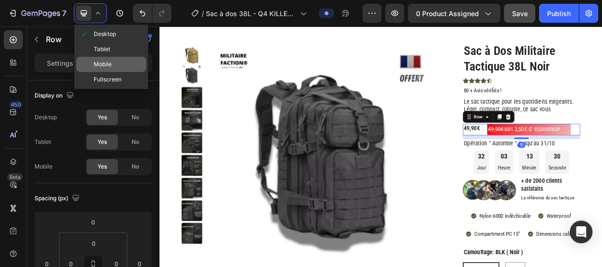
click at [105, 61] on span "Mobile" at bounding box center [103, 64] width 18 height 9
type input "14"
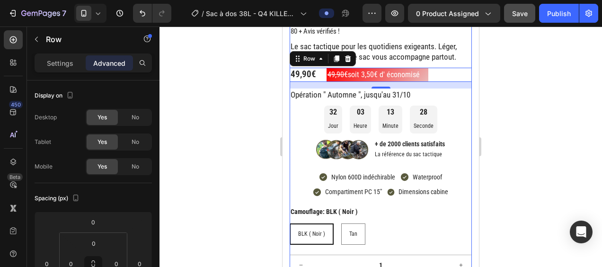
scroll to position [205, 0]
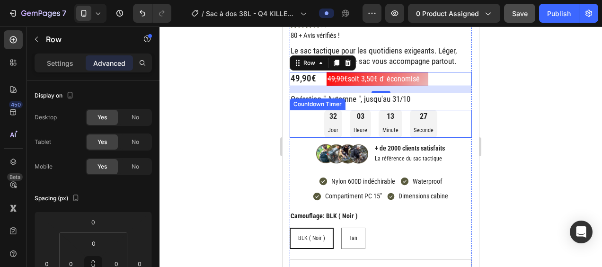
drag, startPoint x: 195, startPoint y: 119, endPoint x: 202, endPoint y: 121, distance: 7.9
click at [198, 120] on div at bounding box center [380, 146] width 442 height 240
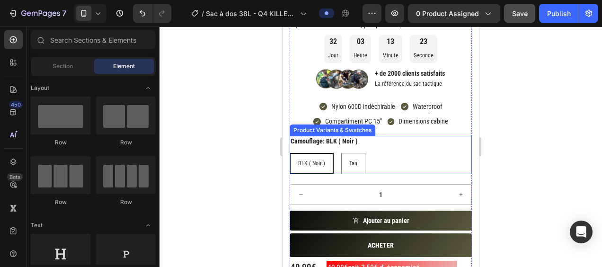
scroll to position [299, 0]
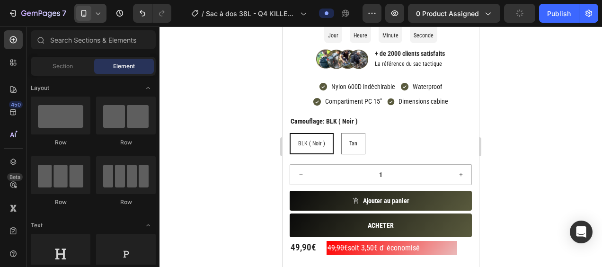
click at [91, 18] on div at bounding box center [90, 13] width 32 height 19
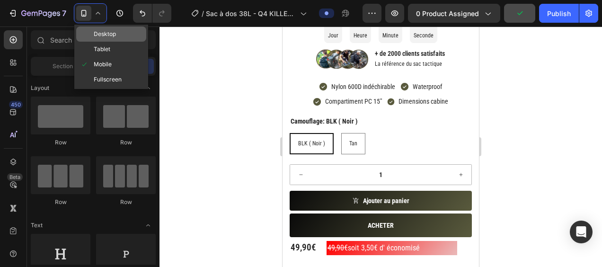
click at [105, 37] on span "Desktop" at bounding box center [105, 33] width 22 height 9
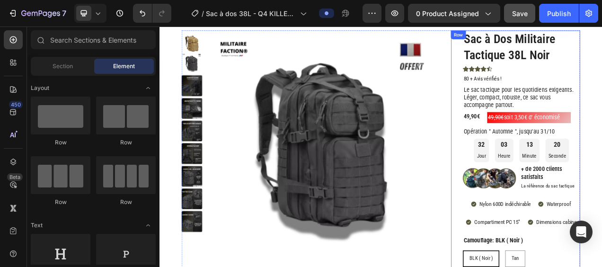
scroll to position [37, 0]
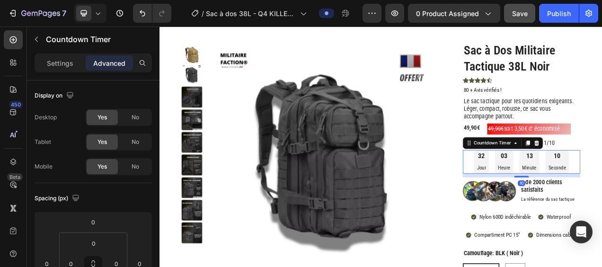
scroll to position [85, 0]
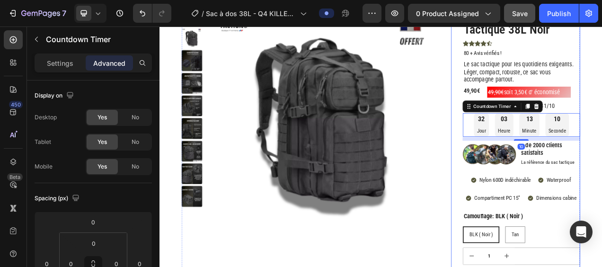
click at [485, 266] on img at bounding box center [372, 145] width 293 height 293
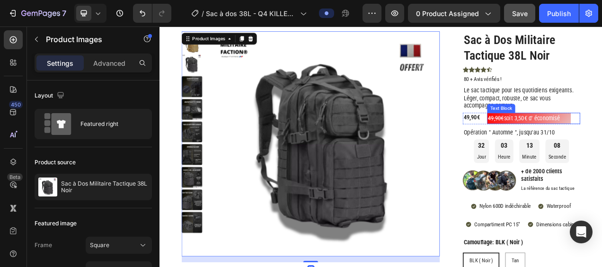
scroll to position [37, 0]
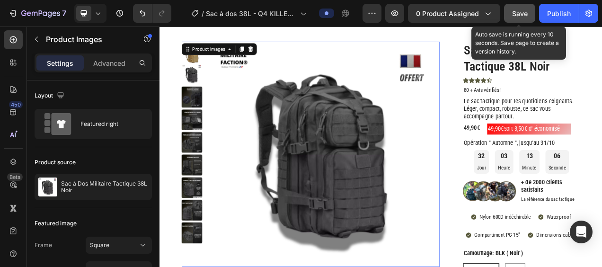
click at [516, 5] on button "Save" at bounding box center [519, 13] width 31 height 19
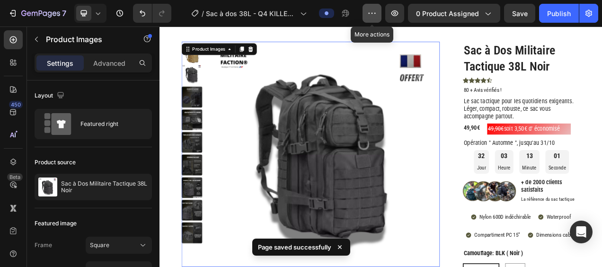
click at [375, 13] on icon "button" at bounding box center [371, 13] width 9 height 9
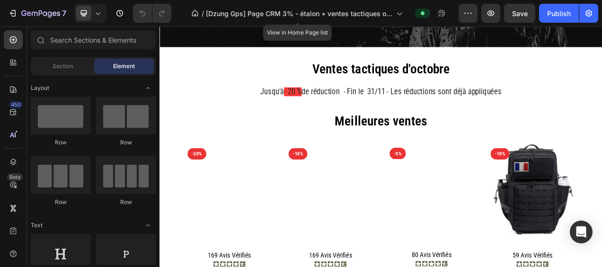
scroll to position [189, 0]
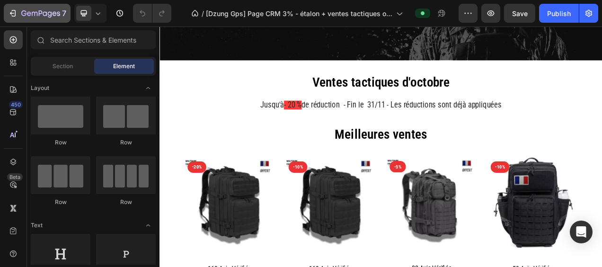
click at [39, 12] on icon "button" at bounding box center [41, 13] width 4 height 6
